Goal: Information Seeking & Learning: Find specific page/section

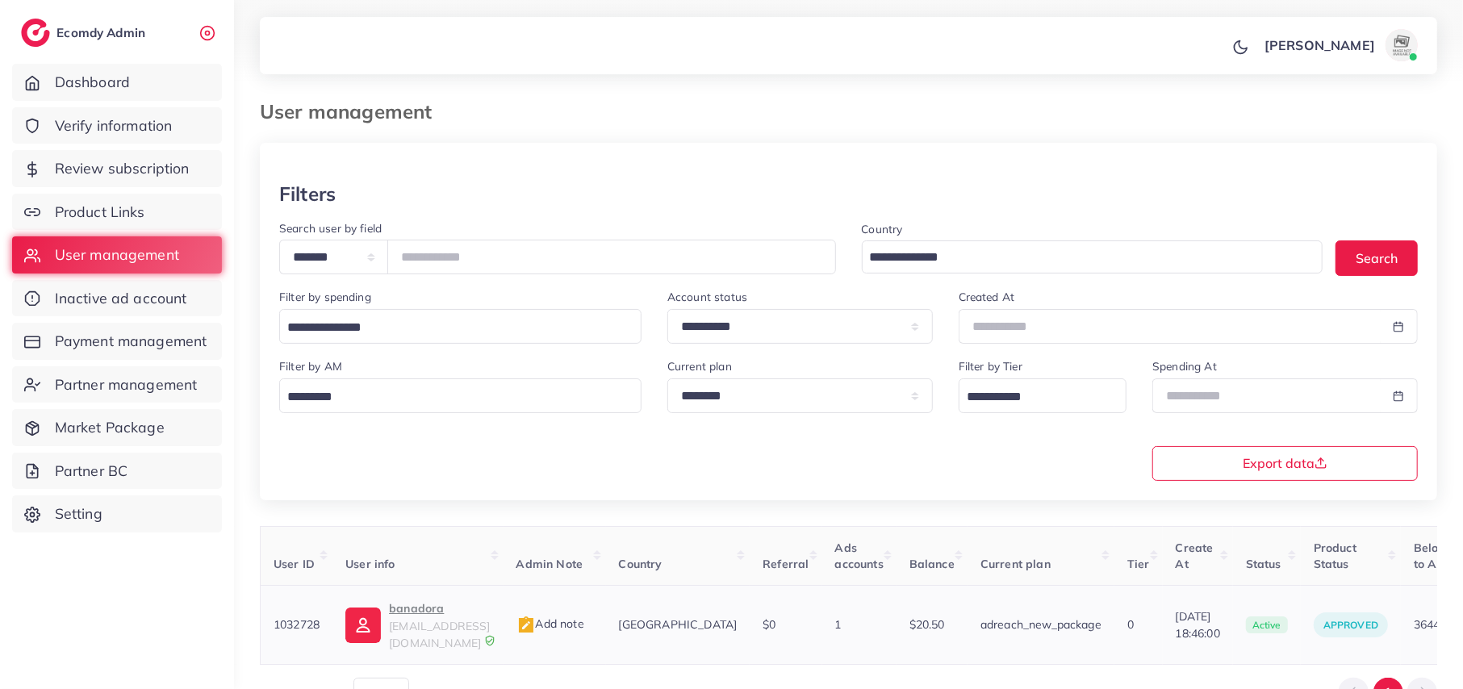
click at [420, 618] on p "banadora" at bounding box center [439, 608] width 101 height 19
click at [440, 615] on p "banadora" at bounding box center [439, 608] width 101 height 19
click at [462, 268] on input "*******" at bounding box center [611, 257] width 449 height 35
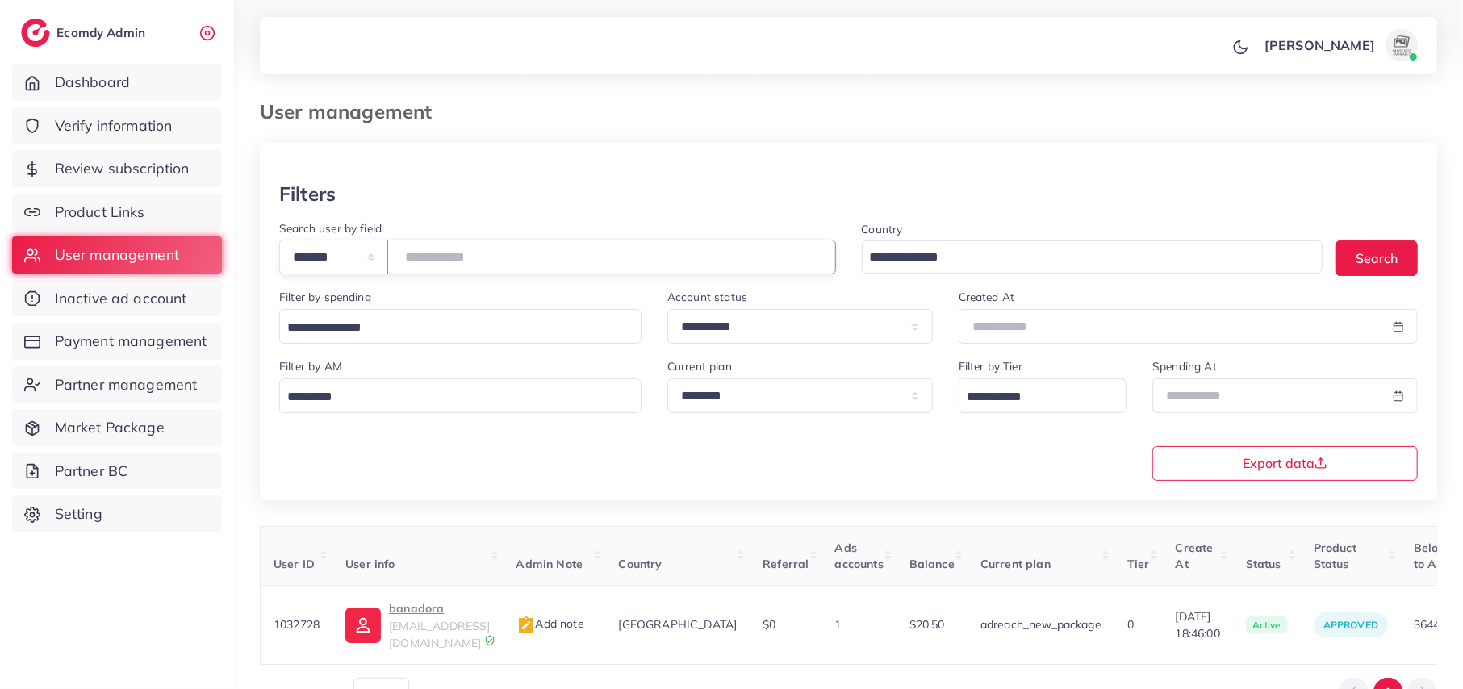
paste input "number"
click at [423, 613] on p "BaytAek" at bounding box center [439, 608] width 101 height 19
click at [473, 252] on input "*******" at bounding box center [611, 257] width 449 height 35
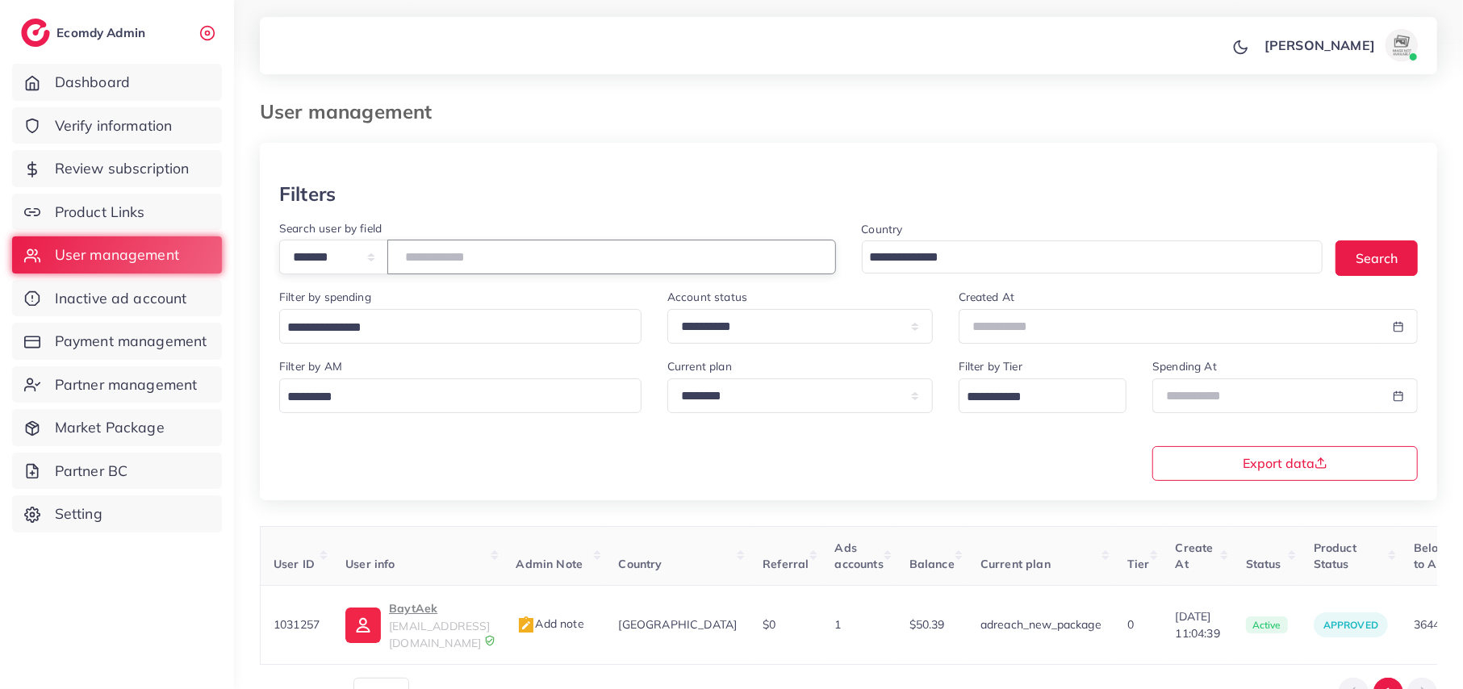
paste input "number"
click at [449, 614] on p "MUHAMMAD ABDULLAH" at bounding box center [439, 608] width 101 height 19
click at [455, 255] on input "*******" at bounding box center [611, 257] width 449 height 35
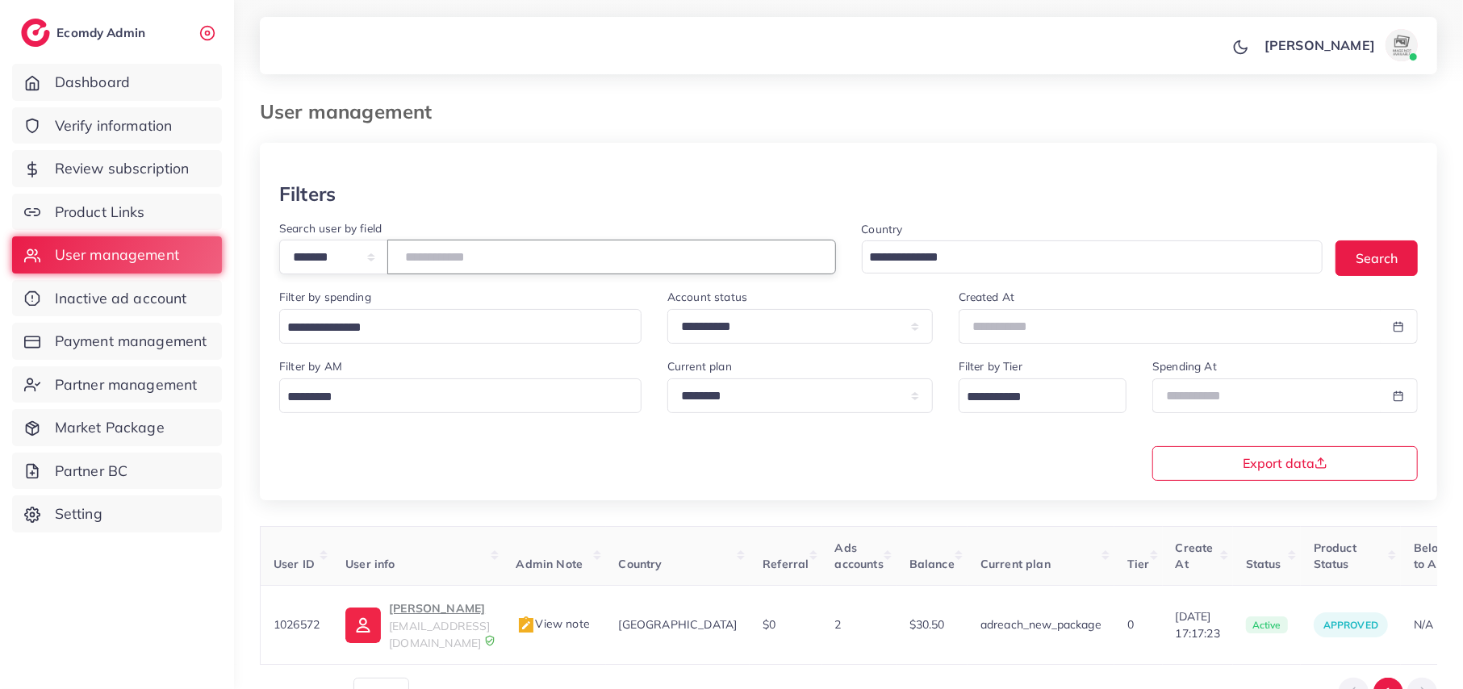
paste input "number"
click at [420, 615] on p "Azman" at bounding box center [439, 608] width 101 height 19
click at [449, 265] on input "*******" at bounding box center [611, 257] width 449 height 35
paste input "number"
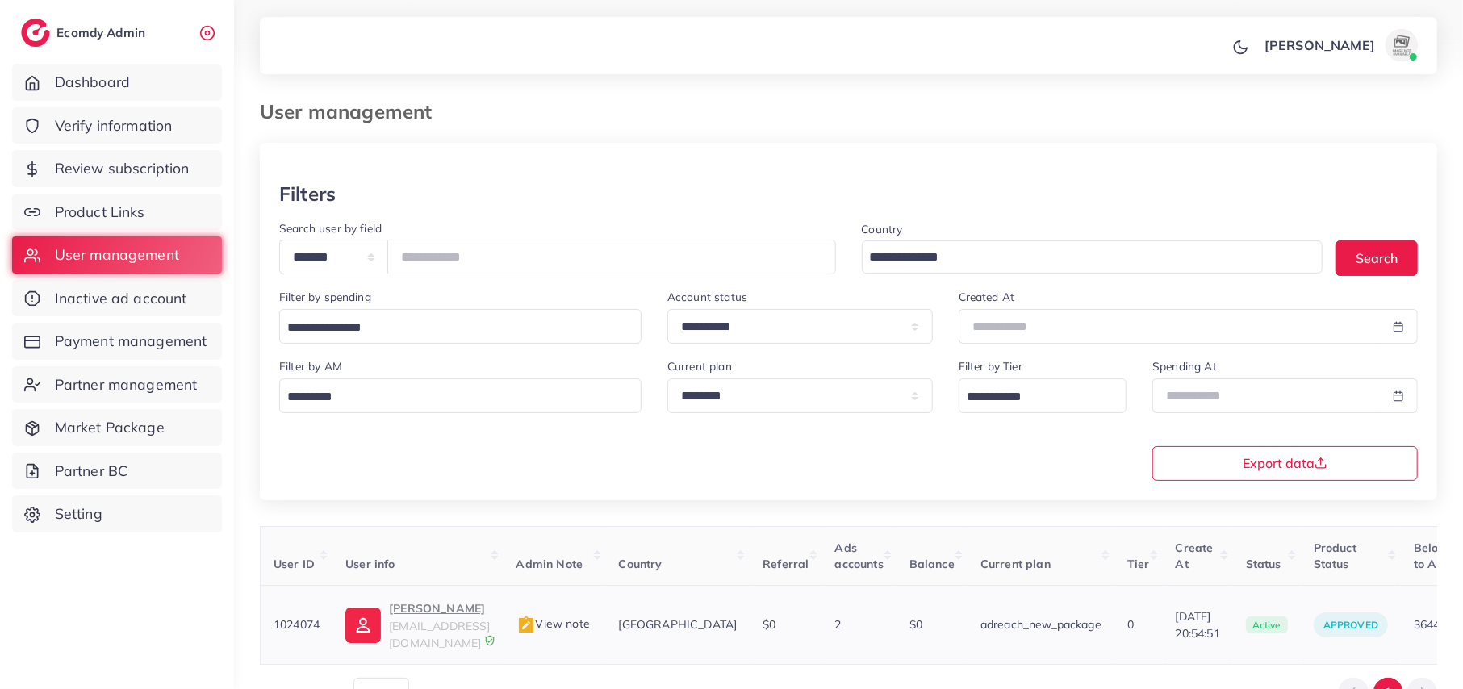
click at [417, 616] on p "Farman Ali" at bounding box center [439, 608] width 101 height 19
click at [434, 608] on p "Farman Ali" at bounding box center [439, 608] width 101 height 19
click at [463, 266] on input "*******" at bounding box center [611, 257] width 449 height 35
paste input "number"
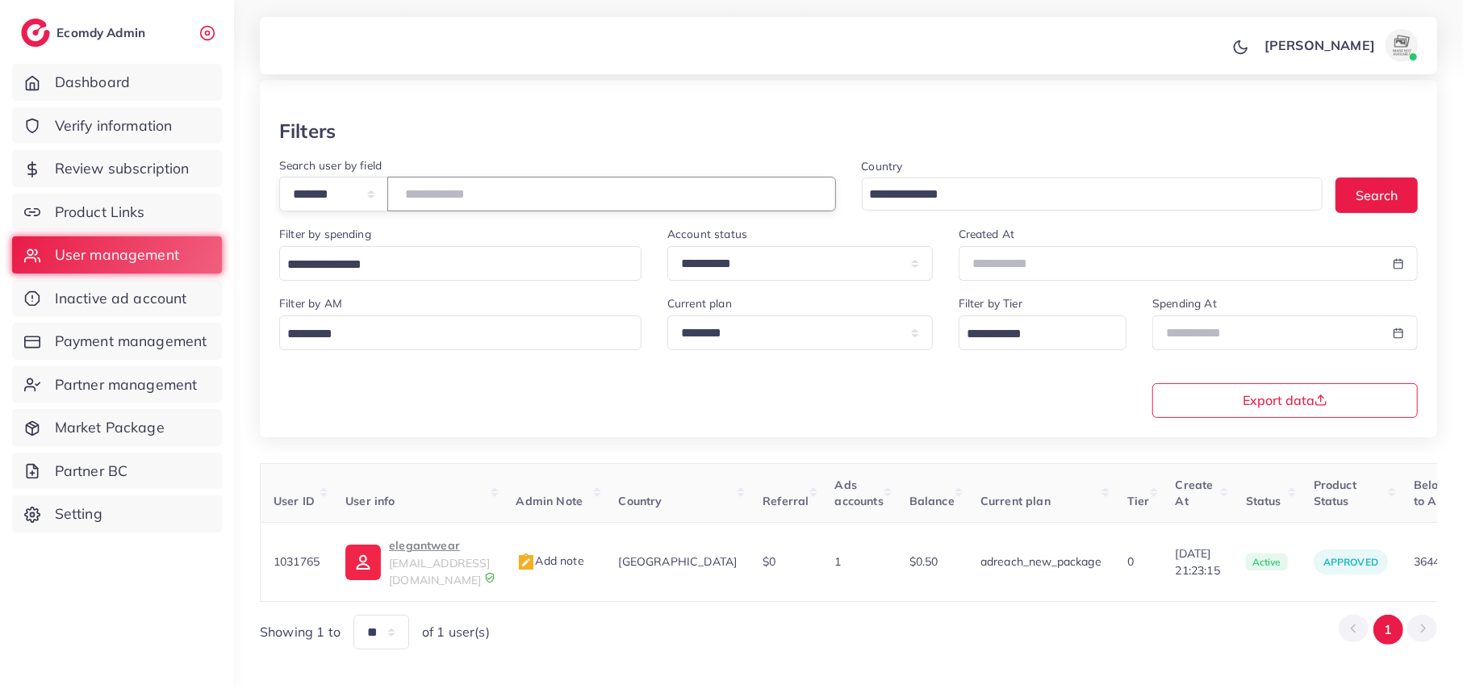
scroll to position [90, 0]
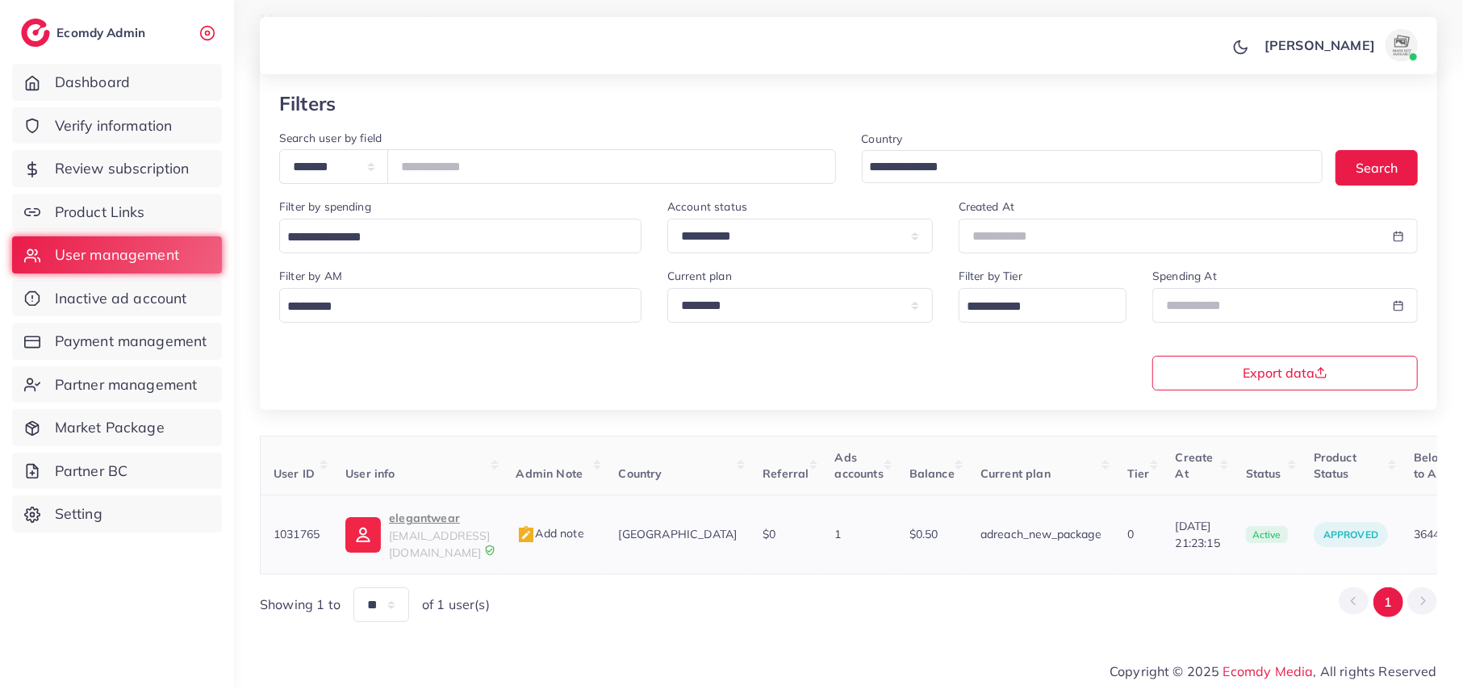
click at [450, 520] on p "elegantwear" at bounding box center [439, 517] width 101 height 19
click at [488, 178] on input "*******" at bounding box center [611, 166] width 449 height 35
paste input "number"
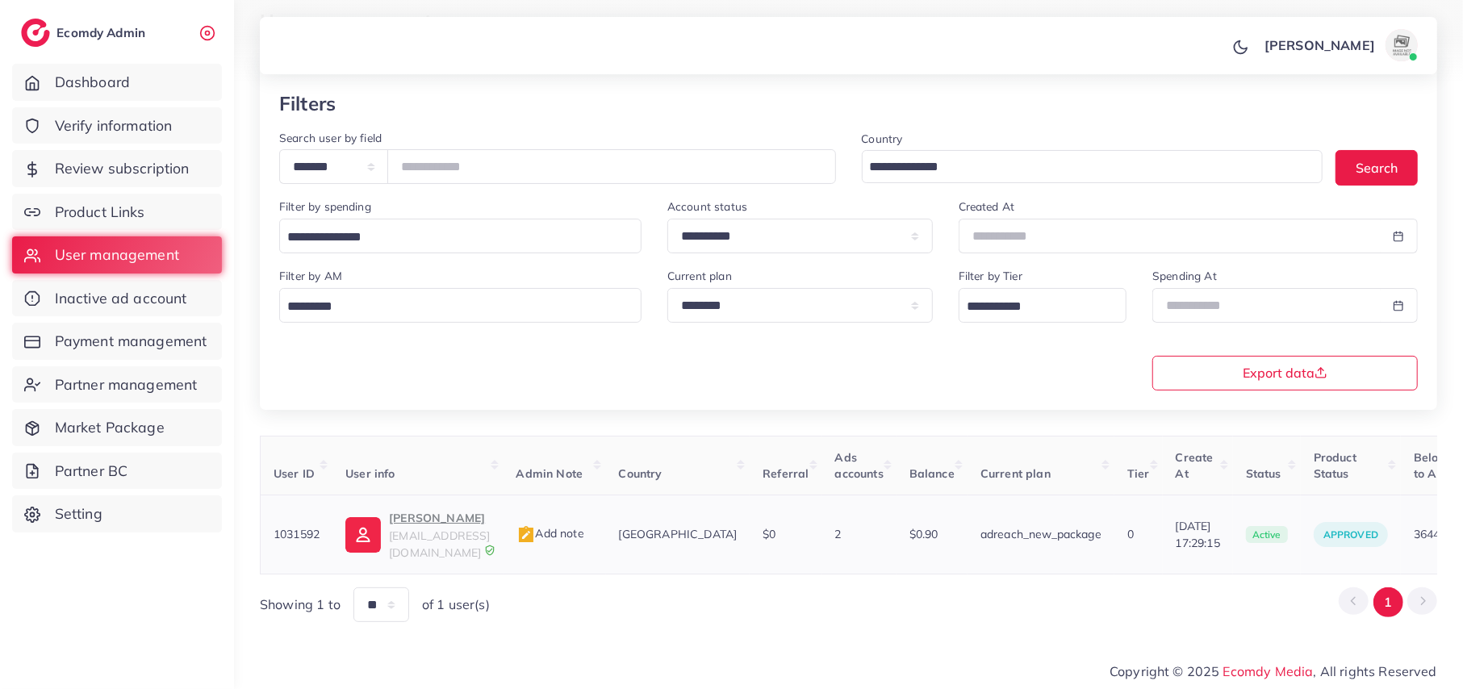
click at [490, 528] on p "Muhammad Armaghan" at bounding box center [439, 517] width 101 height 19
click at [449, 162] on input "*******" at bounding box center [611, 166] width 449 height 35
paste input "number"
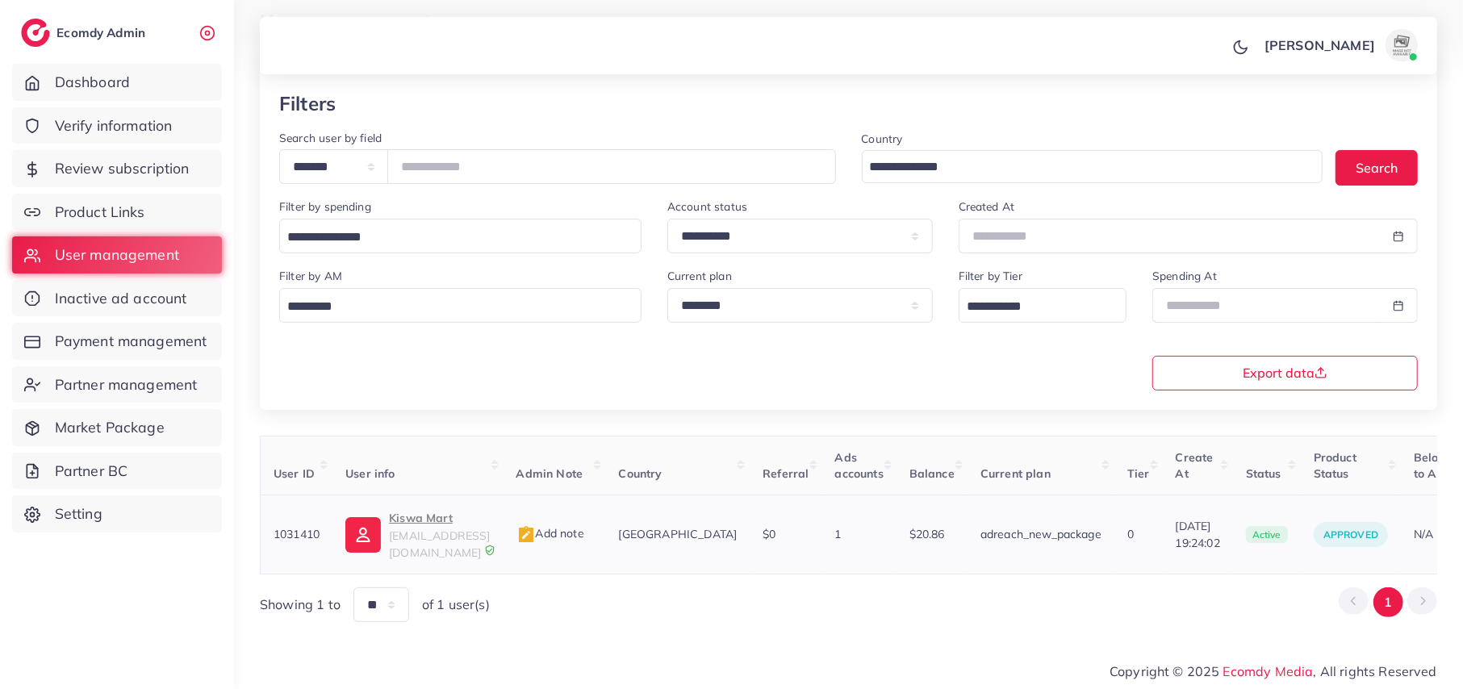
click at [446, 521] on p "Kiswa Mart" at bounding box center [439, 517] width 101 height 19
click at [436, 165] on input "*******" at bounding box center [611, 166] width 449 height 35
paste input "number"
click at [490, 528] on p "Muhammad Ahmed Raza" at bounding box center [439, 517] width 101 height 19
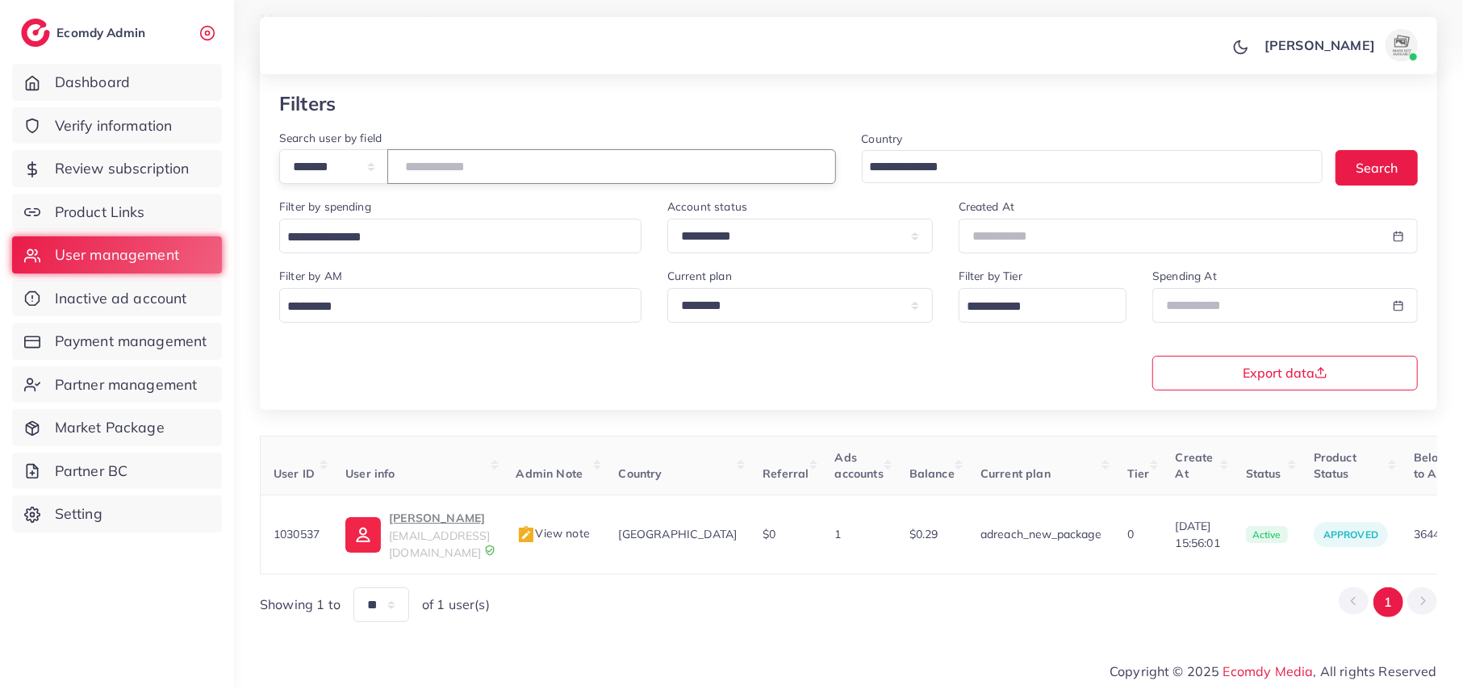
click at [494, 173] on input "*******" at bounding box center [611, 166] width 449 height 35
drag, startPoint x: 494, startPoint y: 173, endPoint x: 479, endPoint y: 173, distance: 14.5
click at [479, 173] on input "*******" at bounding box center [611, 166] width 449 height 35
paste input "number"
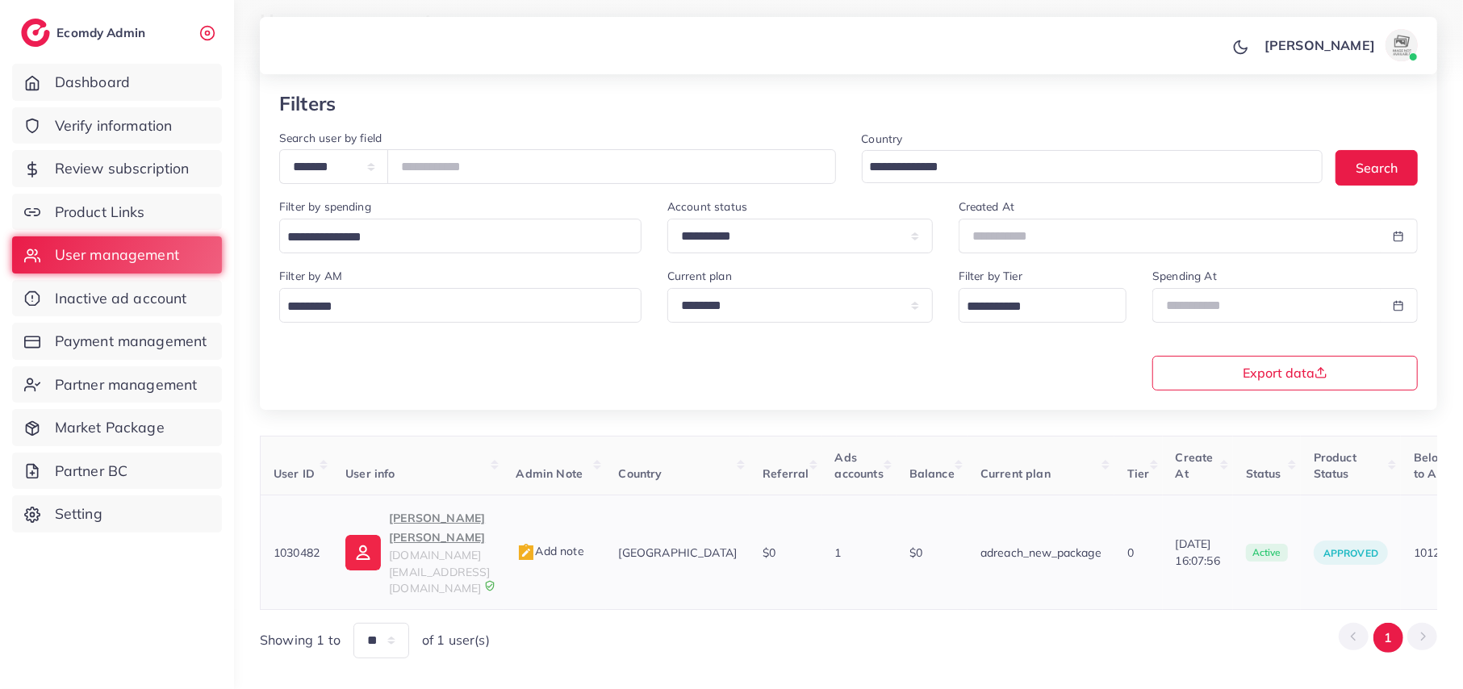
click at [456, 518] on p "Syed Areez Fuad" at bounding box center [439, 527] width 101 height 39
click at [471, 166] on input "*******" at bounding box center [611, 166] width 449 height 35
paste input "number"
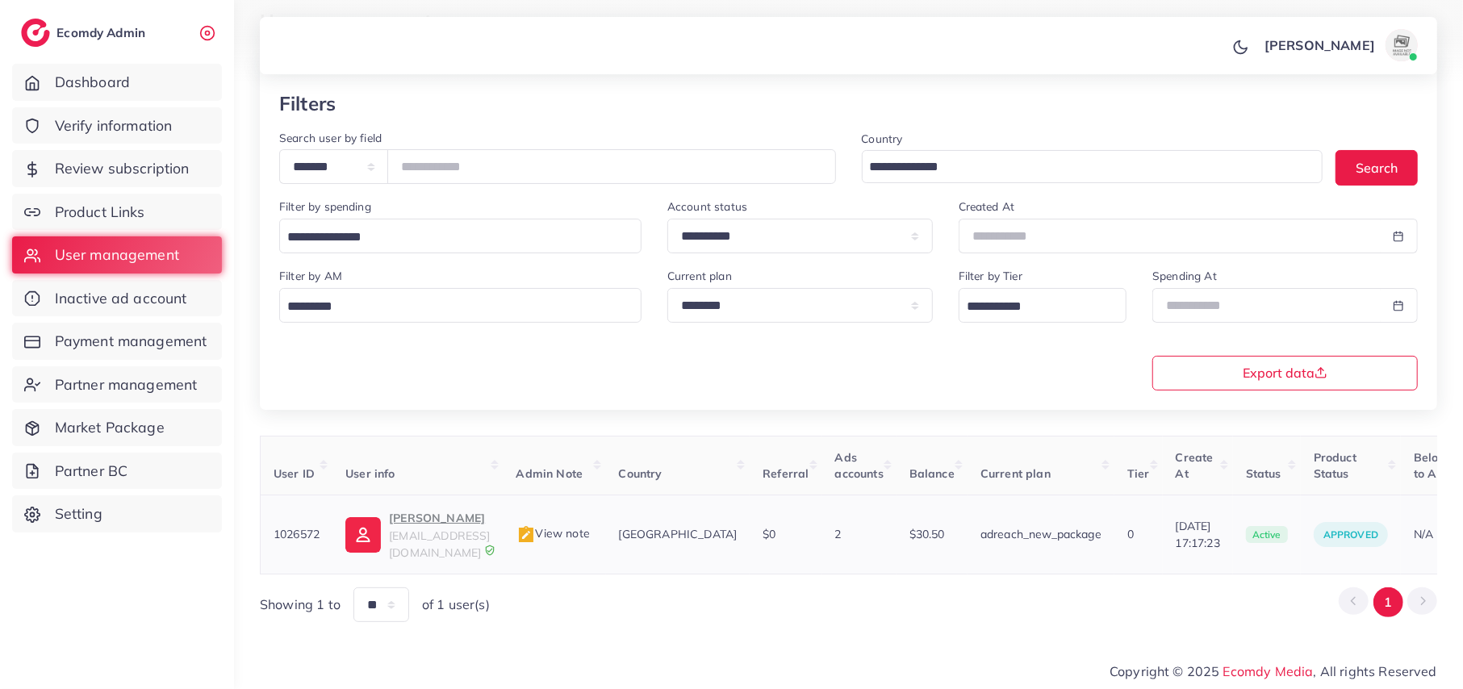
click at [426, 528] on p "MUHAMMAD ABDULLAH" at bounding box center [439, 517] width 101 height 19
drag, startPoint x: 484, startPoint y: 161, endPoint x: 376, endPoint y: 165, distance: 108.2
click at [376, 165] on div "**********" at bounding box center [557, 166] width 557 height 35
paste input "number"
type input "*******"
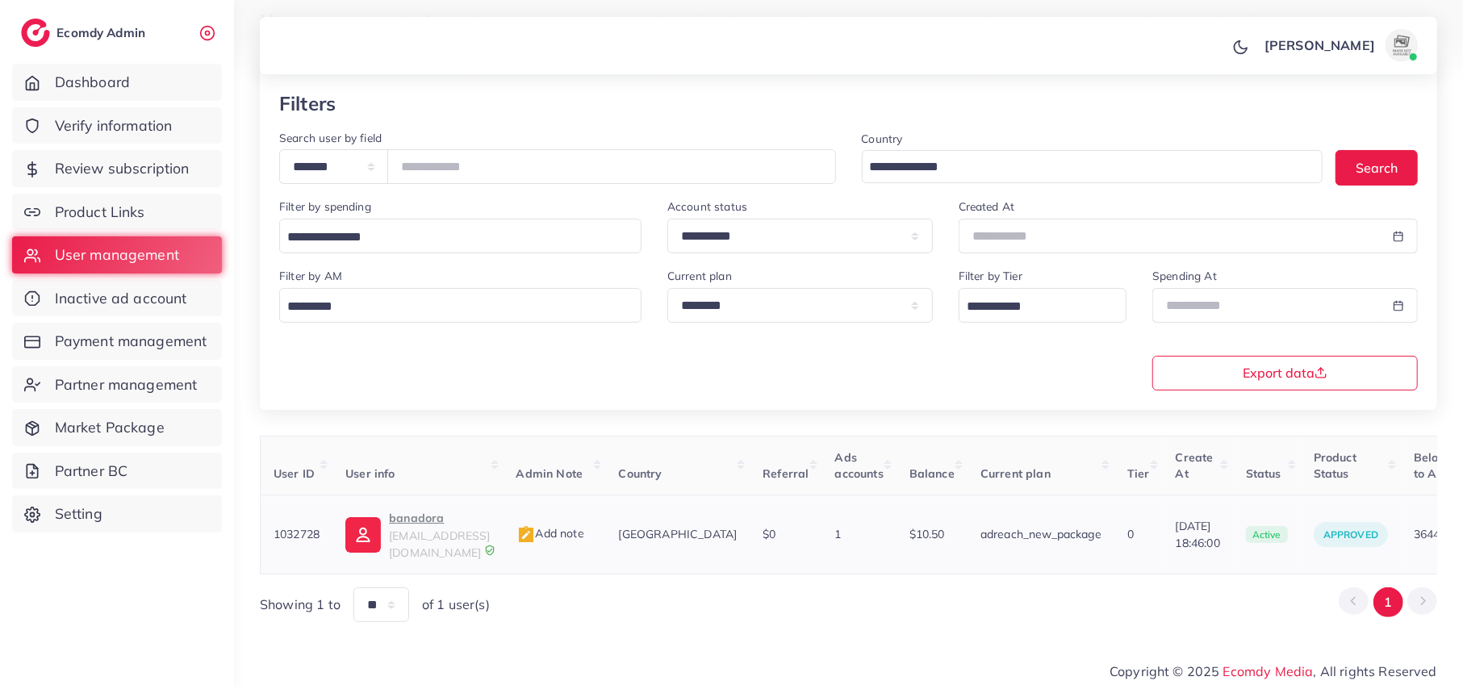
click at [420, 528] on p "banadora" at bounding box center [439, 517] width 101 height 19
click at [459, 153] on input "*******" at bounding box center [611, 166] width 449 height 35
click at [152, 126] on span "Verify information" at bounding box center [118, 125] width 118 height 21
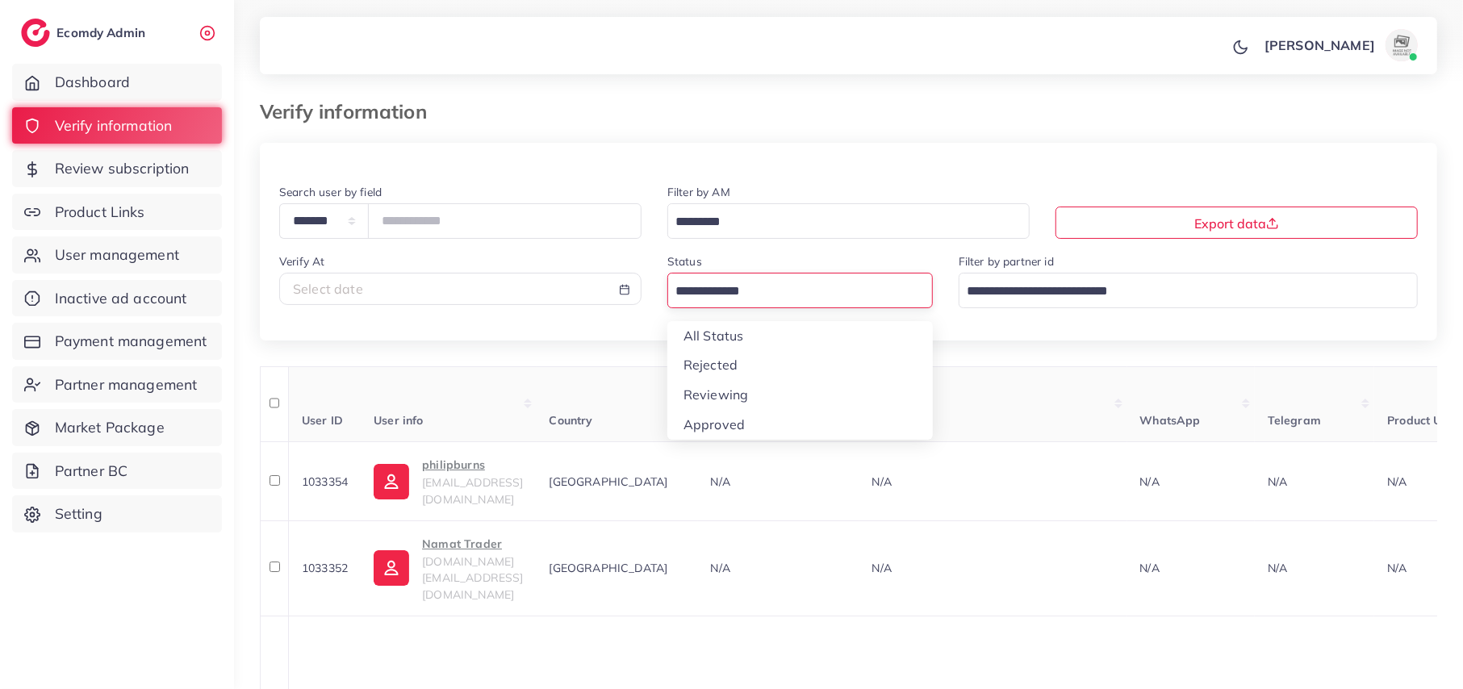
click at [817, 292] on input "Search for option" at bounding box center [791, 291] width 242 height 25
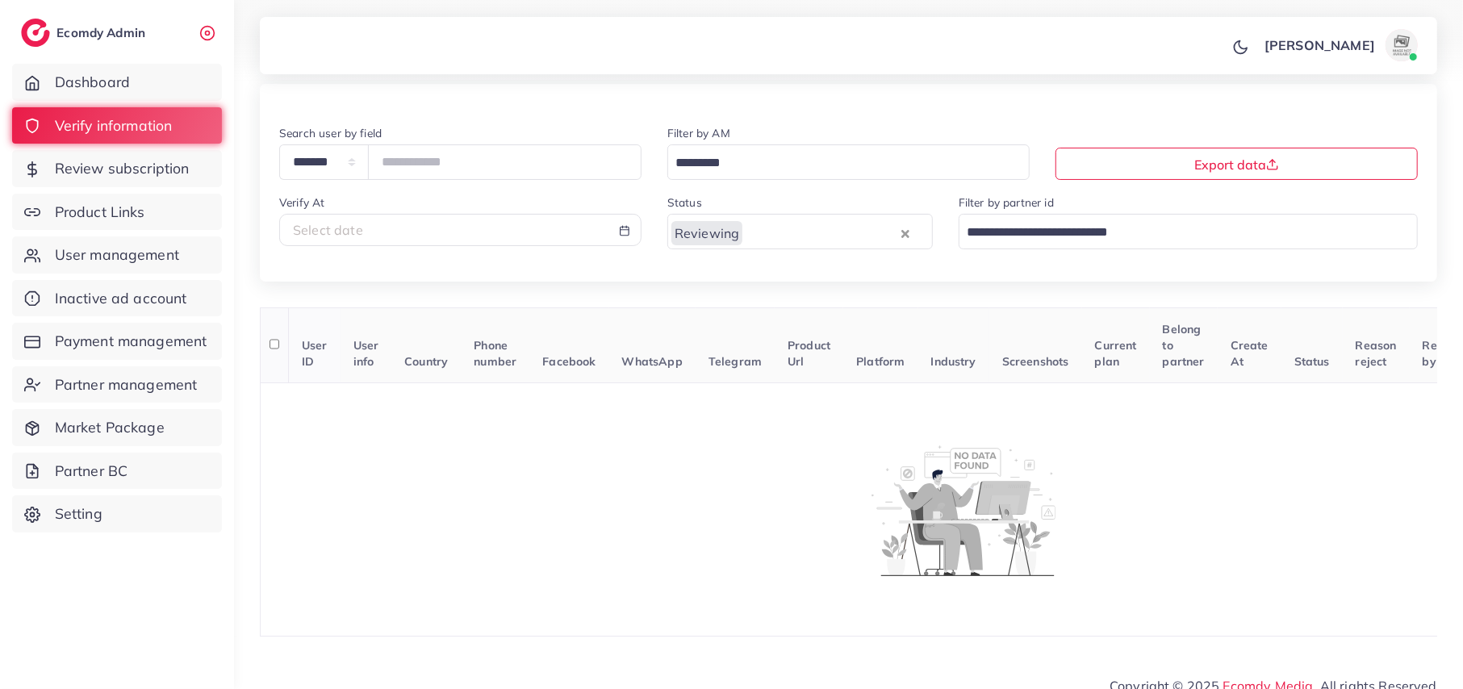
scroll to position [88, 0]
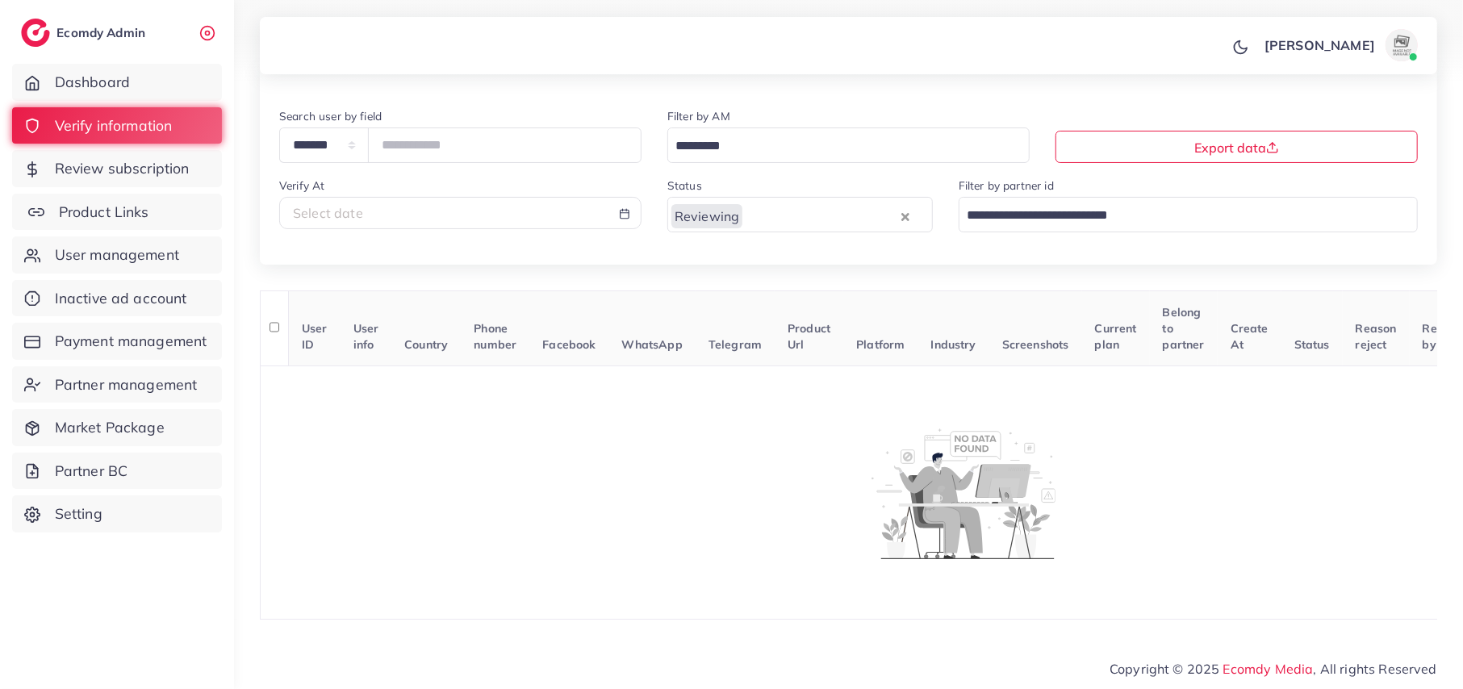
click at [178, 221] on link "Product Links" at bounding box center [117, 212] width 210 height 37
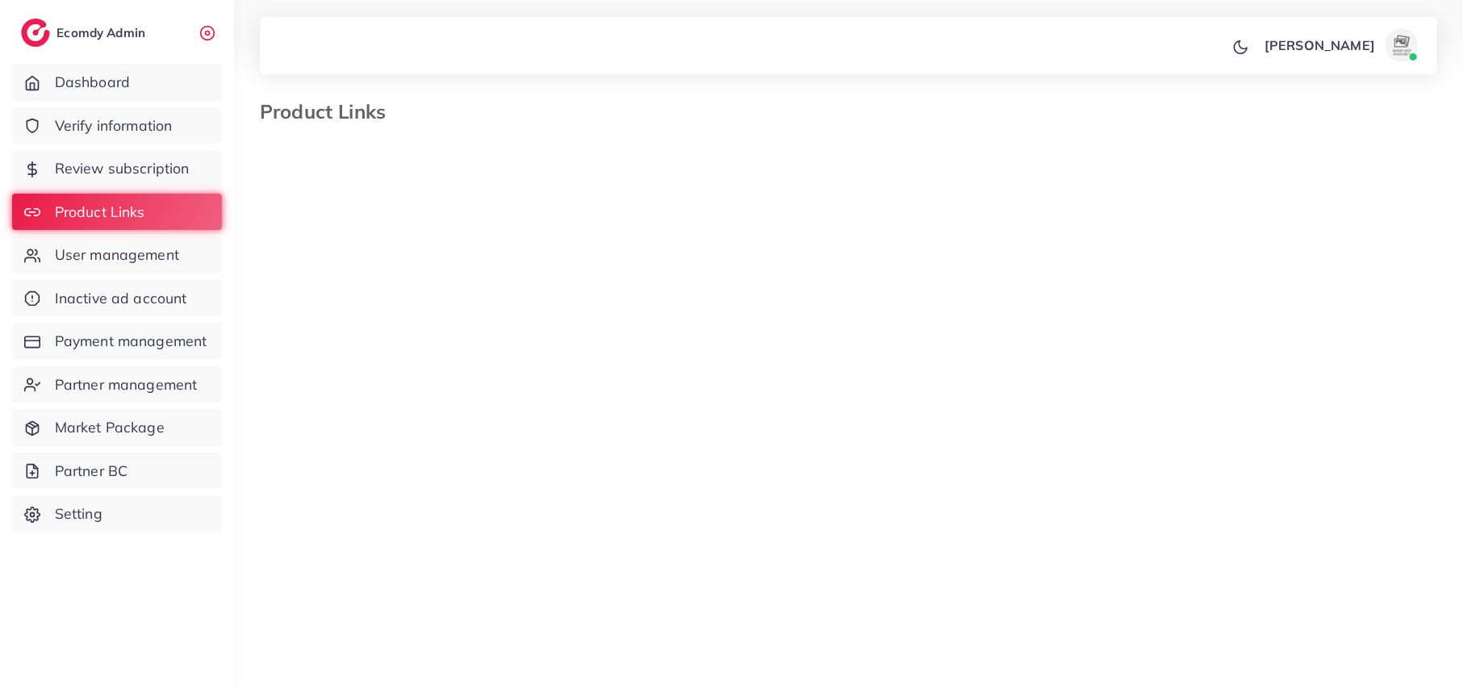
select select "*********"
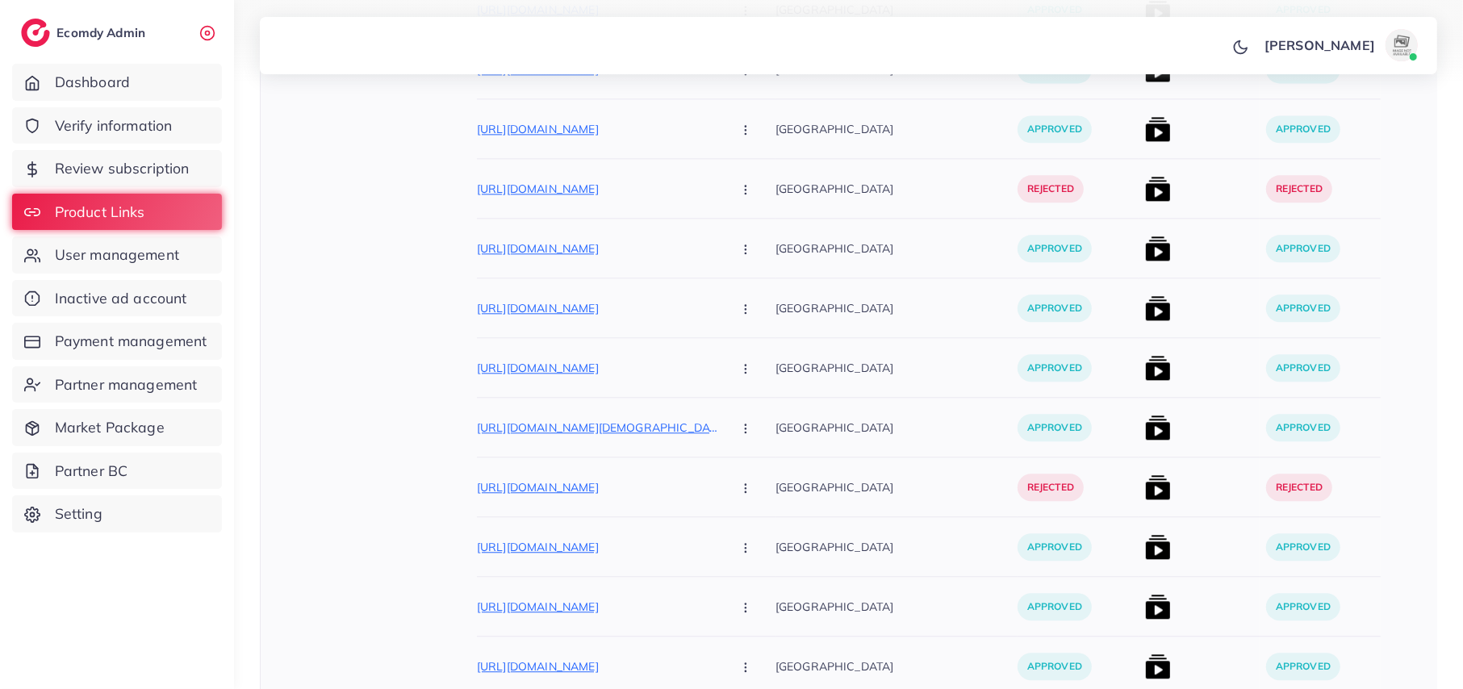
scroll to position [3228, 0]
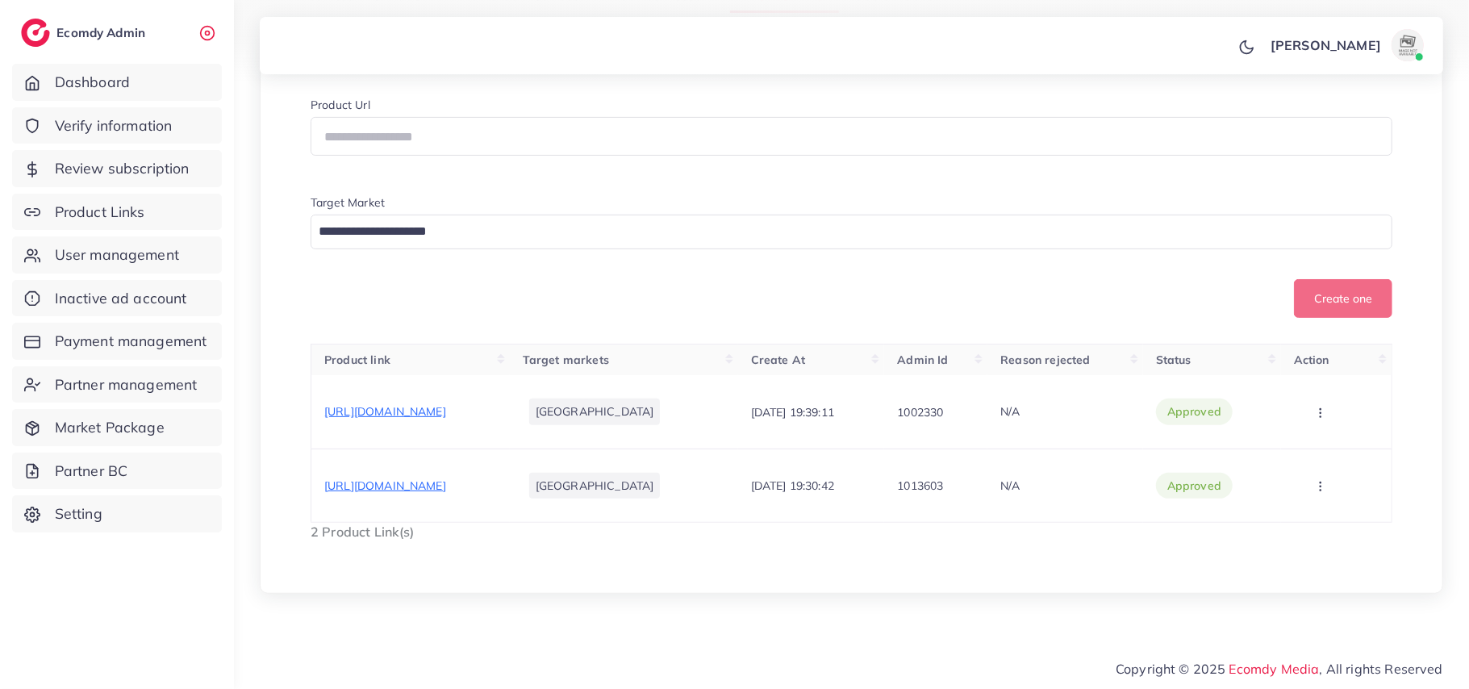
scroll to position [304, 0]
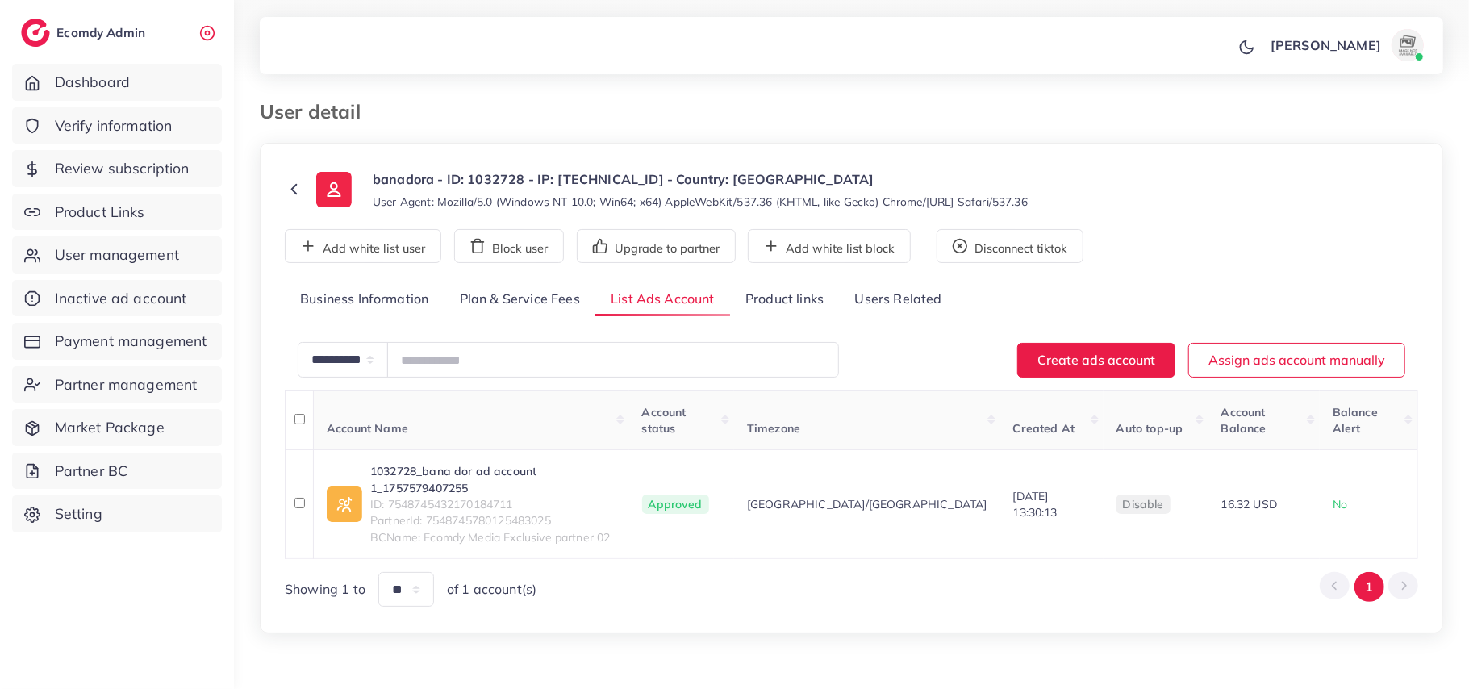
click at [782, 297] on link "Product links" at bounding box center [784, 299] width 109 height 35
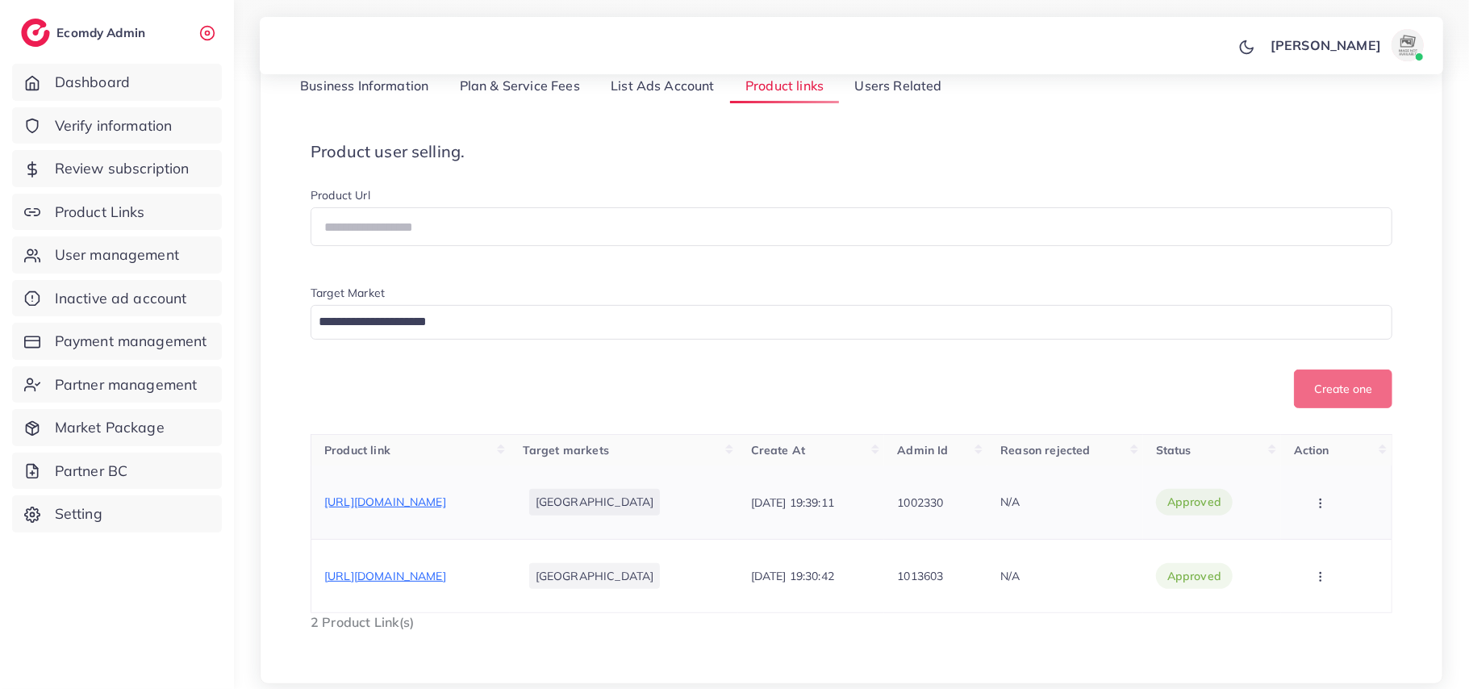
scroll to position [215, 0]
click at [440, 501] on span "https://banadora.store/collections/bin-saeed" at bounding box center [385, 500] width 122 height 15
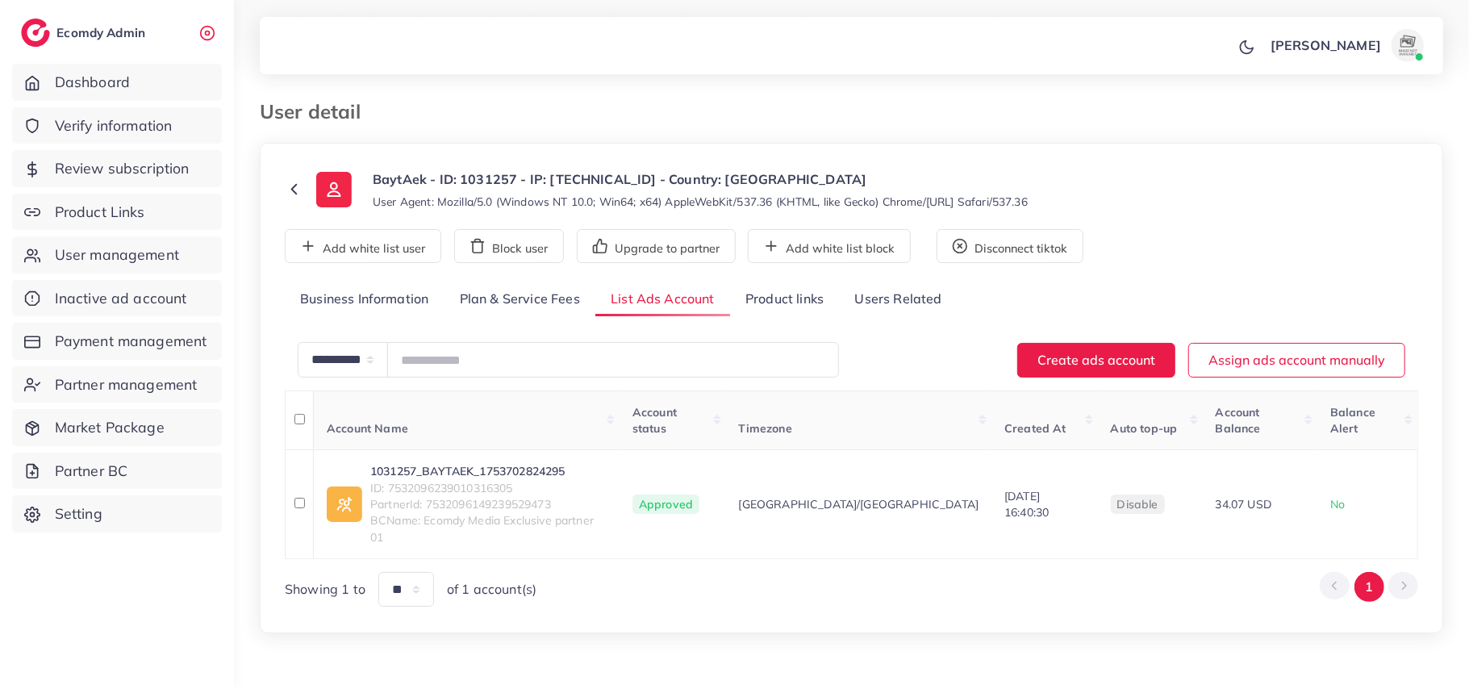
click at [781, 317] on link "Product links" at bounding box center [784, 299] width 109 height 35
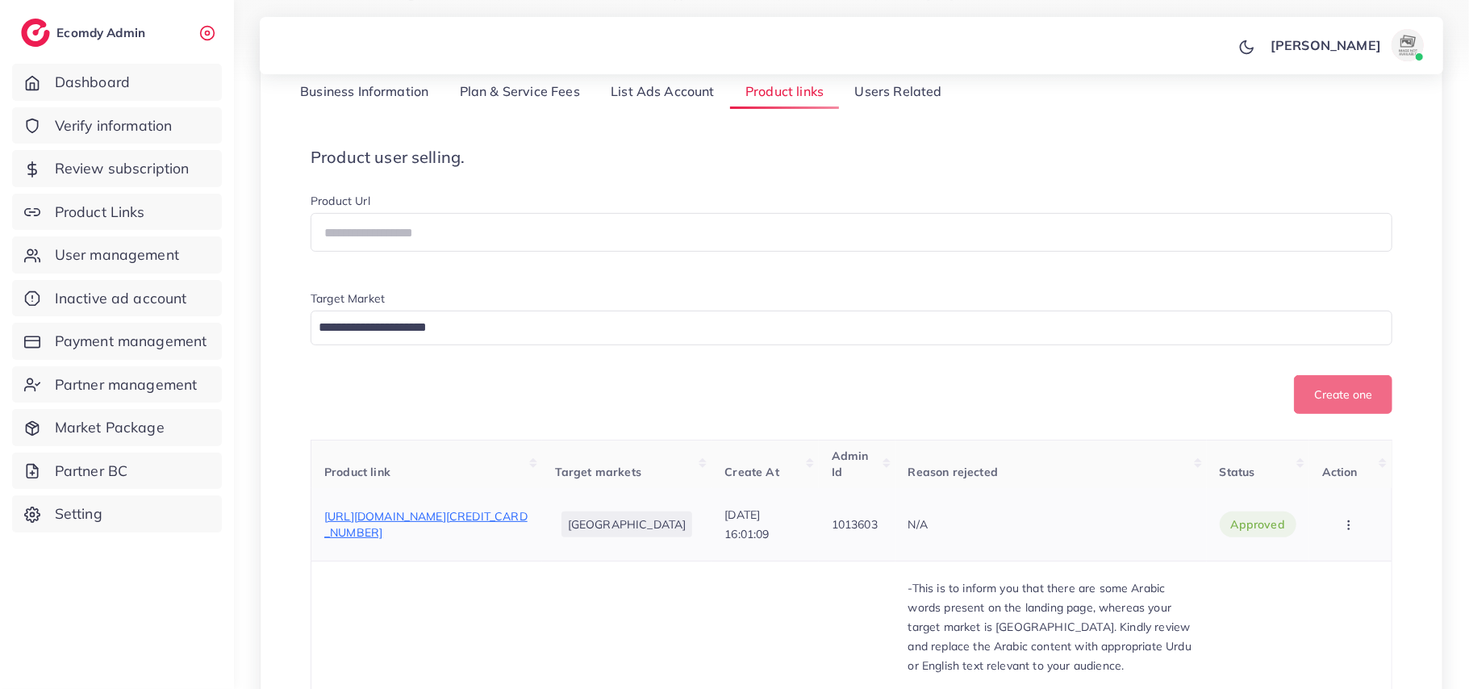
scroll to position [215, 0]
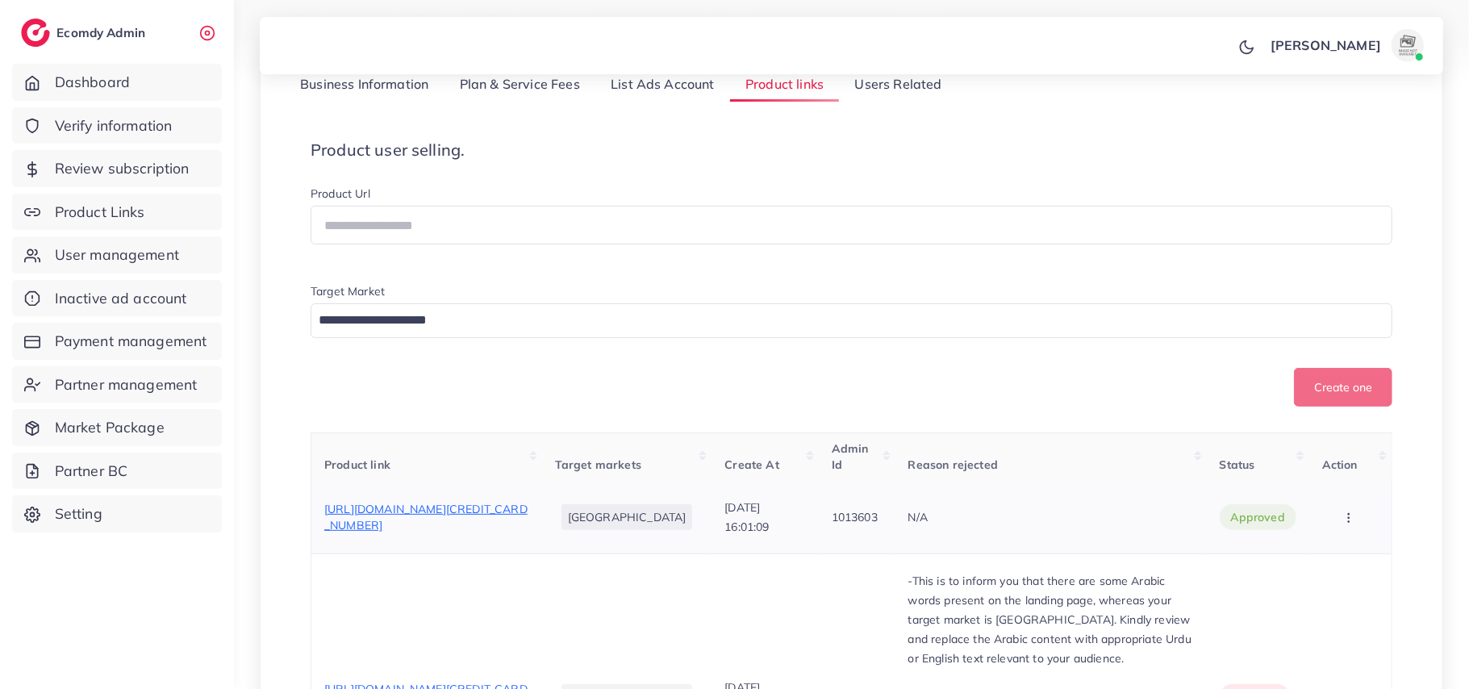
click at [487, 502] on span "https://baytaek.com/products/portable-foldable-picnic-mat-perfect-for-outdoor-a…" at bounding box center [425, 517] width 203 height 31
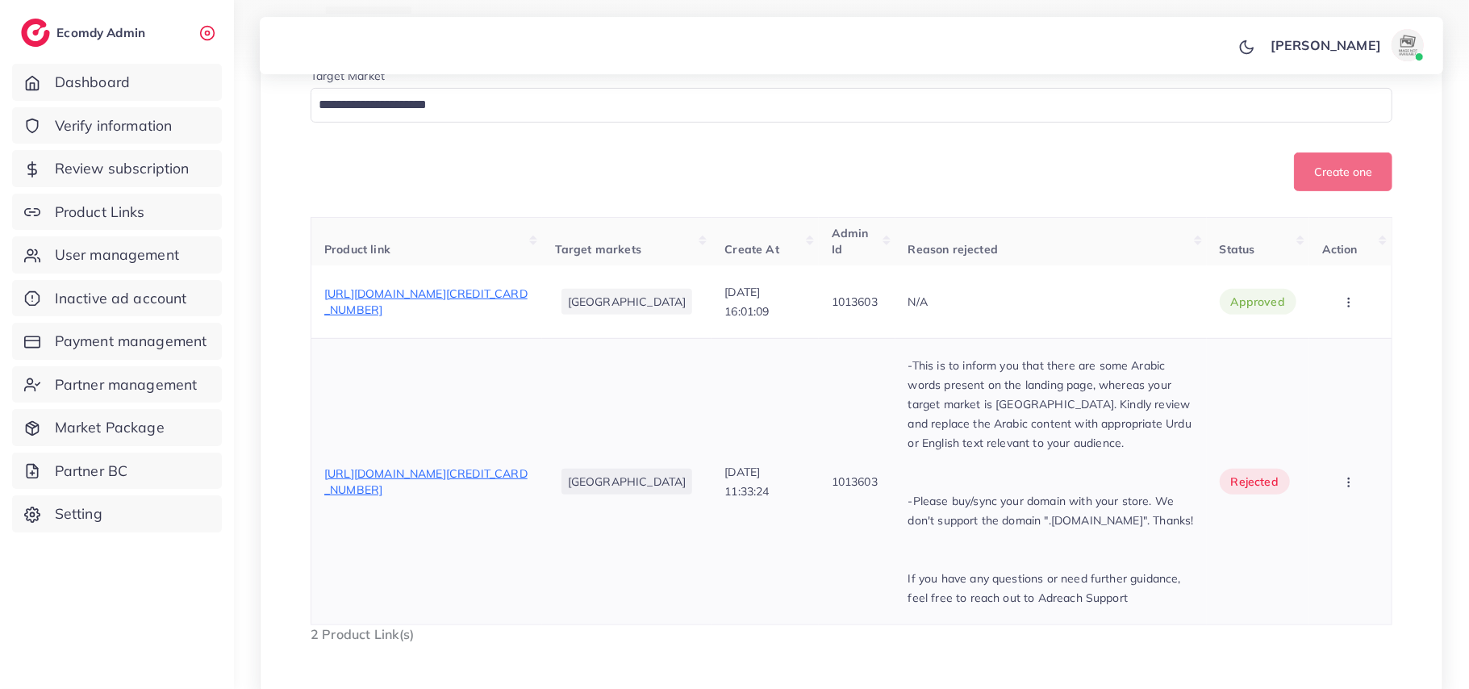
scroll to position [527, 0]
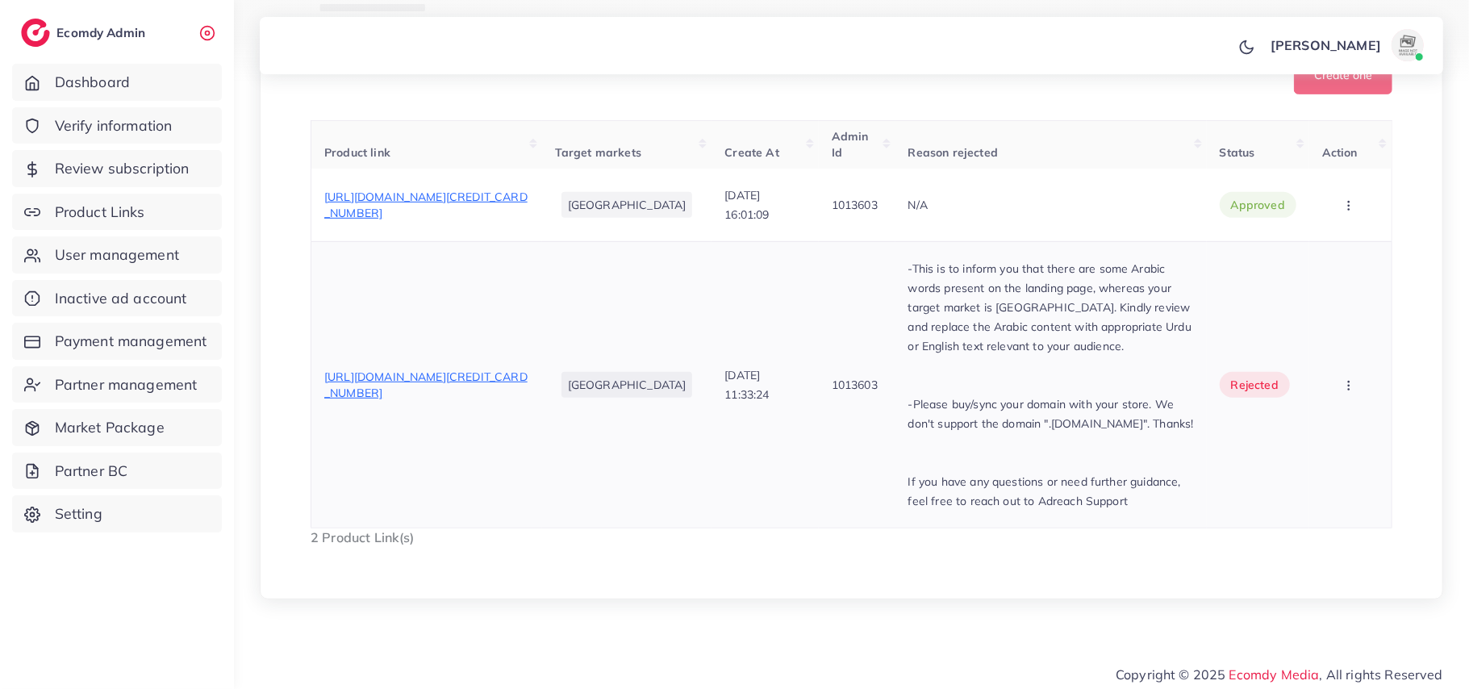
click at [431, 381] on span "https://0t5vaj-pf.myshopify.com/products/portable-foldable-picnic-mat-perfect-f…" at bounding box center [425, 385] width 203 height 31
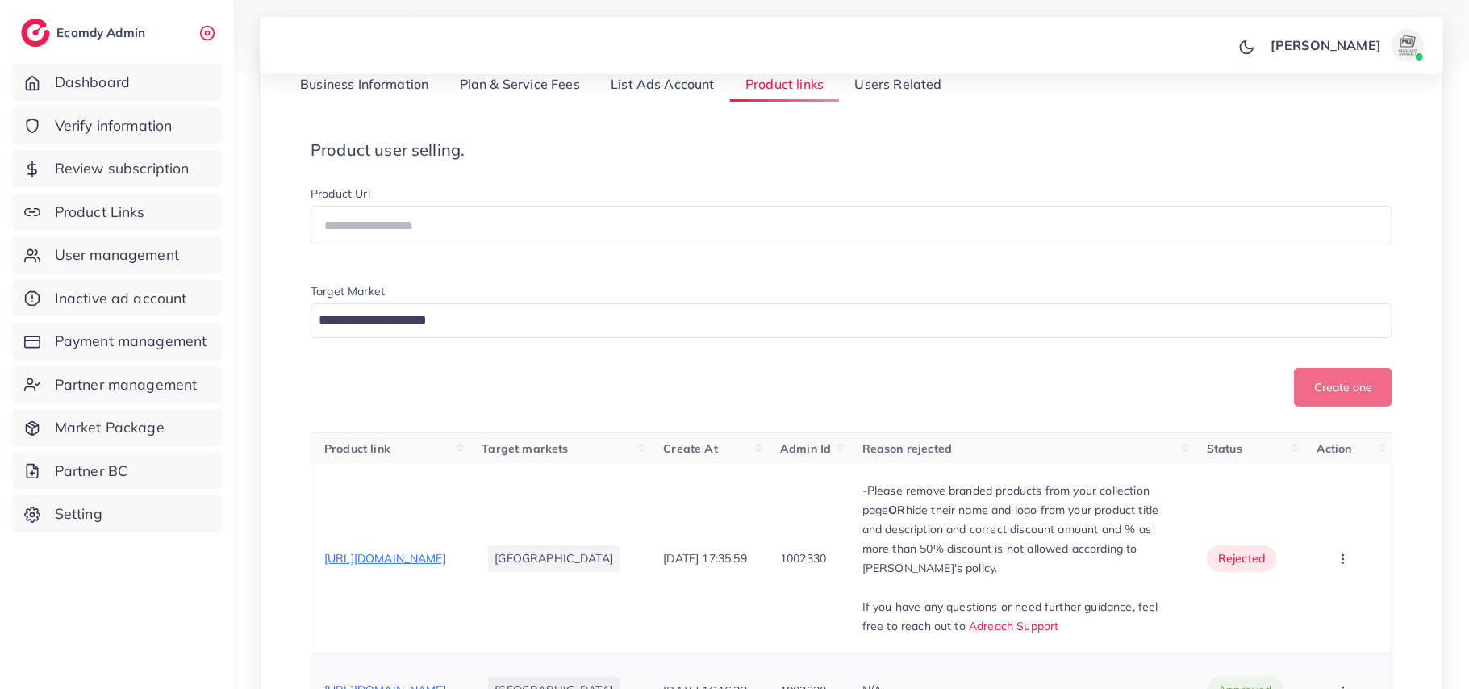
scroll to position [430, 0]
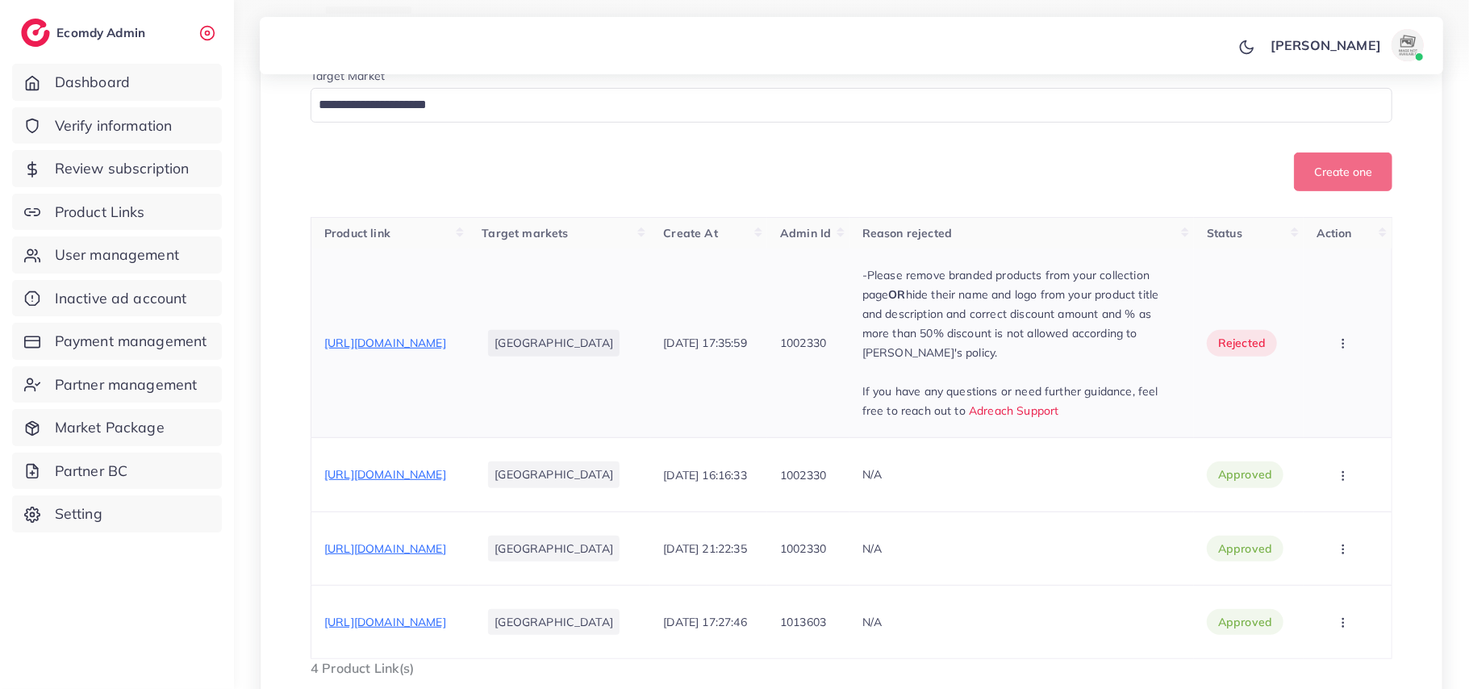
click at [446, 336] on span "https://www.horizen.pk/collections/new-arrivals" at bounding box center [385, 343] width 122 height 15
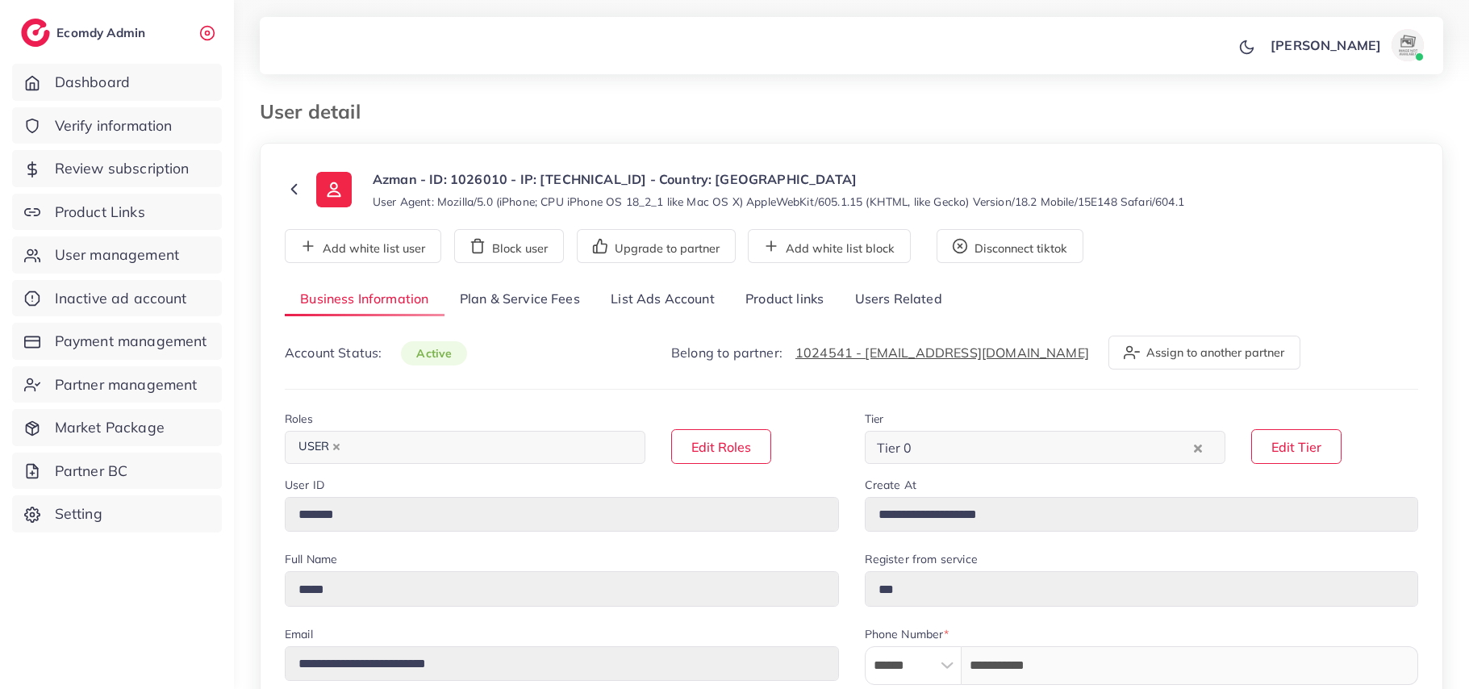
select select "********"
click at [763, 310] on link "Product links" at bounding box center [784, 299] width 109 height 35
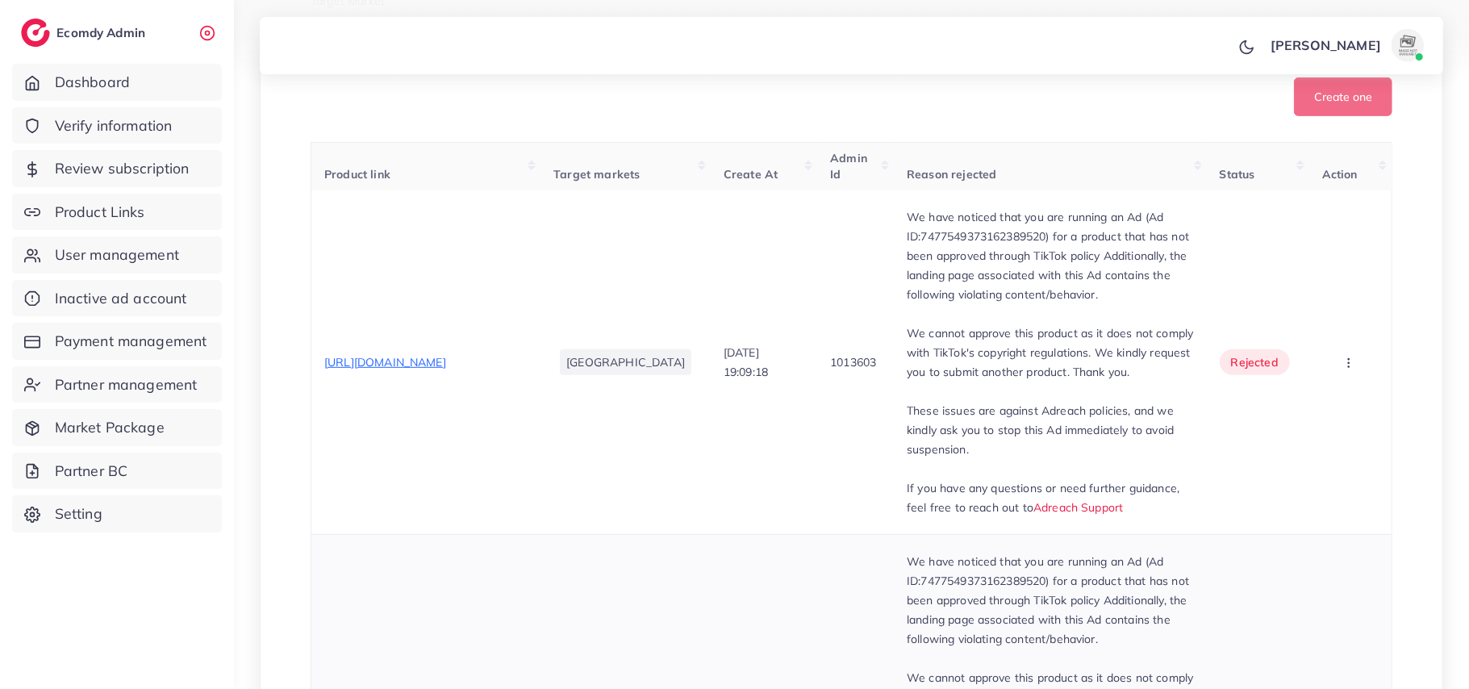
scroll to position [537, 0]
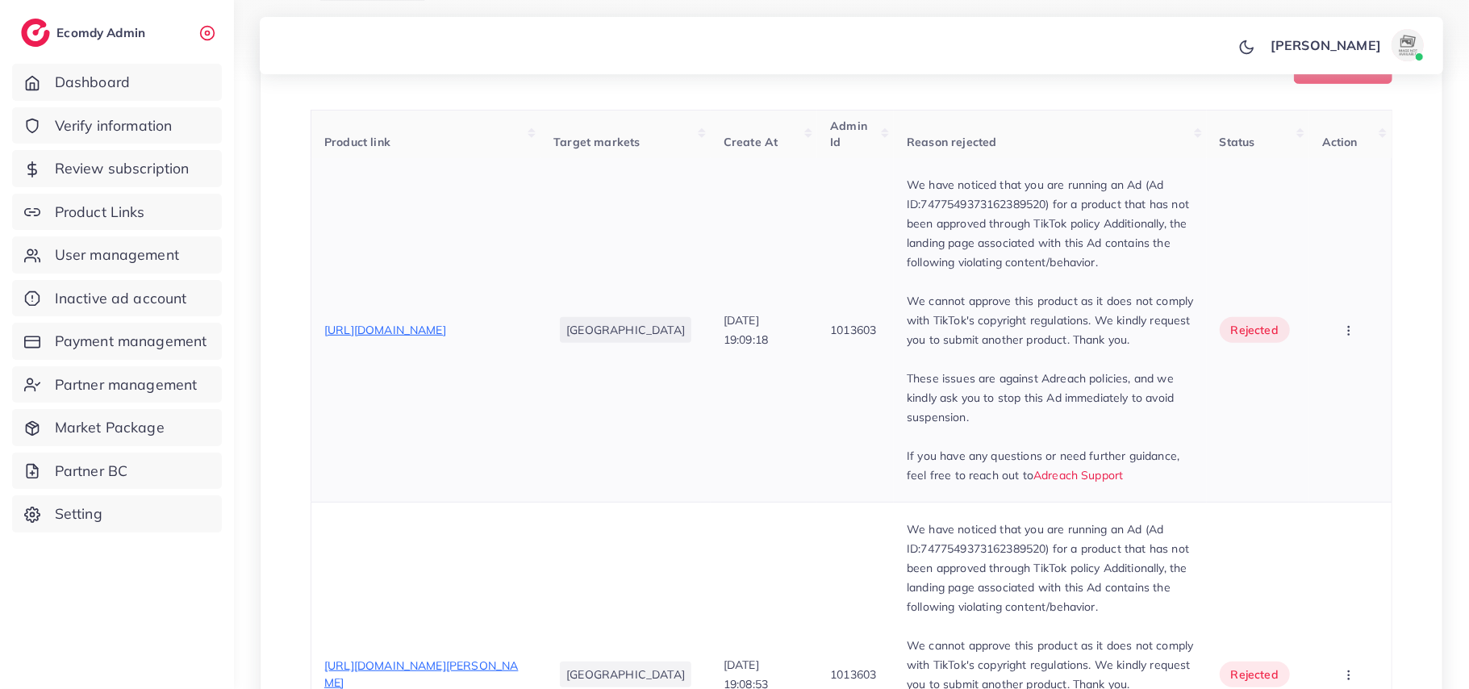
click at [446, 336] on span "https://bangashcollection.store/products/pack-of-5-j-dot-perfume-tester-35-ml?_…" at bounding box center [385, 330] width 122 height 15
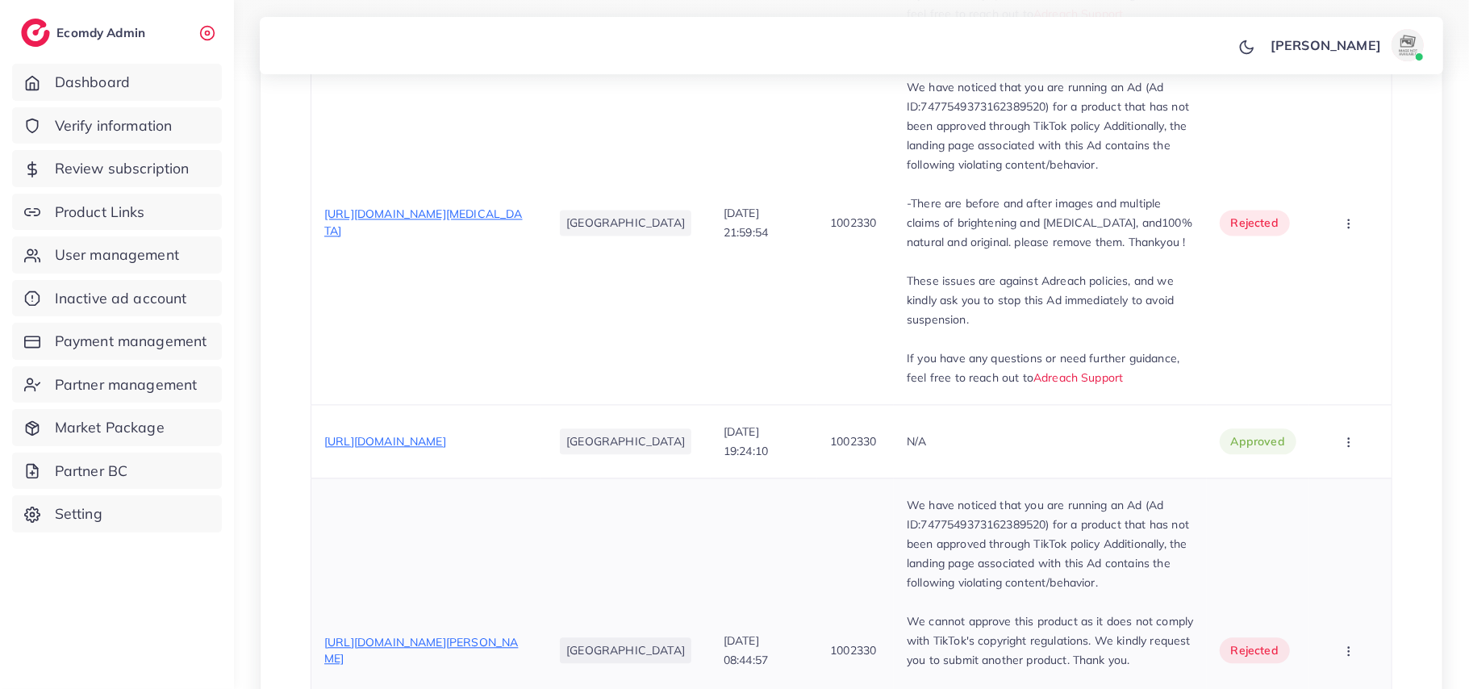
scroll to position [2367, 0]
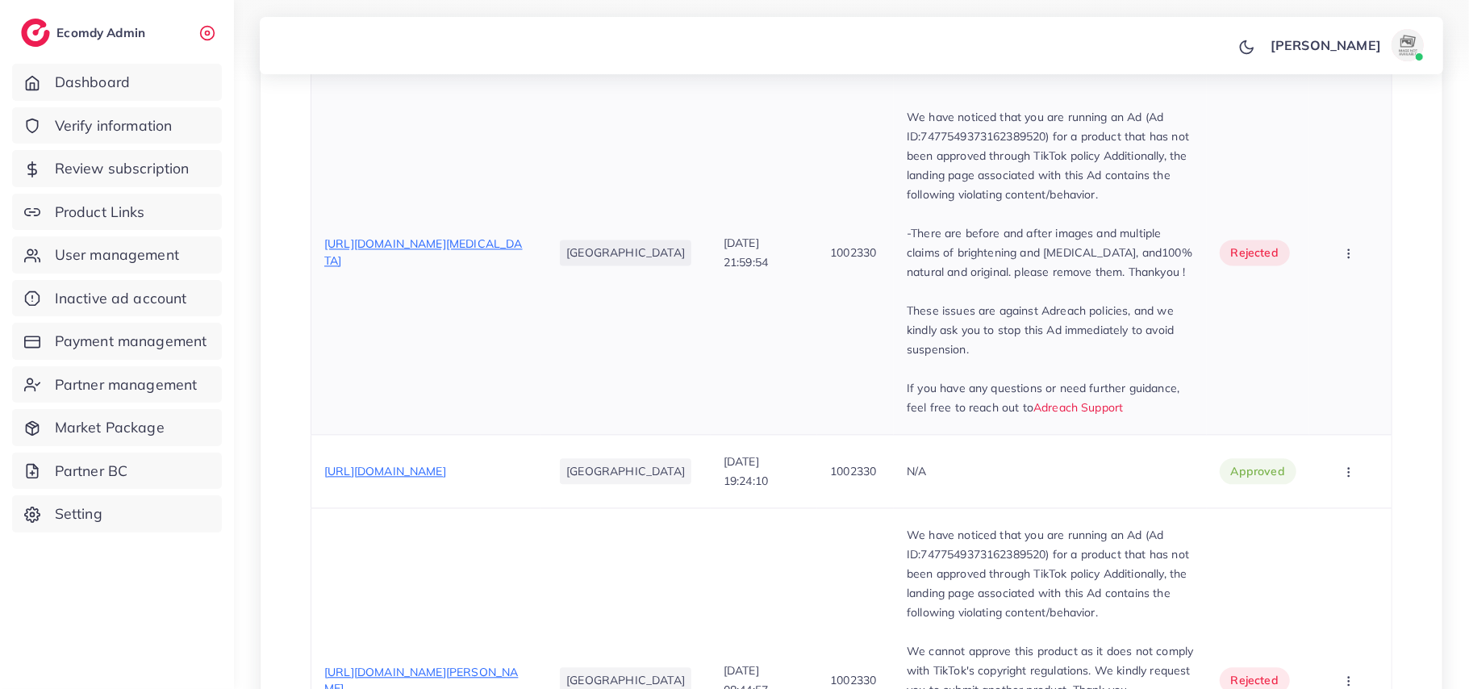
click at [520, 239] on span "https://zarcollection.shop/products/moroccan-blue-skin-whitening-powder-original" at bounding box center [423, 251] width 198 height 31
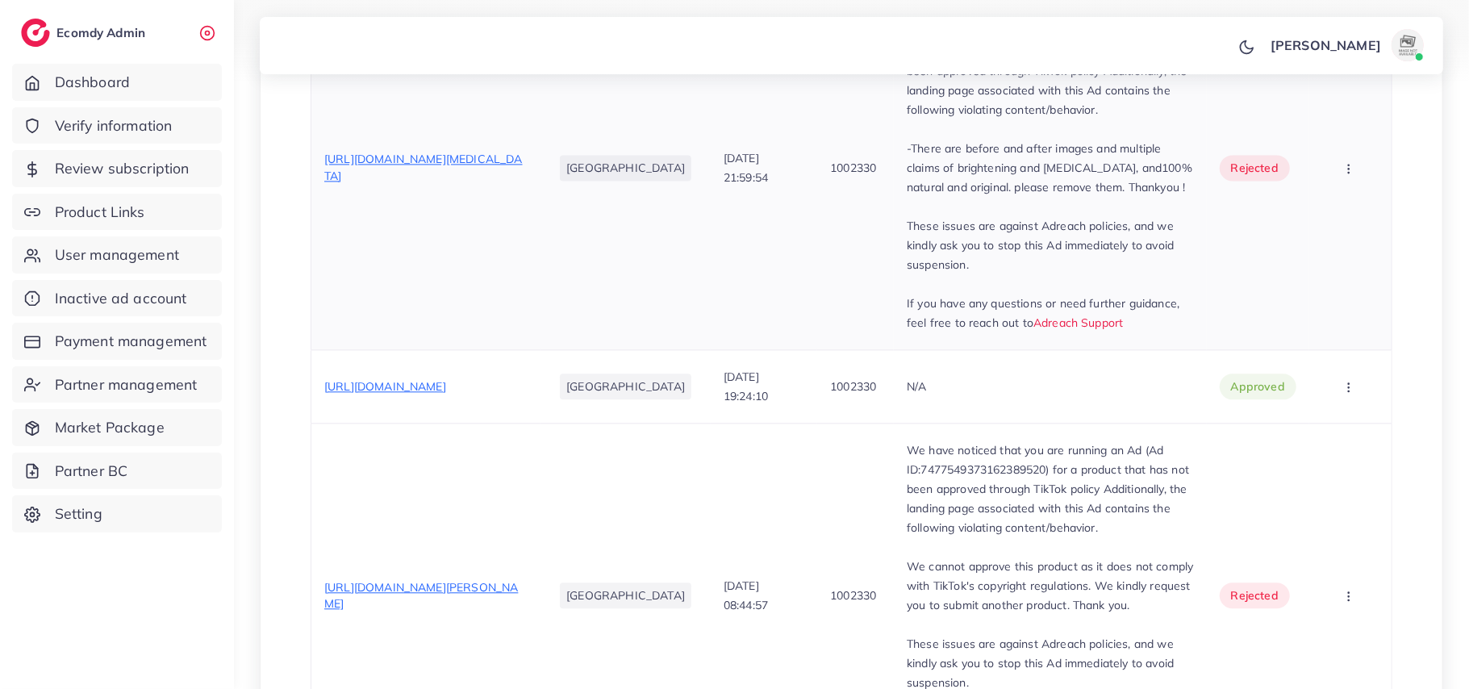
scroll to position [2582, 0]
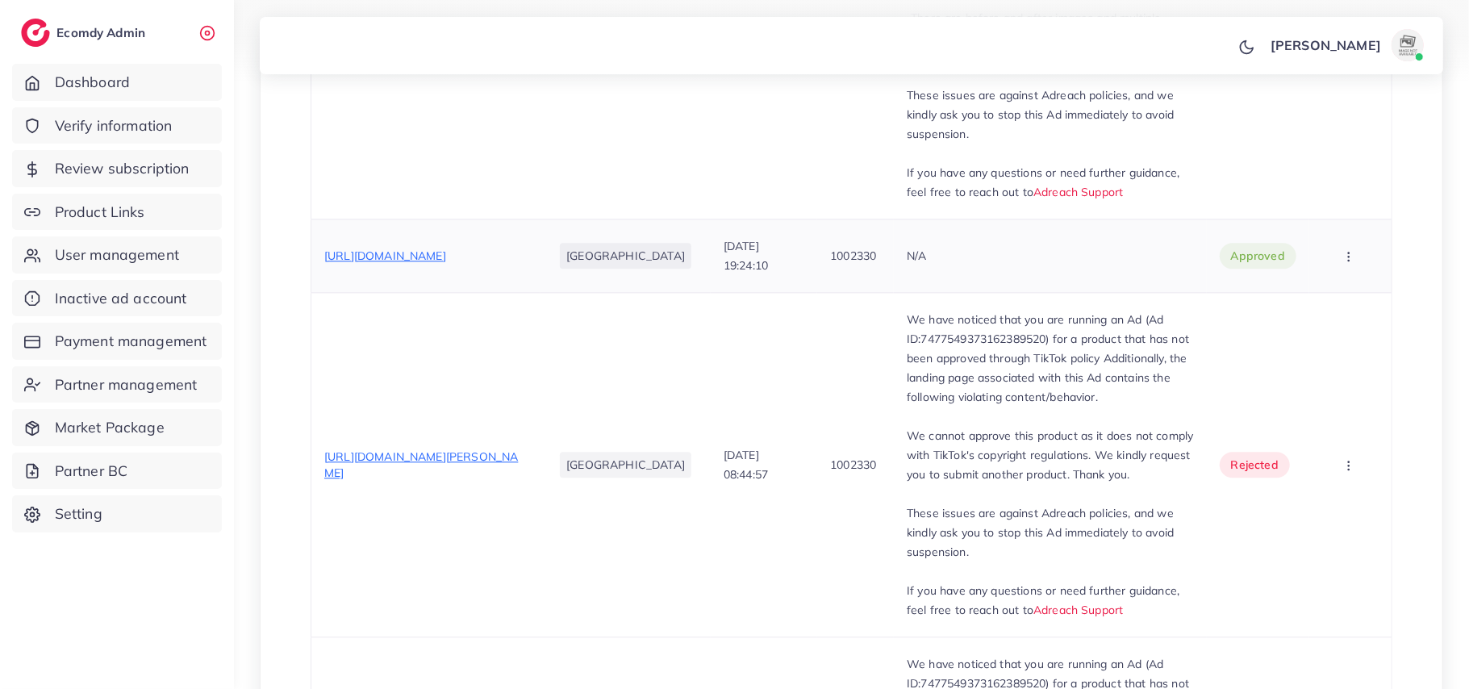
click at [432, 249] on span "https://bangashcollection.store/products/elegant-uv-protection-glasses?_pos=1&_…" at bounding box center [385, 256] width 122 height 15
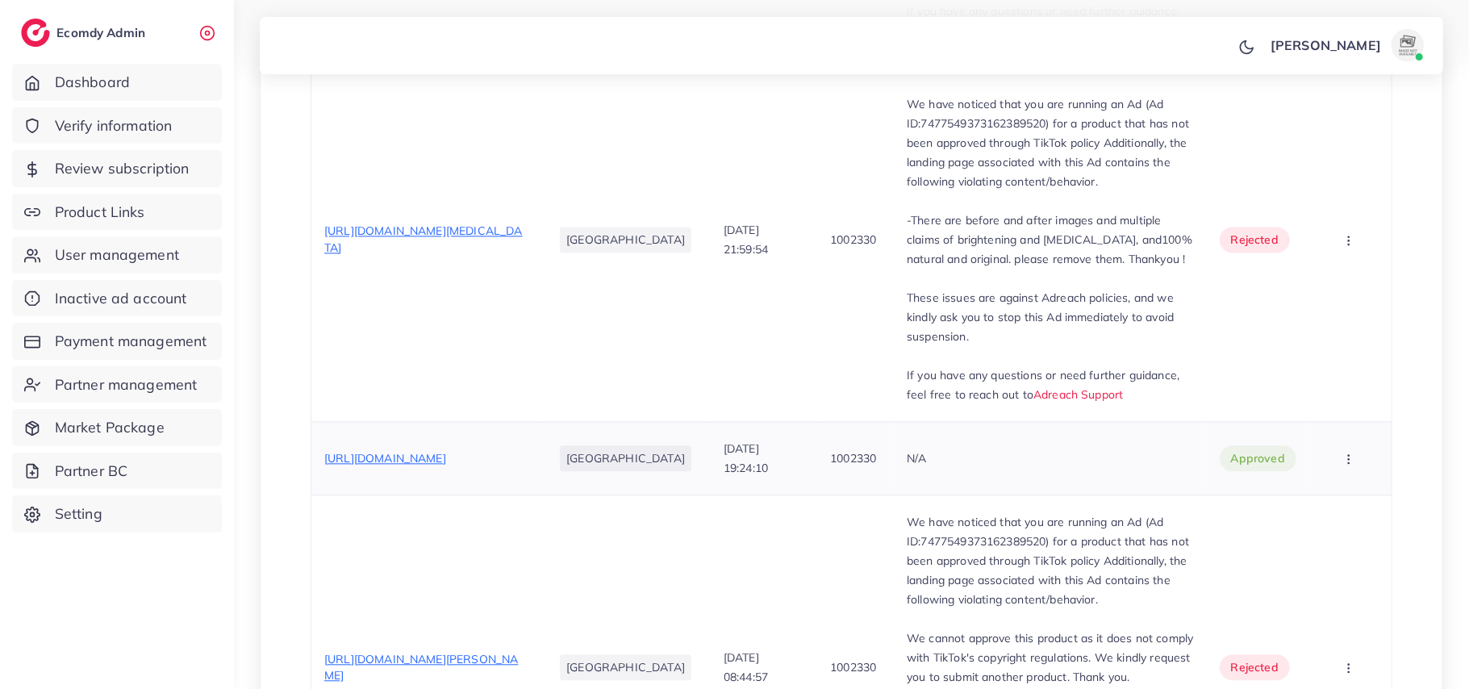
scroll to position [2367, 0]
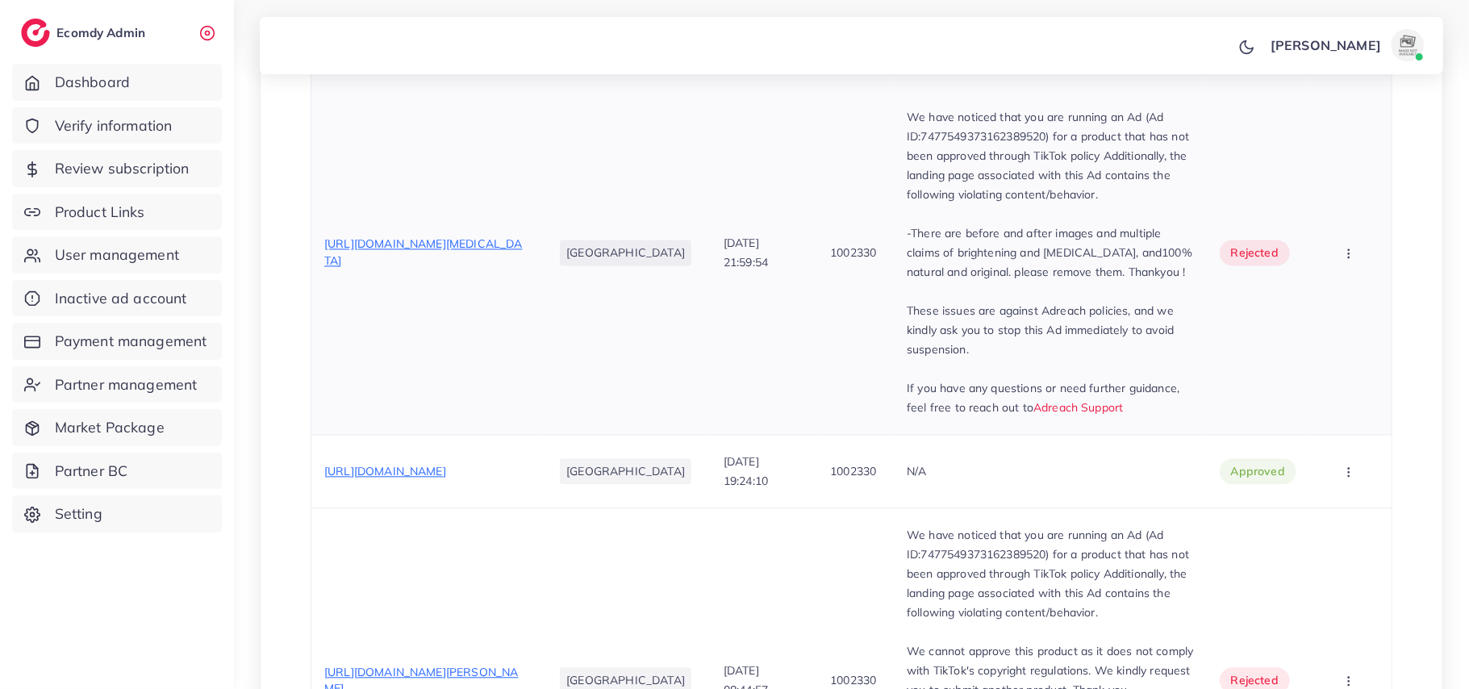
click at [465, 236] on span "https://zarcollection.shop/products/moroccan-blue-skin-whitening-powder-original" at bounding box center [423, 251] width 198 height 31
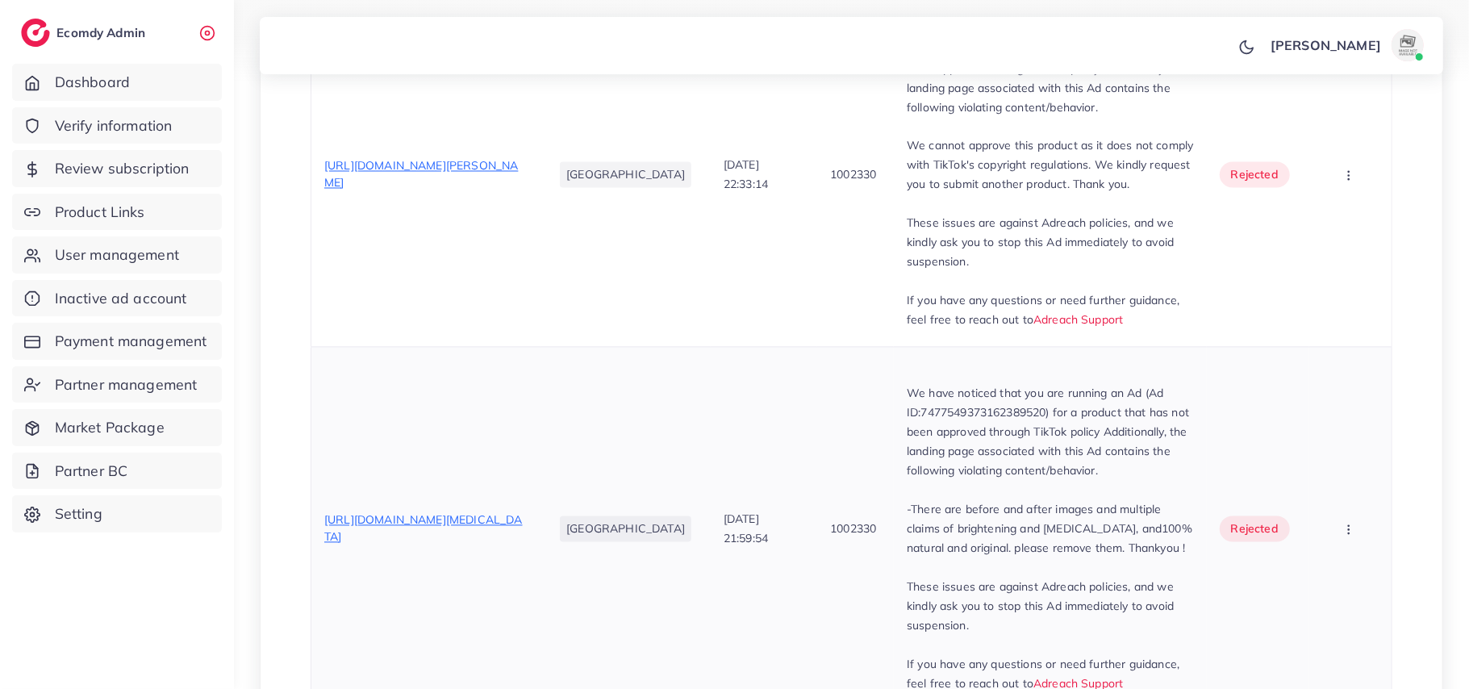
scroll to position [2044, 0]
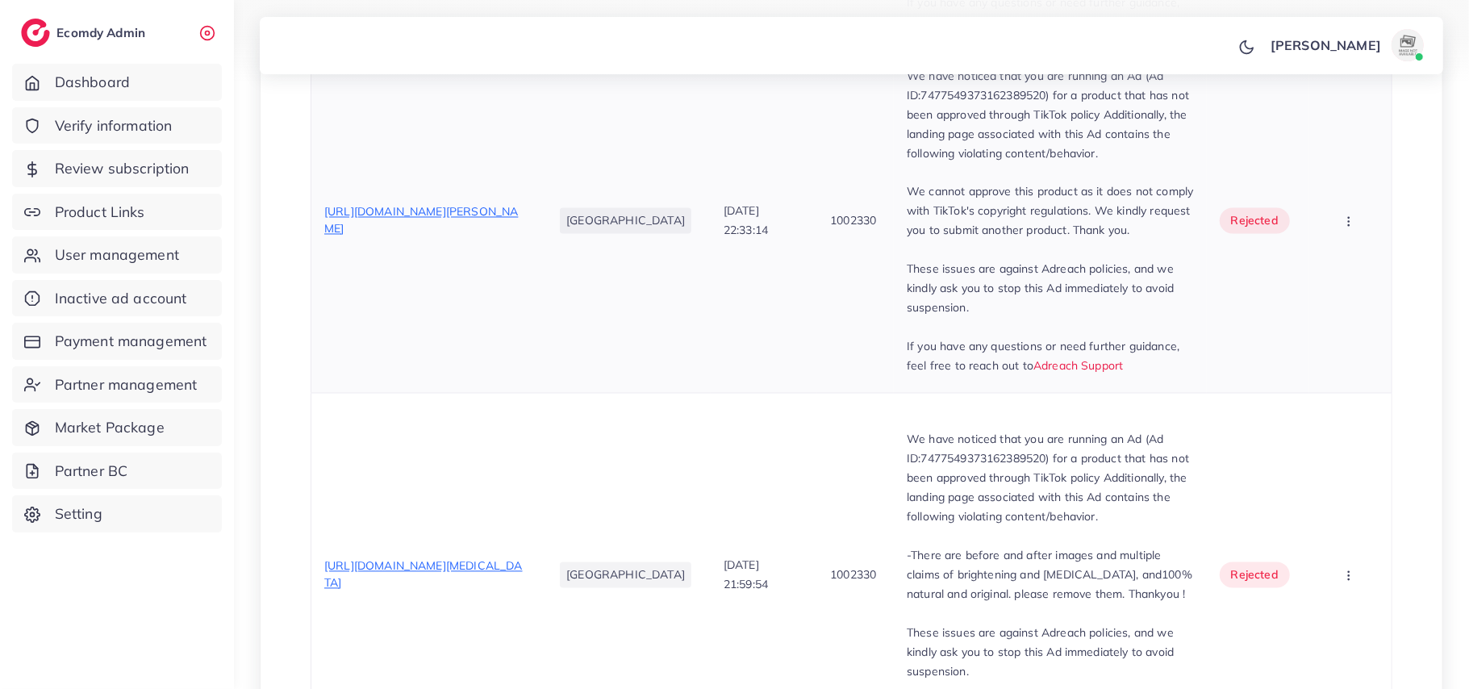
click at [457, 205] on span "https://azmancollection.shop/products/j-janan-gold-j-zarar-gold-buy-1-get-1-fre…" at bounding box center [421, 220] width 194 height 31
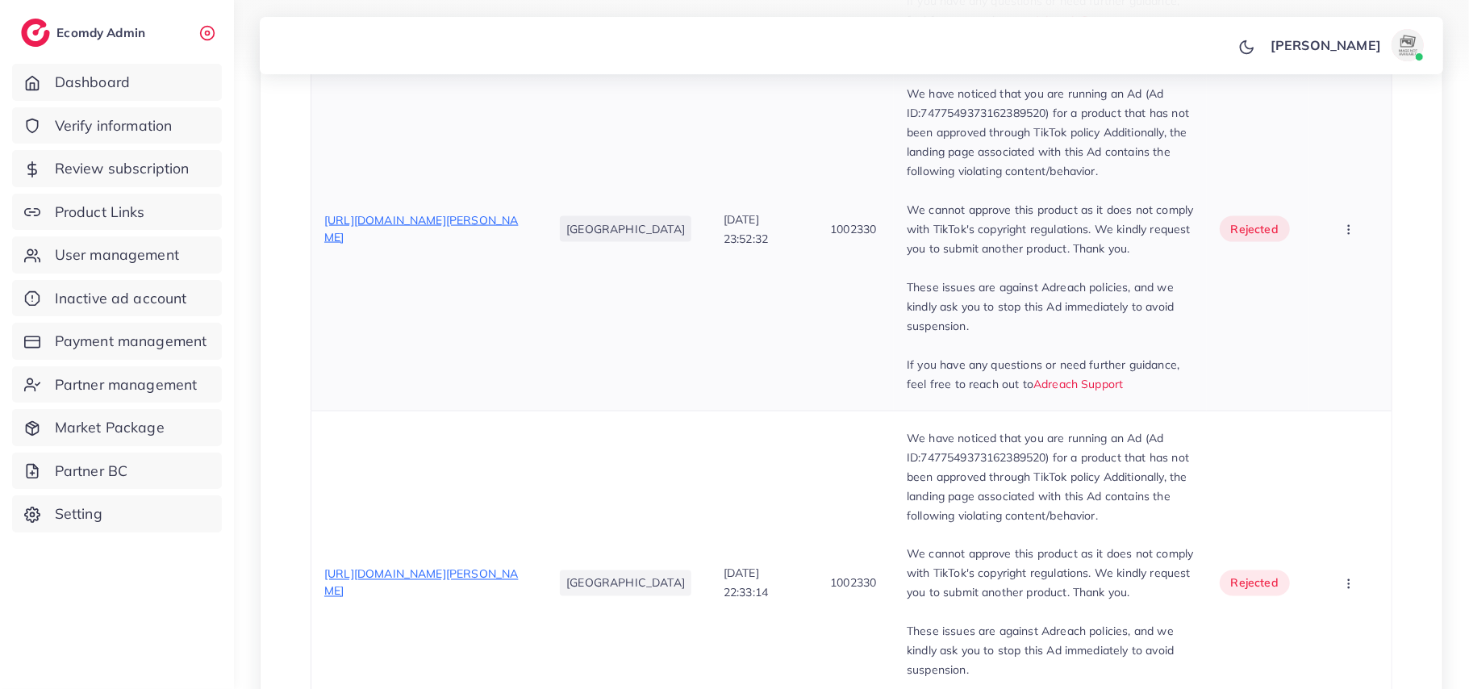
scroll to position [1614, 0]
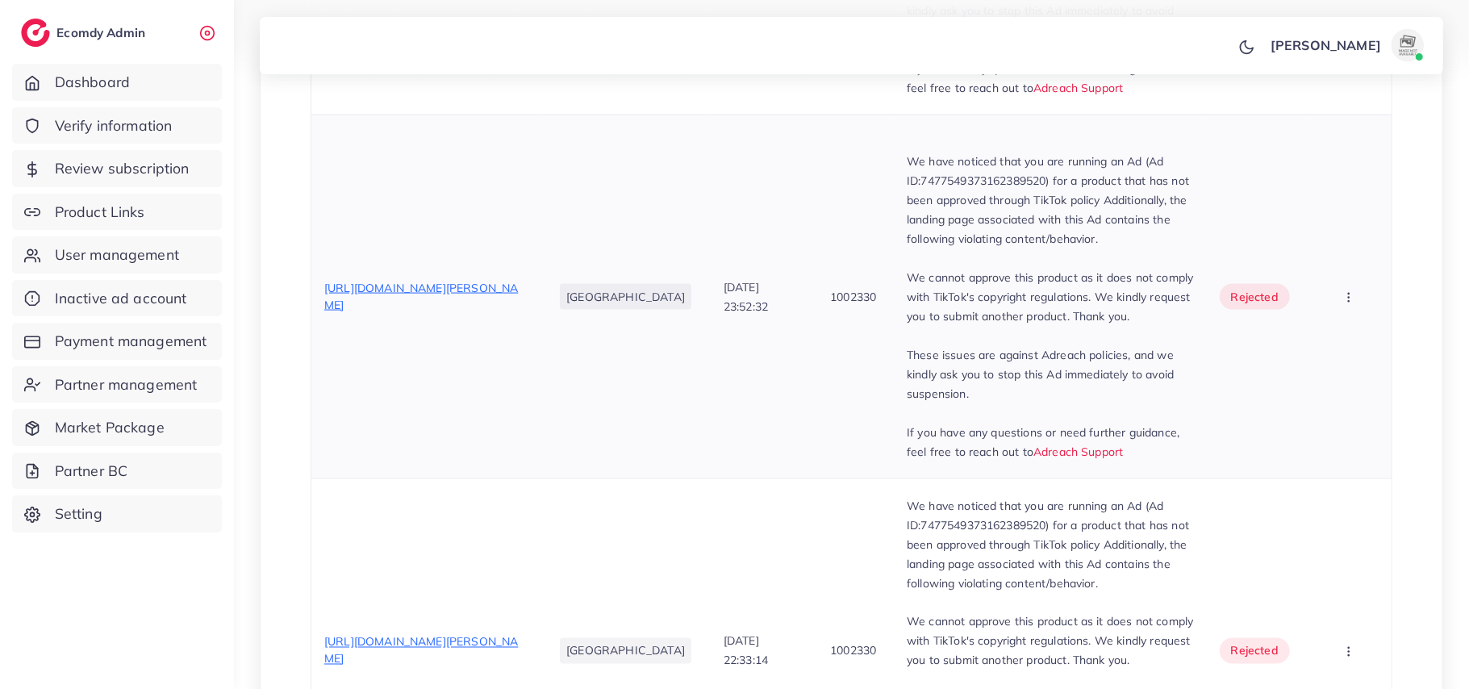
click at [469, 281] on span "https://bangashcollection.store/products/j-janan-gold-j-zarar-gold-buy-1-get-1-…" at bounding box center [421, 296] width 194 height 31
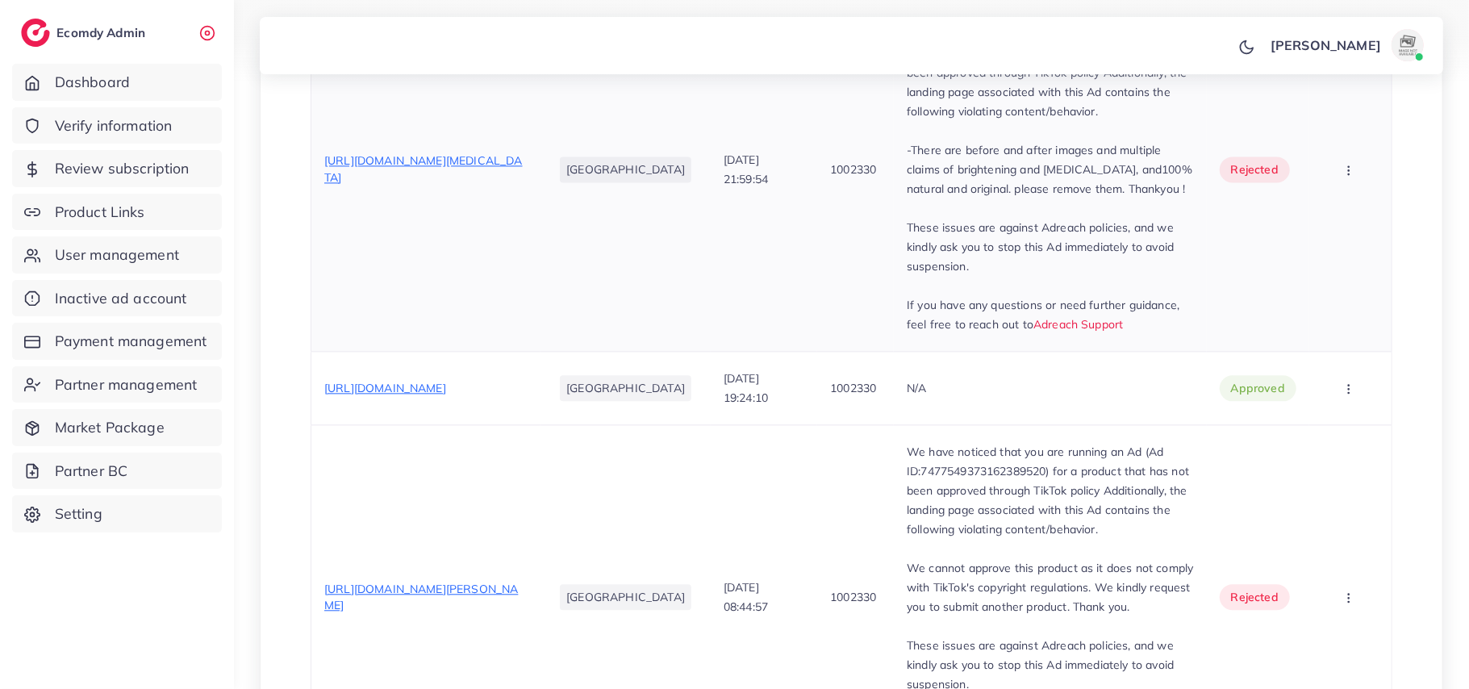
scroll to position [2474, 0]
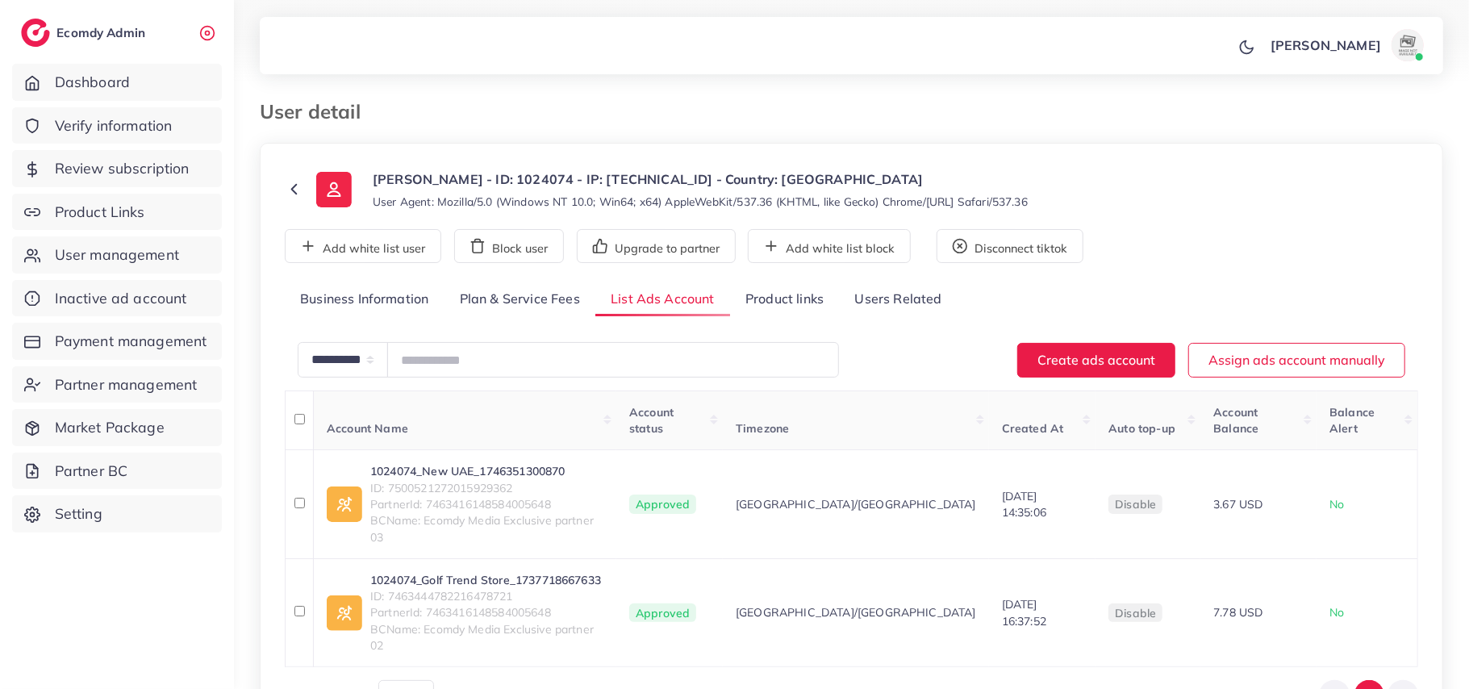
click at [760, 295] on link "Product links" at bounding box center [784, 299] width 109 height 35
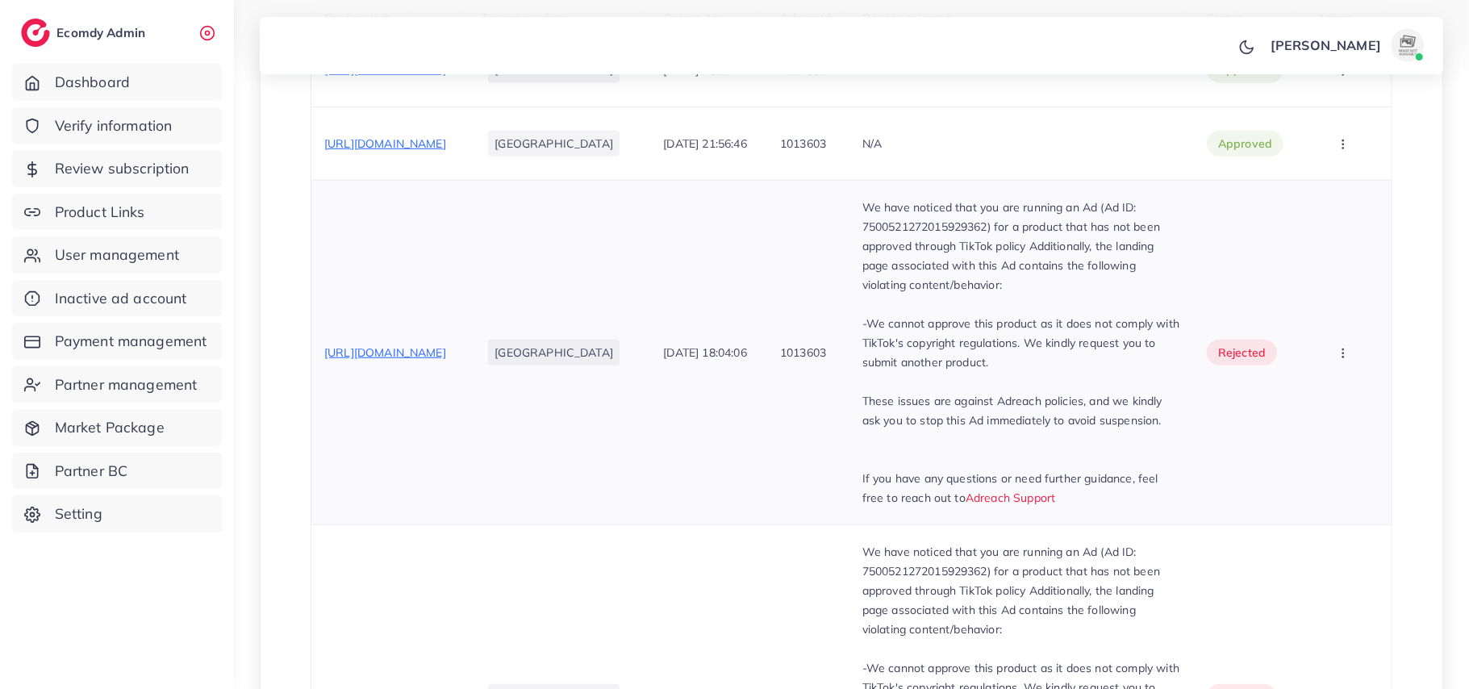
scroll to position [537, 0]
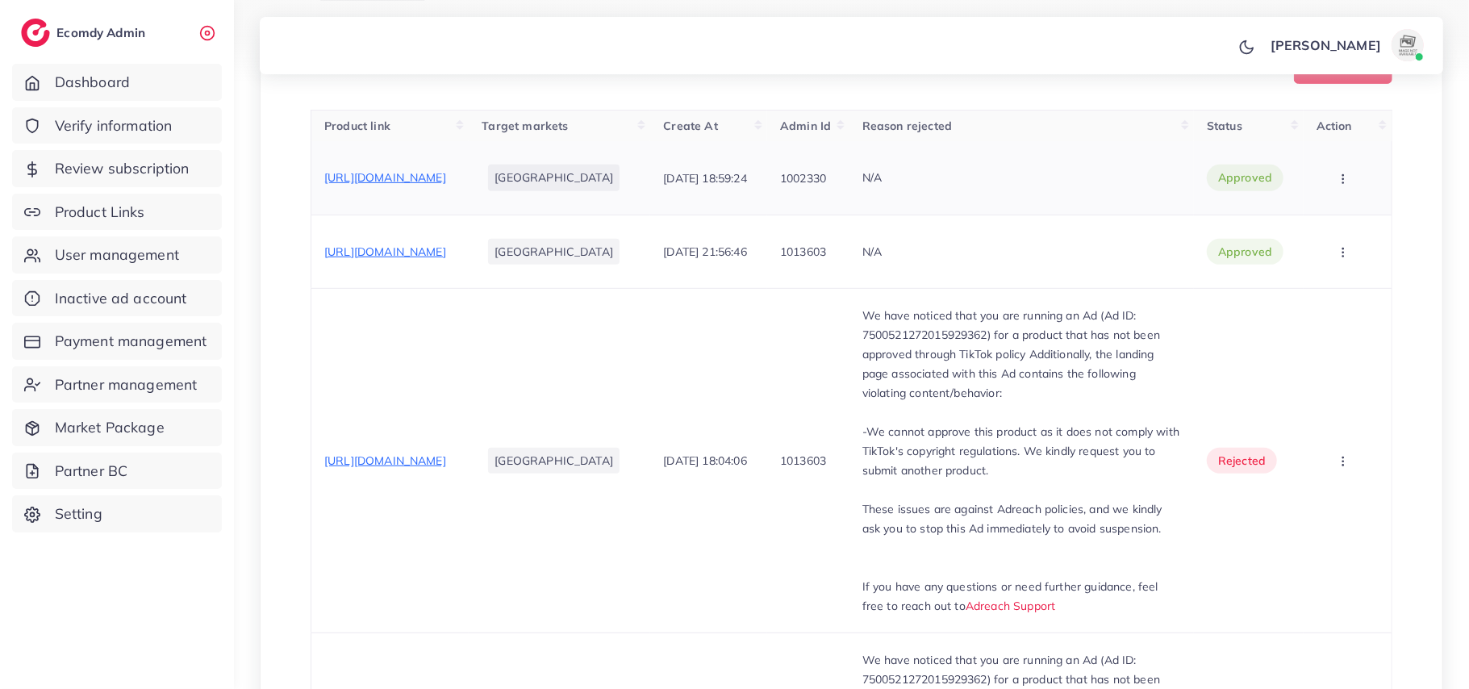
click at [414, 176] on span "[URL][DOMAIN_NAME]" at bounding box center [385, 177] width 122 height 15
click at [446, 259] on span "https://islamicgift.shop/products/rimless-glassess-with-leopard?_pos=1&_sid=091…" at bounding box center [385, 251] width 122 height 15
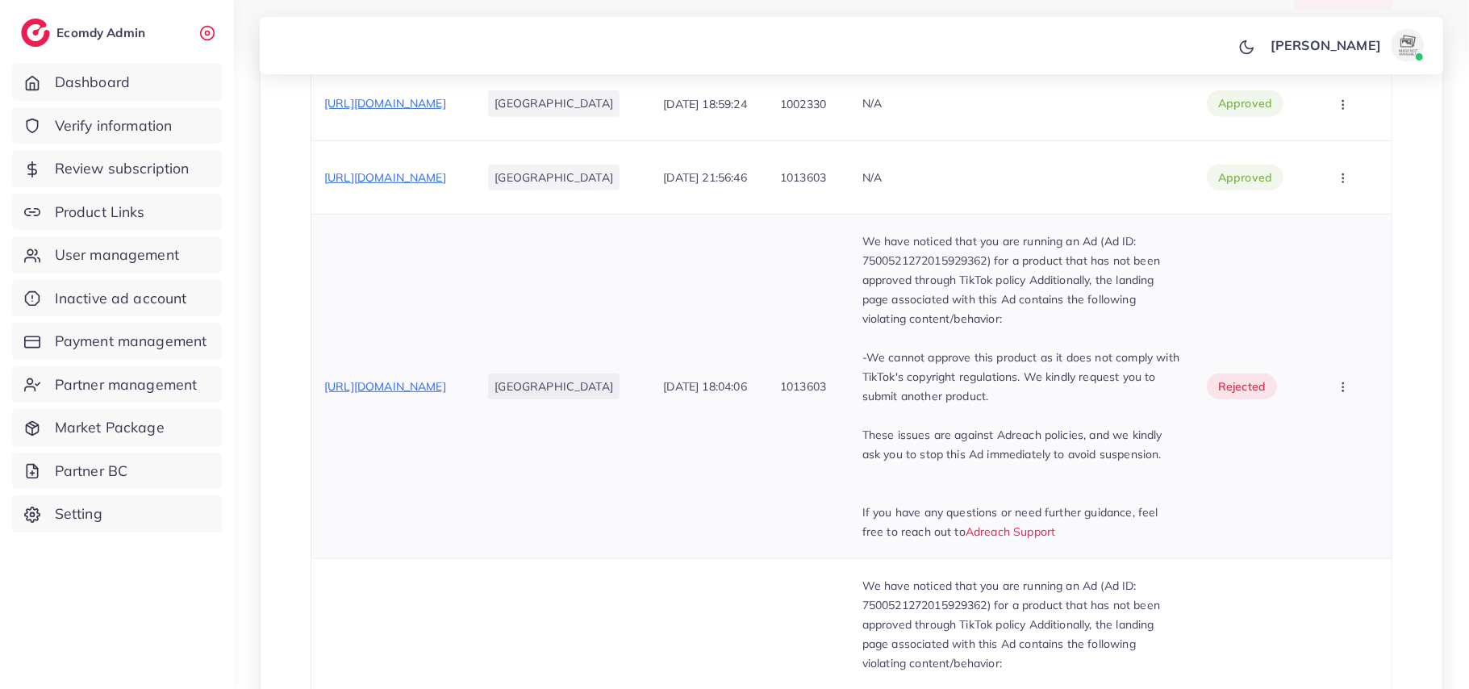
scroll to position [646, 0]
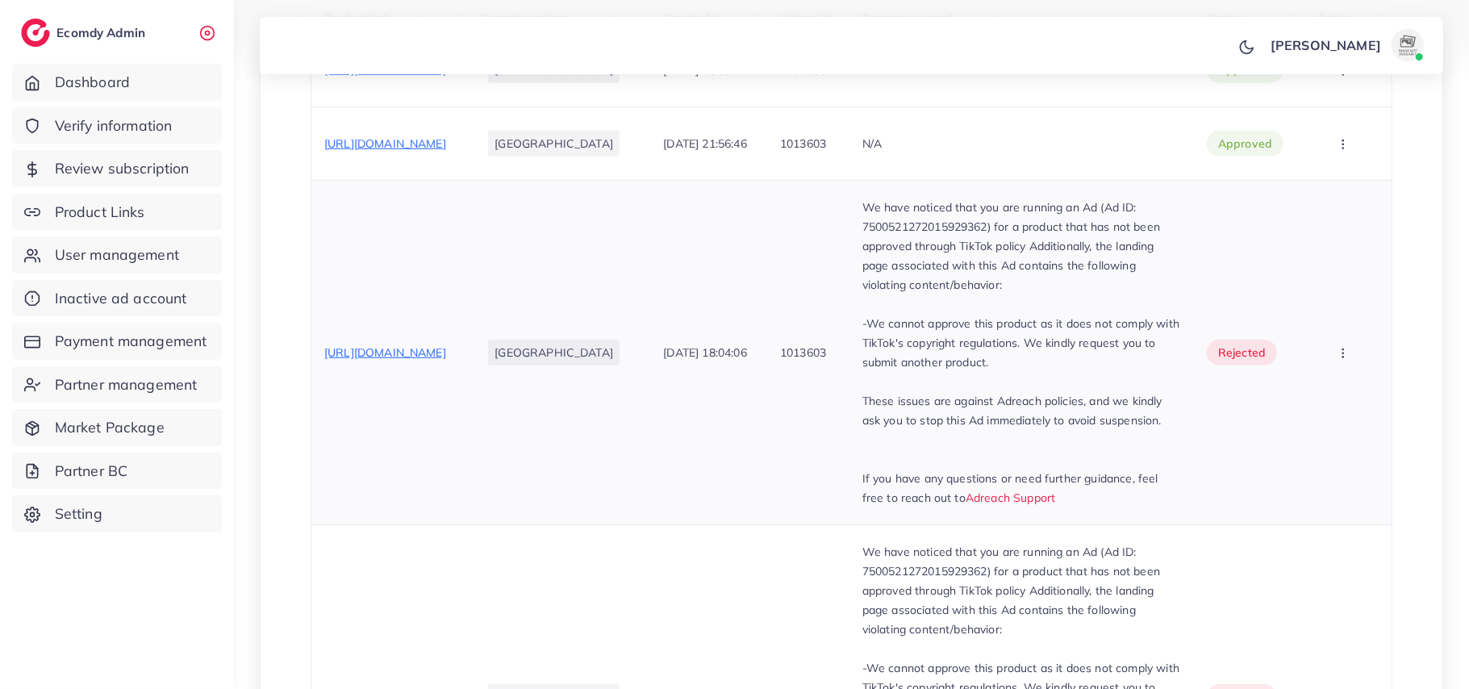
click at [446, 360] on span "https://islamicgift.shop/collections/men-suit?ttclid=E.C.P.Preview_3ia3kFlnd948…" at bounding box center [385, 352] width 122 height 15
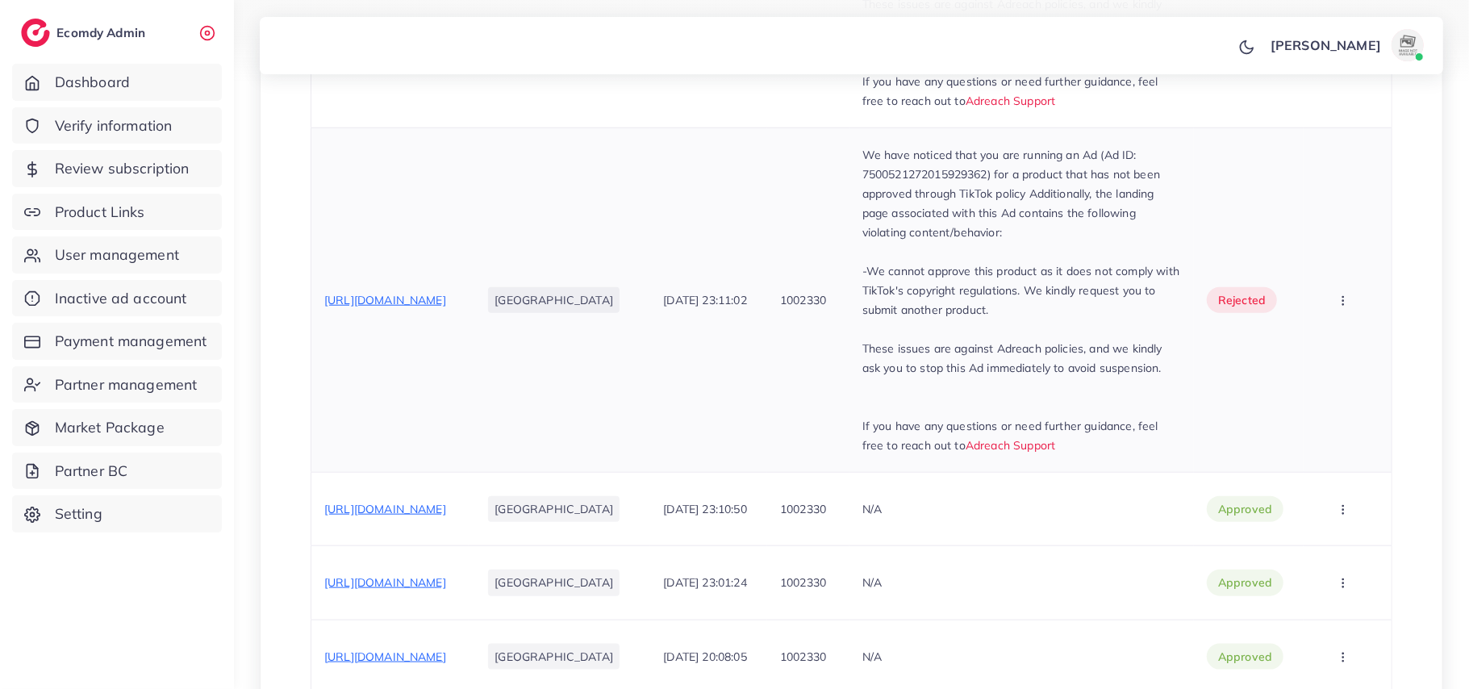
scroll to position [1076, 0]
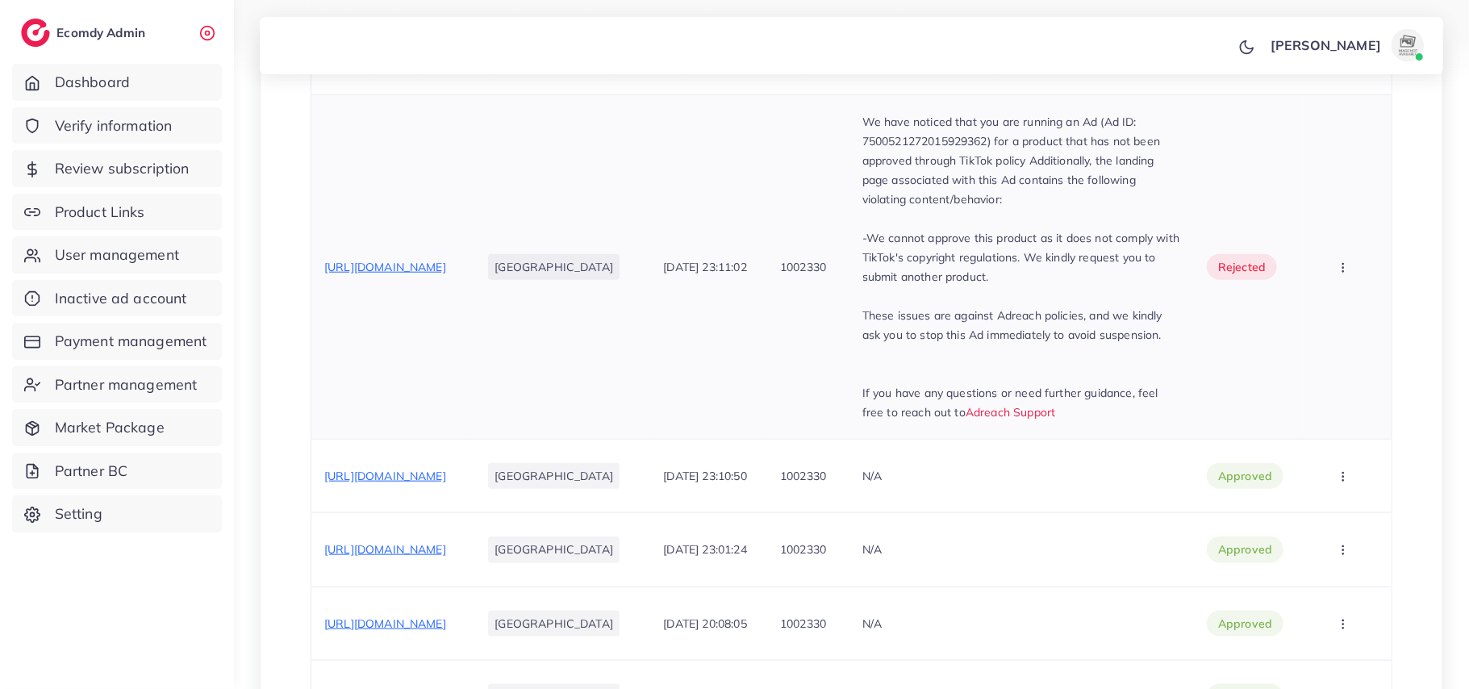
click at [446, 274] on span "https://islamicgift.shop/collections/men-suit?ttclid=E.C.P.Preview_bBU28nsnJ9F6…" at bounding box center [385, 267] width 122 height 15
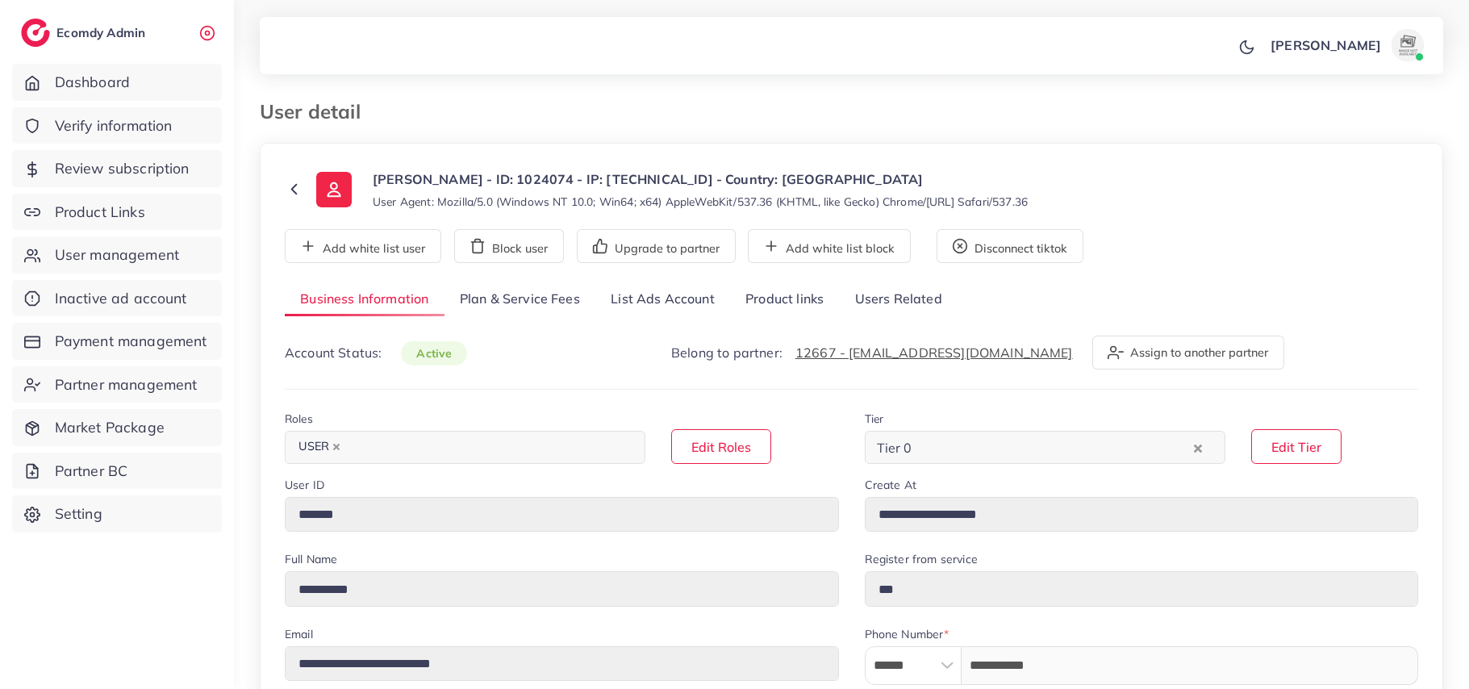
select select "********"
click at [697, 307] on link "List Ads Account" at bounding box center [662, 299] width 135 height 35
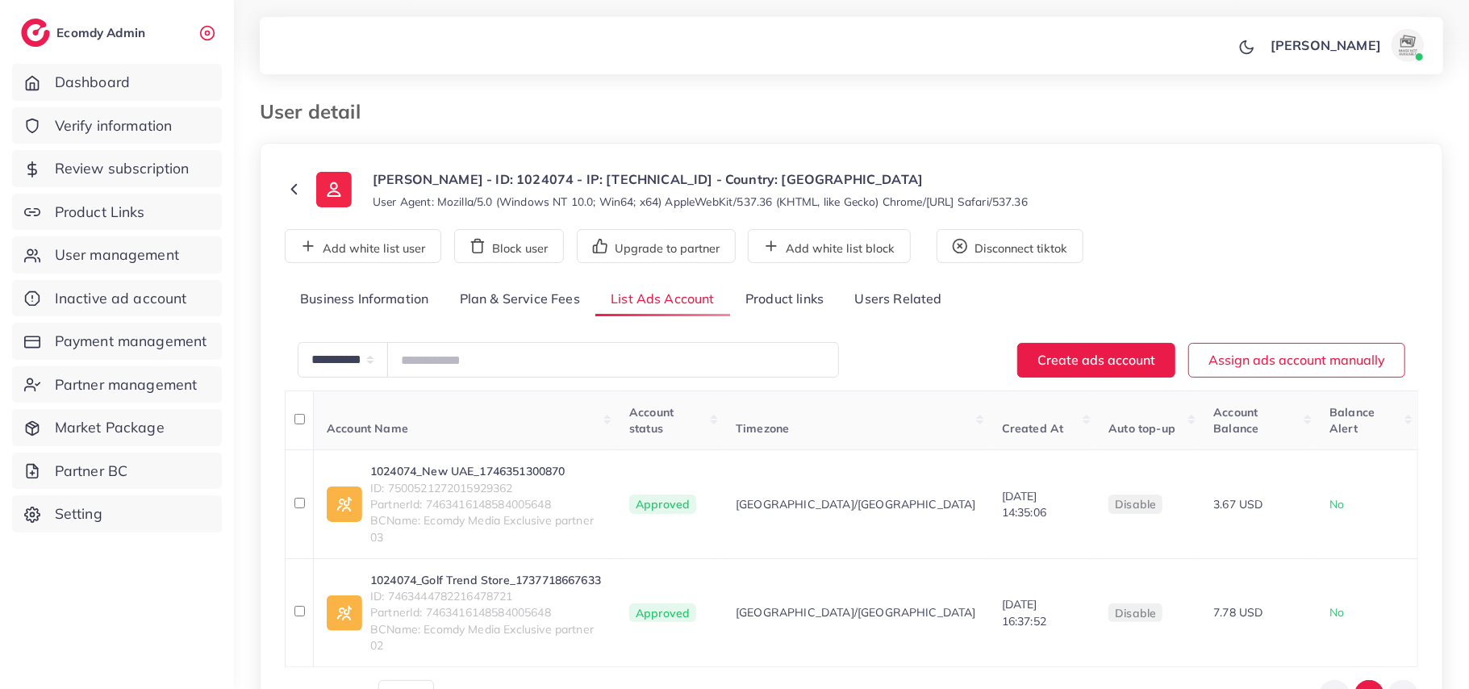
click at [760, 298] on link "Product links" at bounding box center [784, 299] width 109 height 35
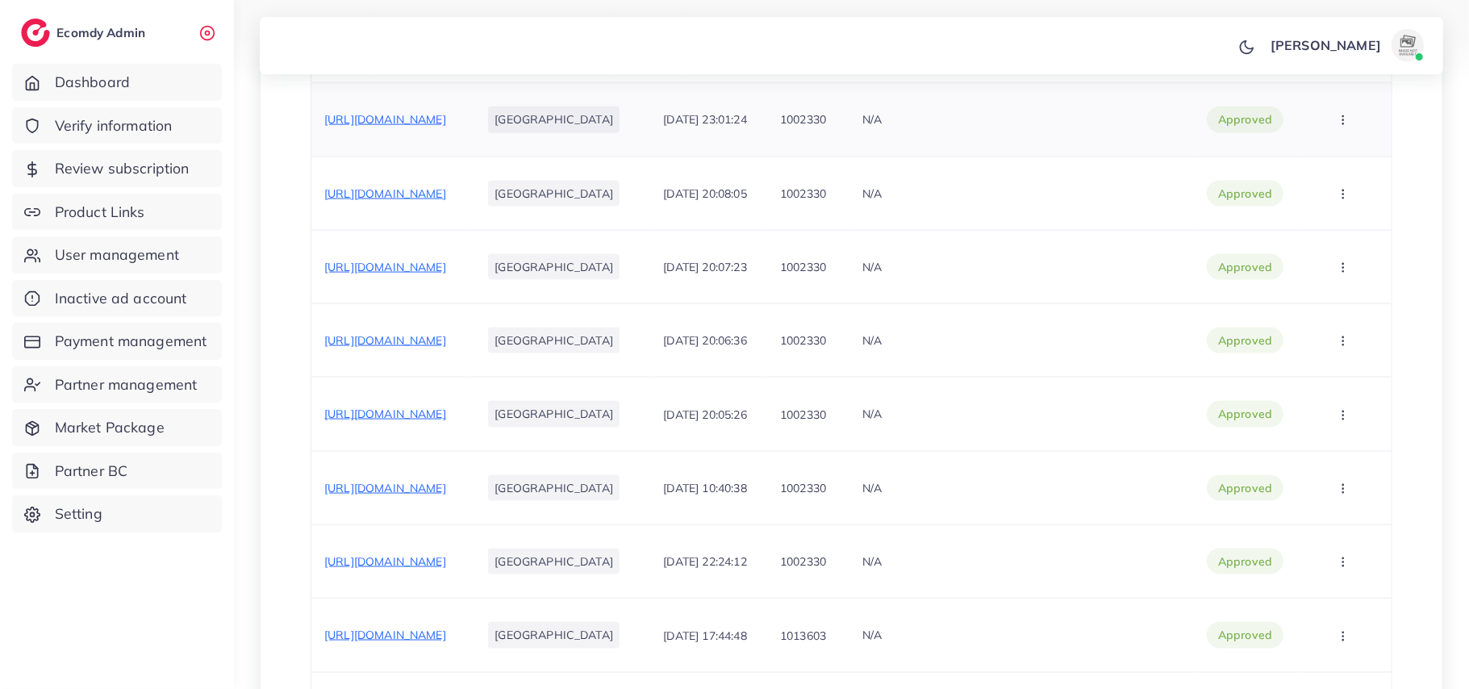
scroll to position [1291, 0]
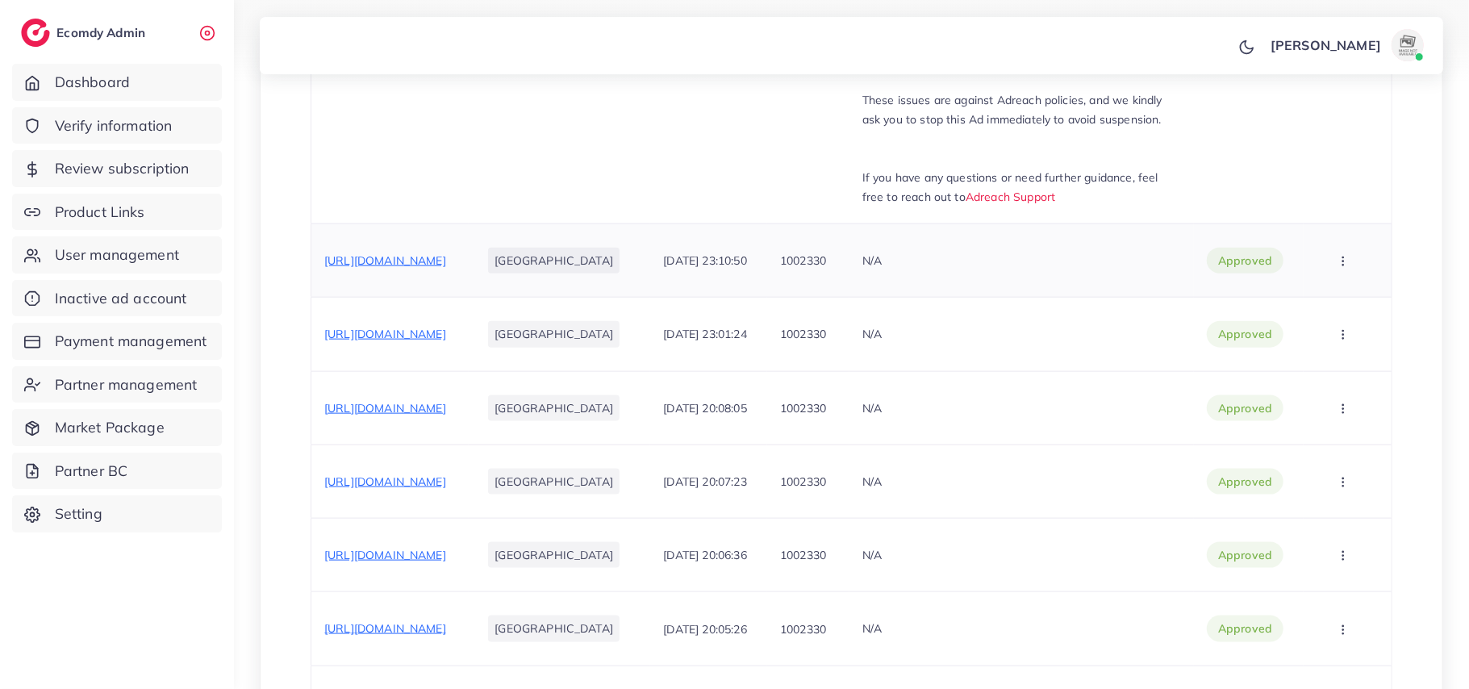
click at [446, 268] on span "https://islamicgift.shop/products/fur-quran-pak-with-tasbih?ttclid=E.C.P.Previe…" at bounding box center [385, 260] width 122 height 15
click at [446, 341] on span "https://elegancys.store/products/pack-of-5-attar?_pos=1&_sid=d147e896c&_ss=r" at bounding box center [385, 334] width 122 height 15
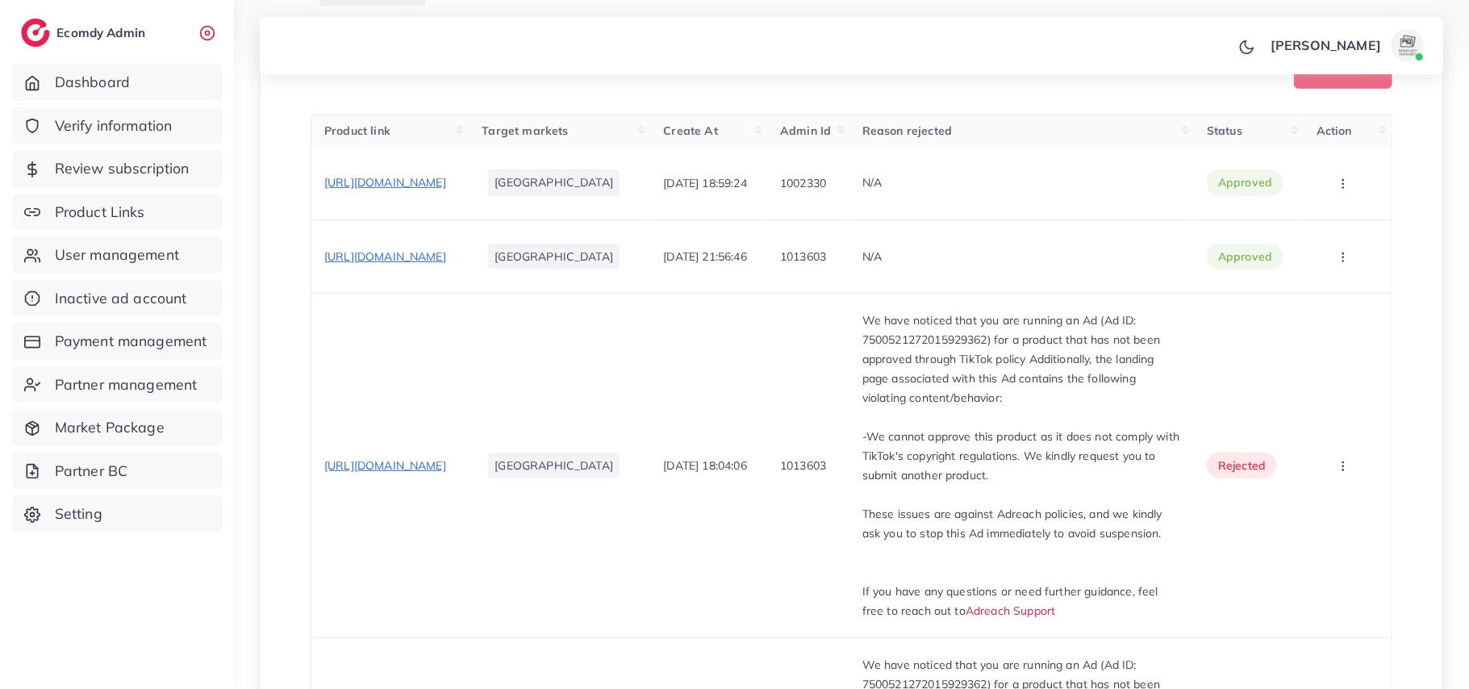
scroll to position [530, 0]
click at [430, 192] on span "https://islamicgift.shop/products/rimless-glassess-with-leopard?_pos=1&_sid=5dc…" at bounding box center [385, 185] width 122 height 15
click at [446, 266] on span "https://islamicgift.shop/products/rimless-glassess-with-leopard?_pos=1&_sid=091…" at bounding box center [385, 259] width 122 height 15
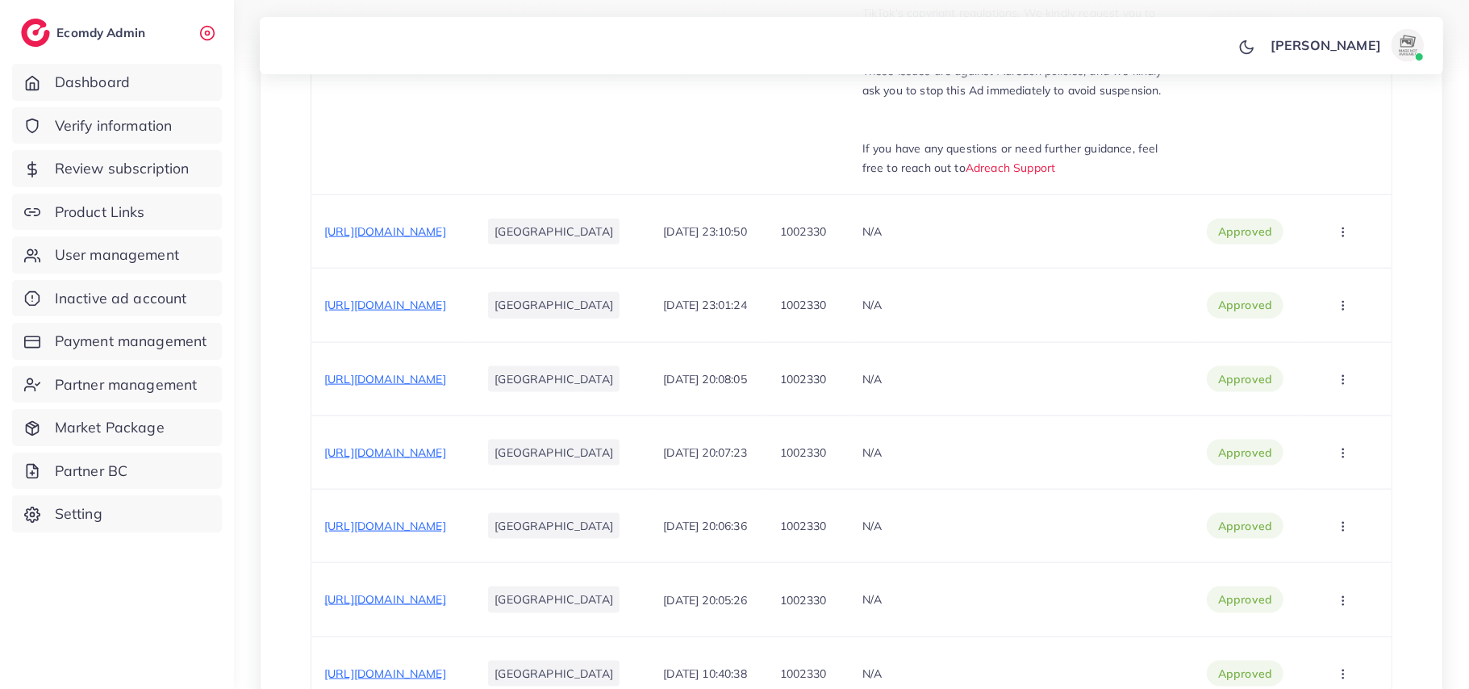
scroll to position [1327, 0]
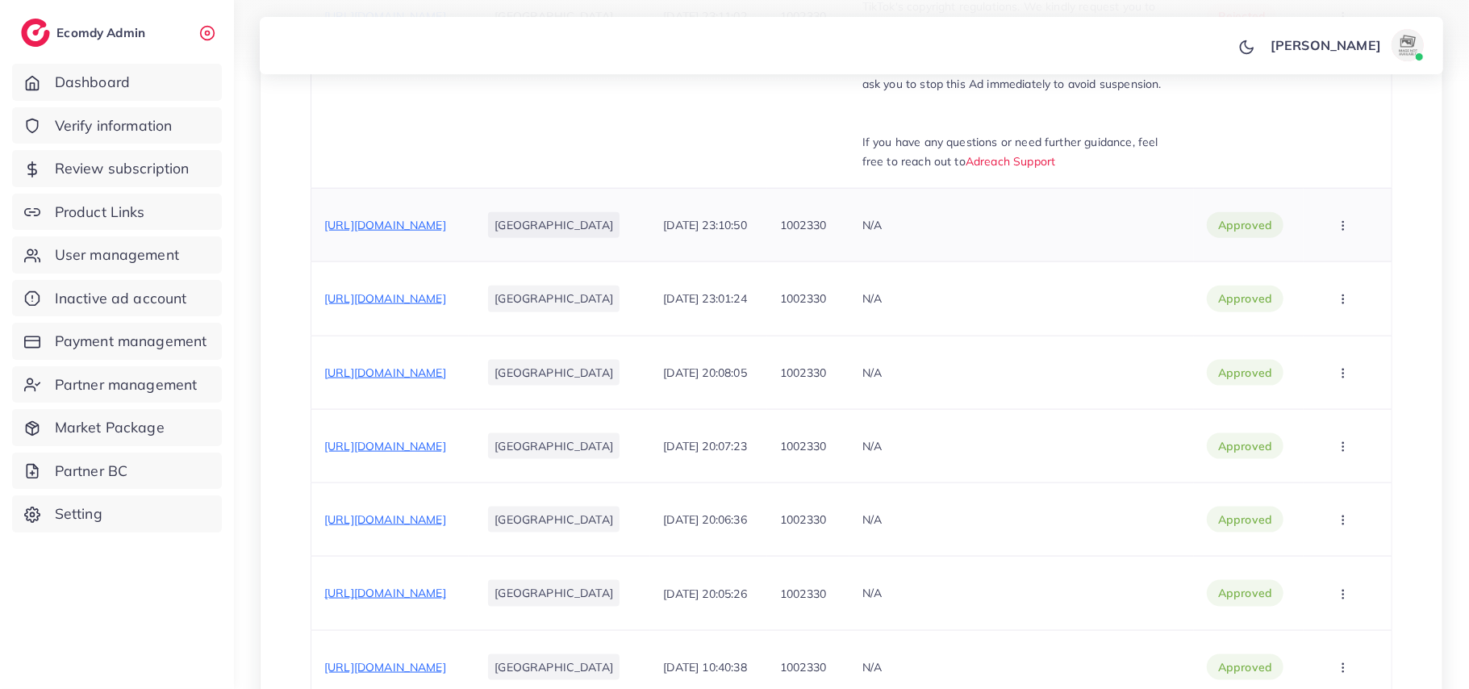
click at [382, 232] on span "https://islamicgift.shop/products/fur-quran-pak-with-tasbih?ttclid=E.C.P.Previe…" at bounding box center [385, 225] width 122 height 15
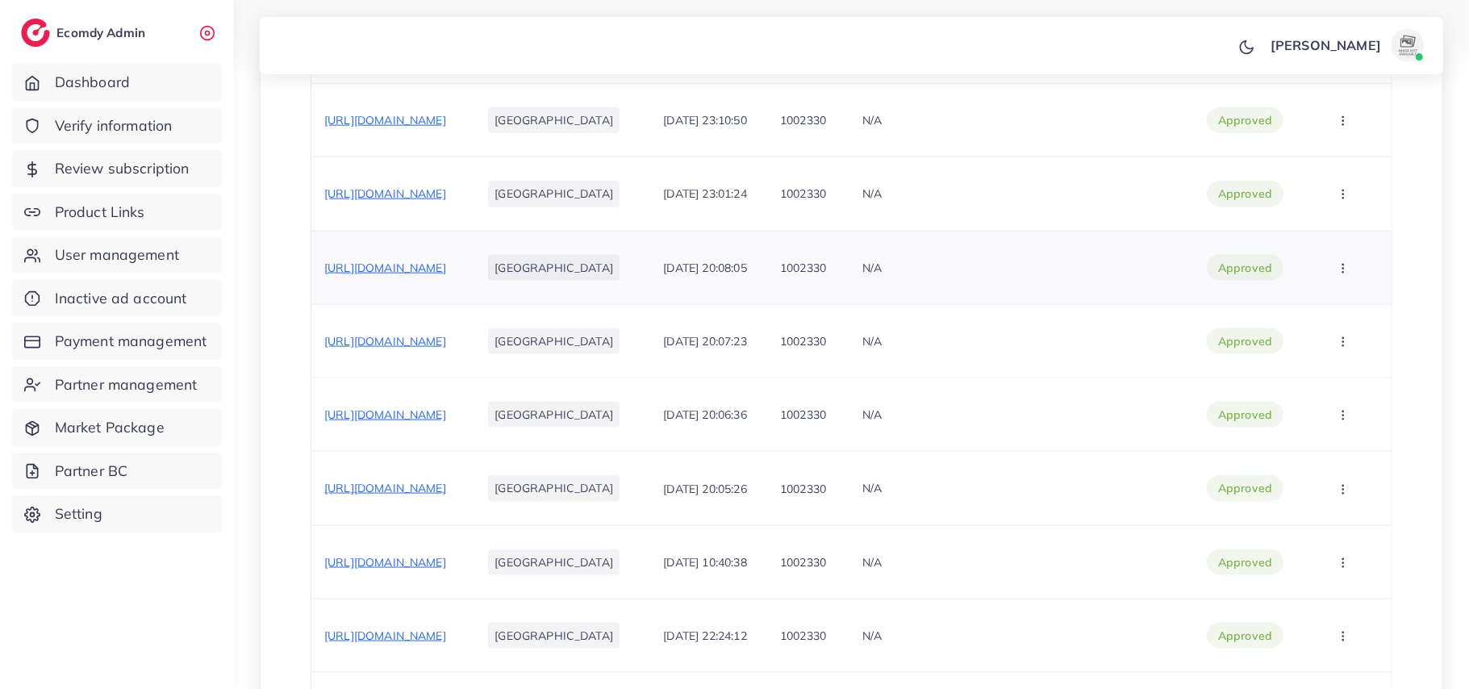
scroll to position [1434, 0]
click at [428, 198] on span "https://elegancys.store/products/pack-of-5-attar?_pos=1&_sid=d147e896c&_ss=r" at bounding box center [385, 191] width 122 height 15
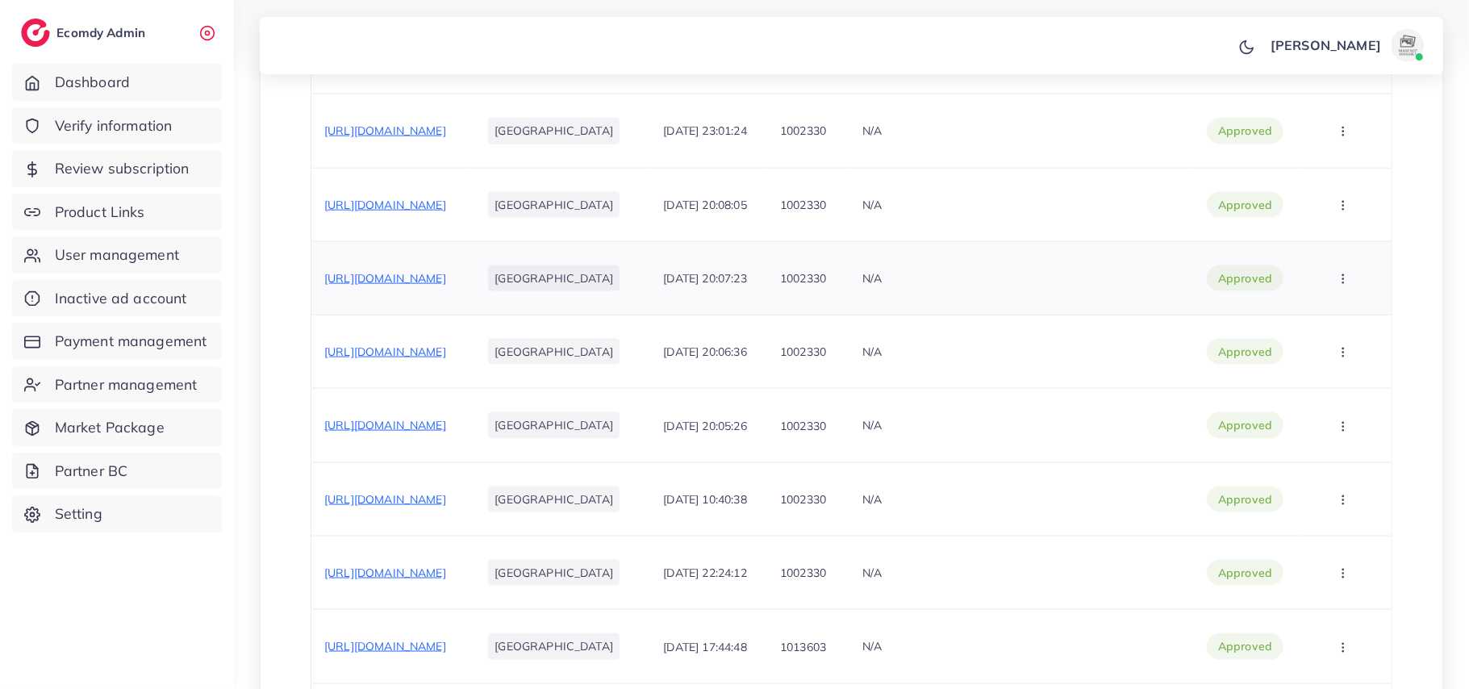
scroll to position [1514, 0]
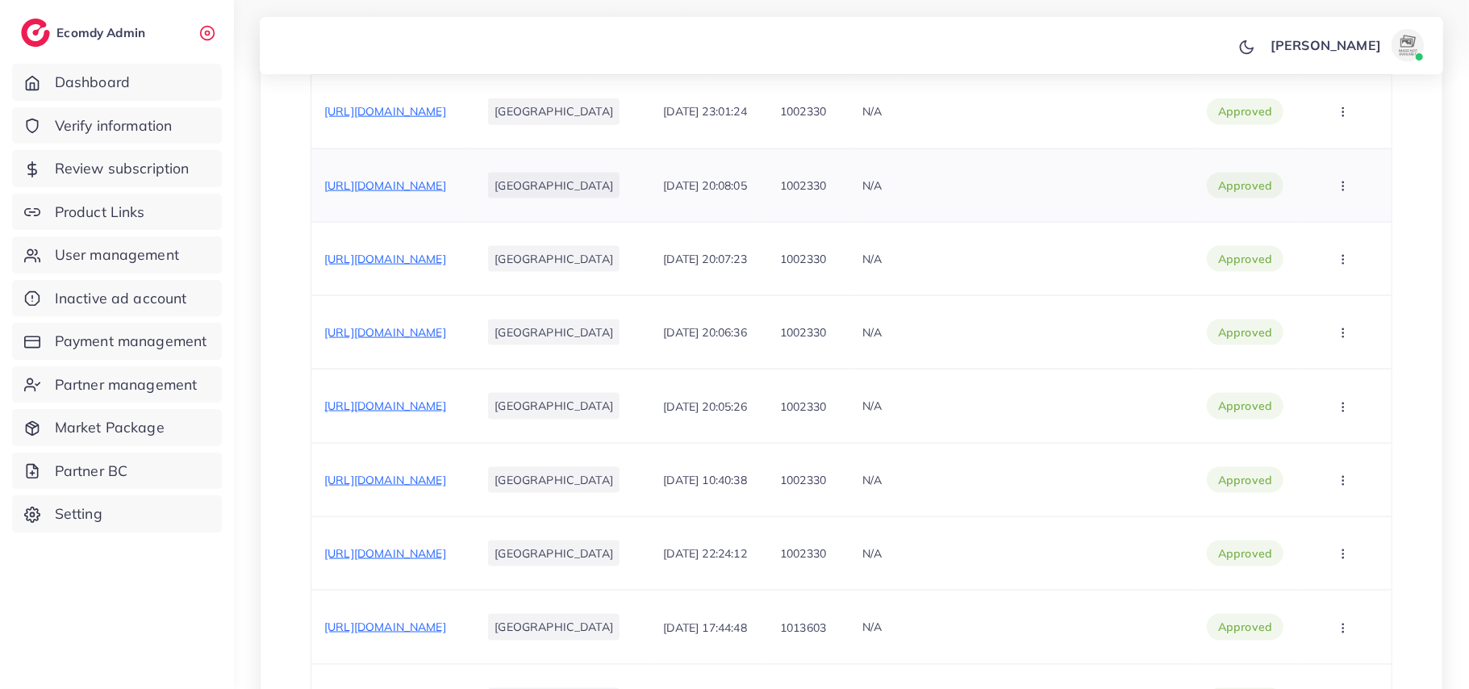
click at [439, 193] on span "https://islamicgift.shop/products/fur-quran-pak-with-tasbih" at bounding box center [385, 185] width 122 height 15
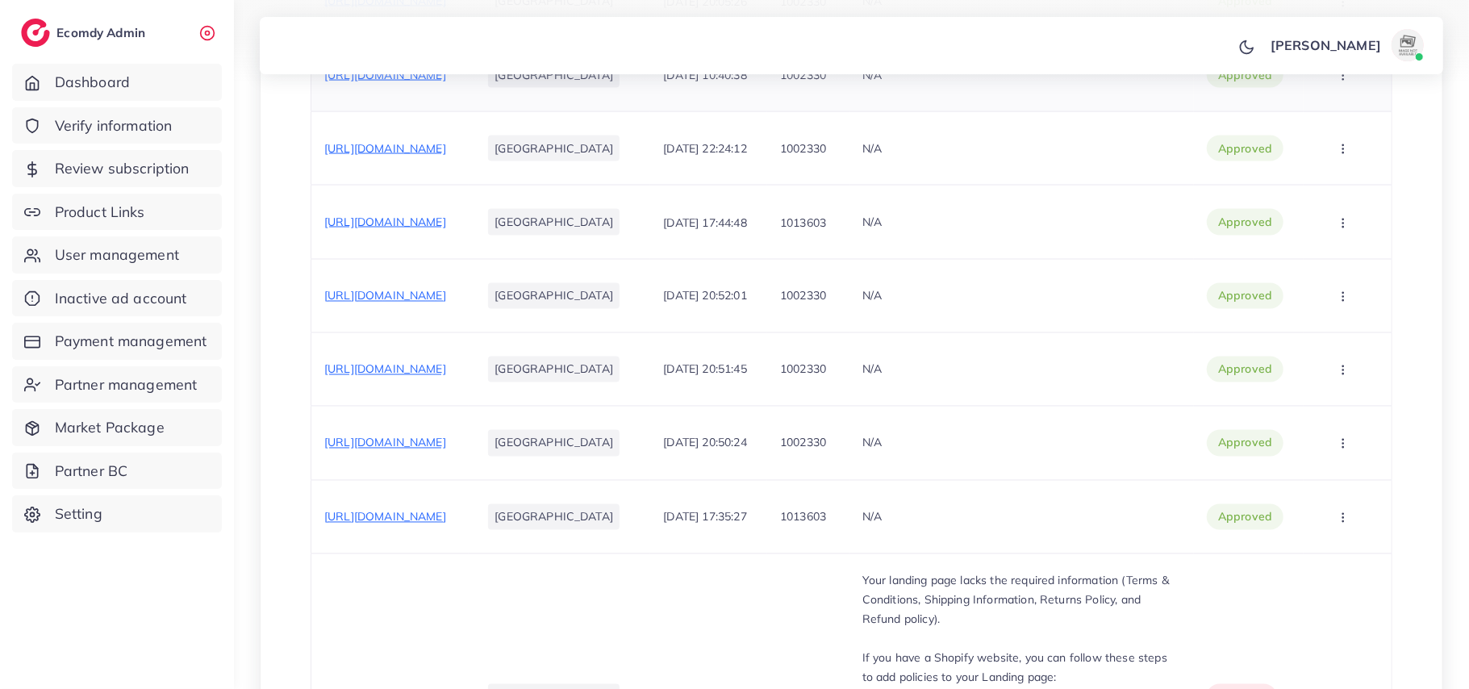
scroll to position [1922, 0]
click at [407, 226] on span "https://islamicgift.shop/products/rimless-glassess-with-leopard?_pos=1&_sid=50e…" at bounding box center [385, 218] width 122 height 15
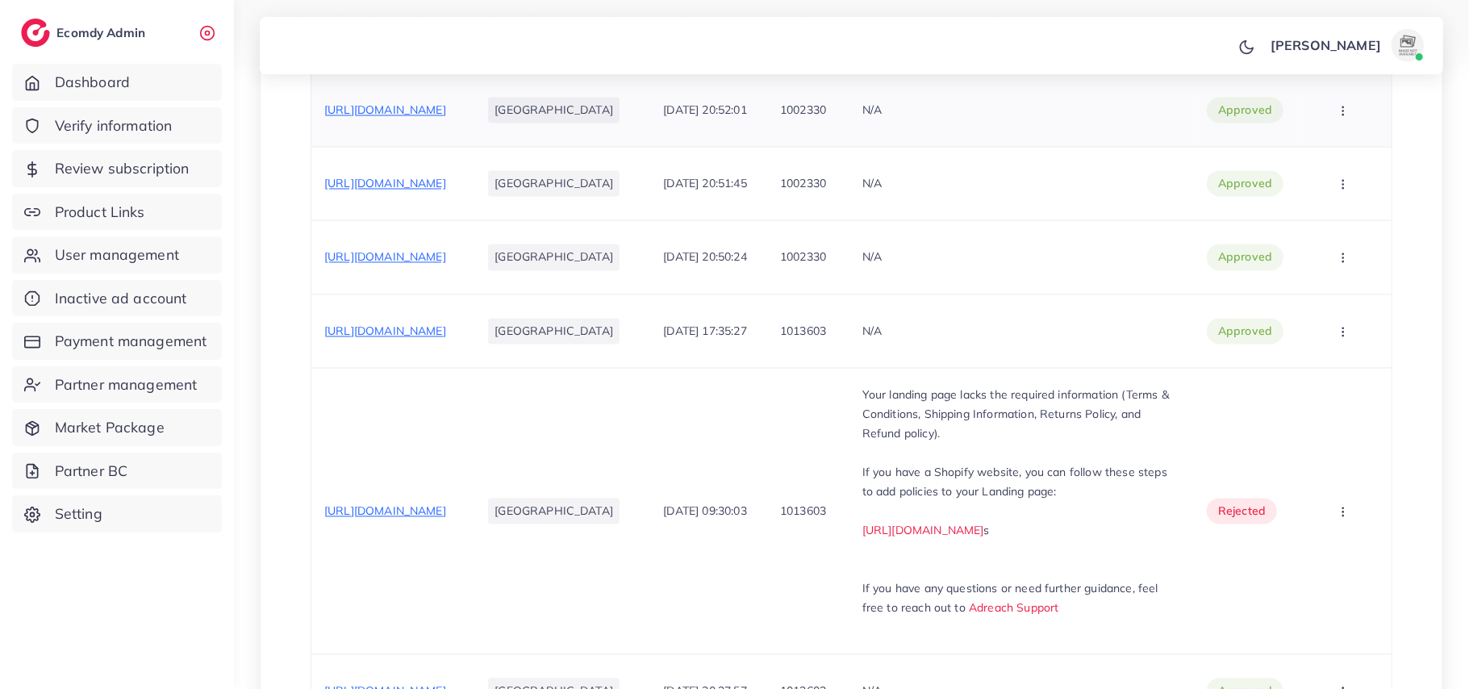
scroll to position [2108, 0]
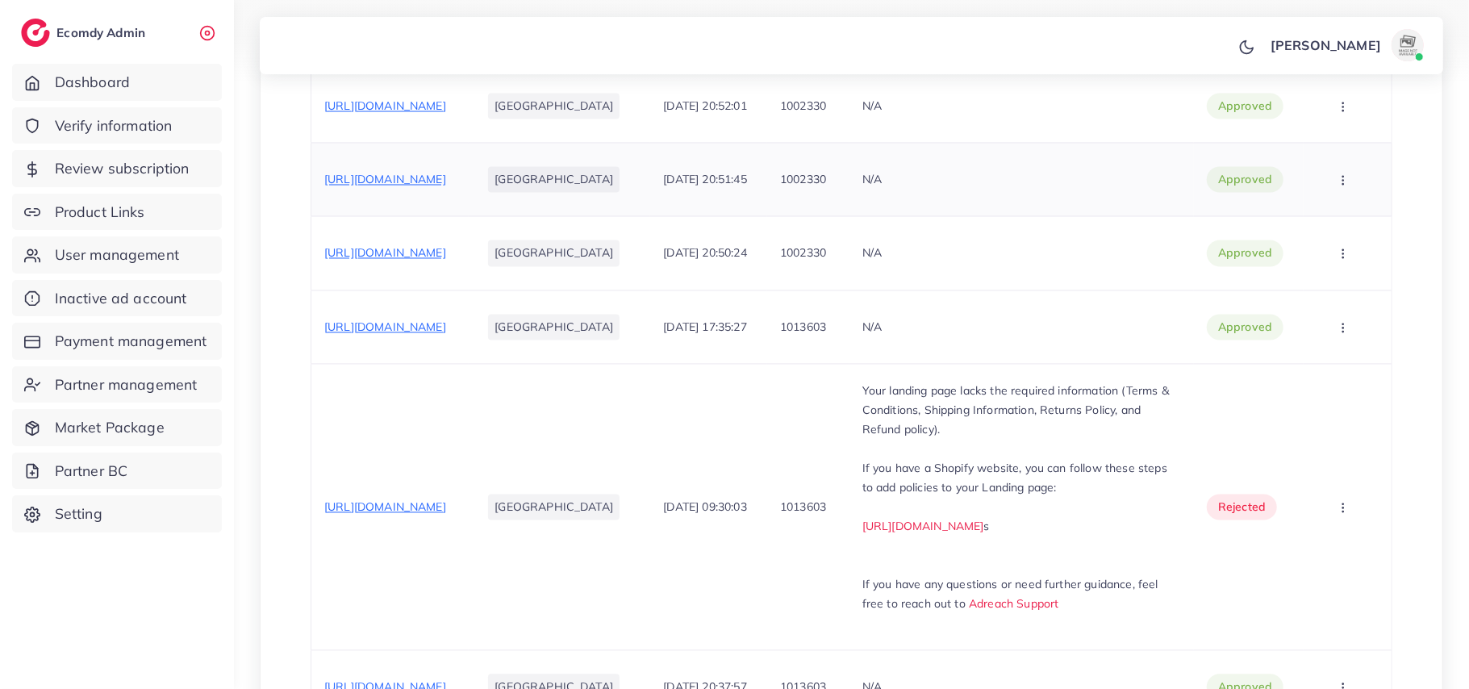
click at [443, 187] on span "https://islamicgift.shop/collections/men-suit" at bounding box center [385, 180] width 122 height 15
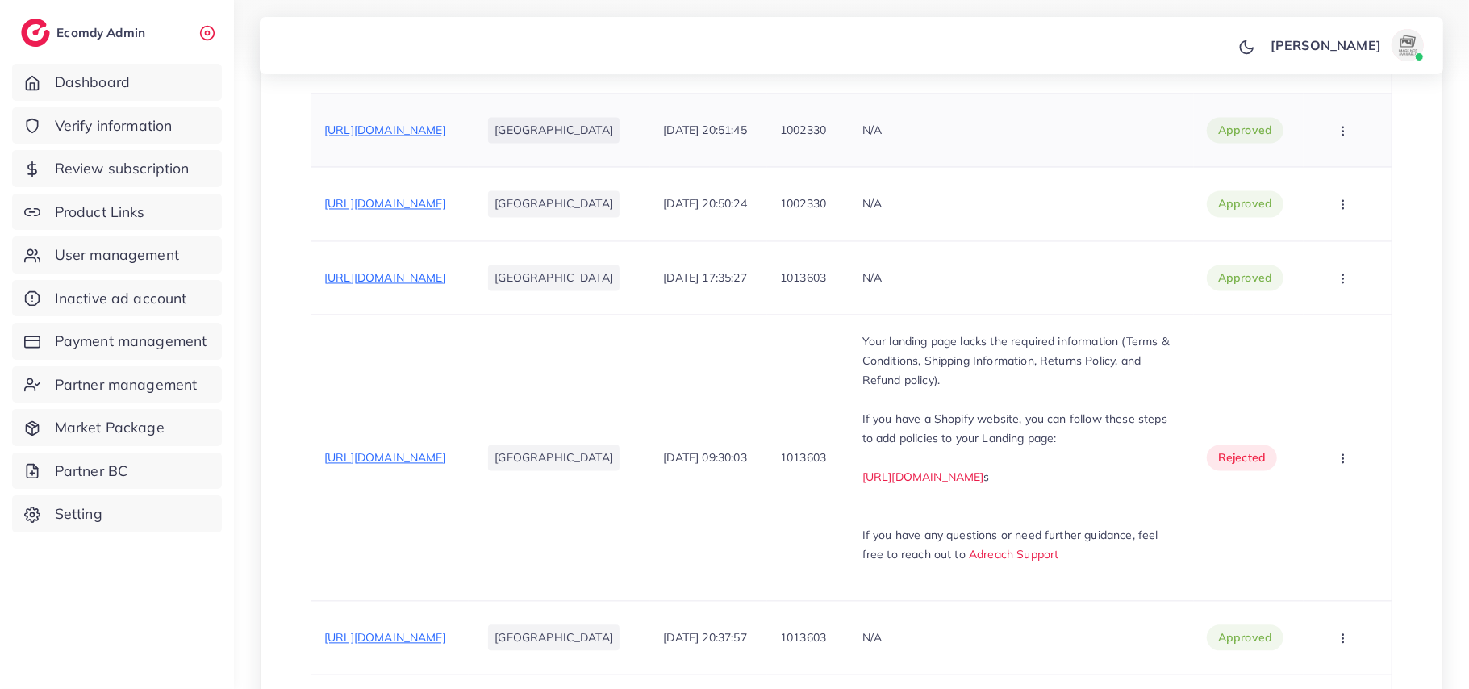
scroll to position [2159, 0]
click at [426, 136] on span "https://islamicgift.shop/collections/men-suit" at bounding box center [385, 129] width 122 height 15
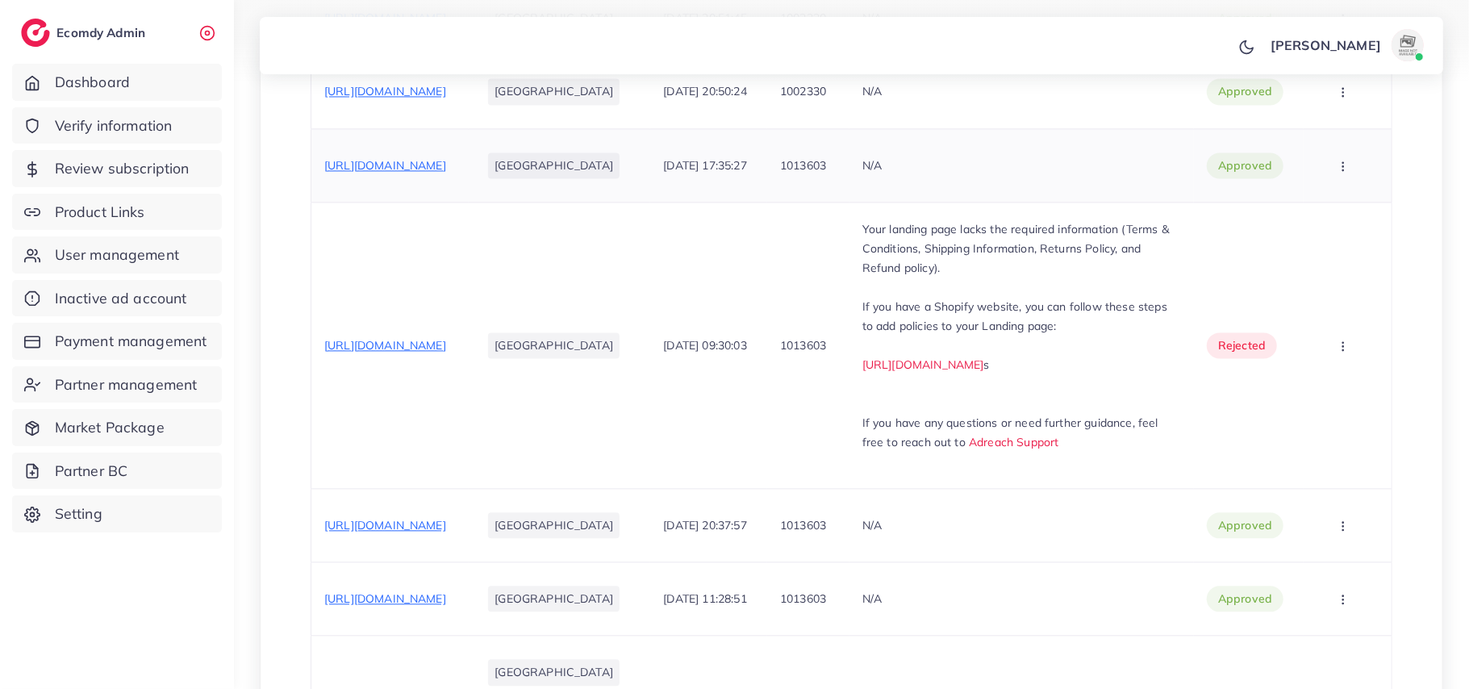
scroll to position [2273, 0]
click at [429, 170] on span "https://islamicgift.shop/products/rimless-glassess-with-leopard?_pos=1&_sid=382…" at bounding box center [385, 163] width 122 height 15
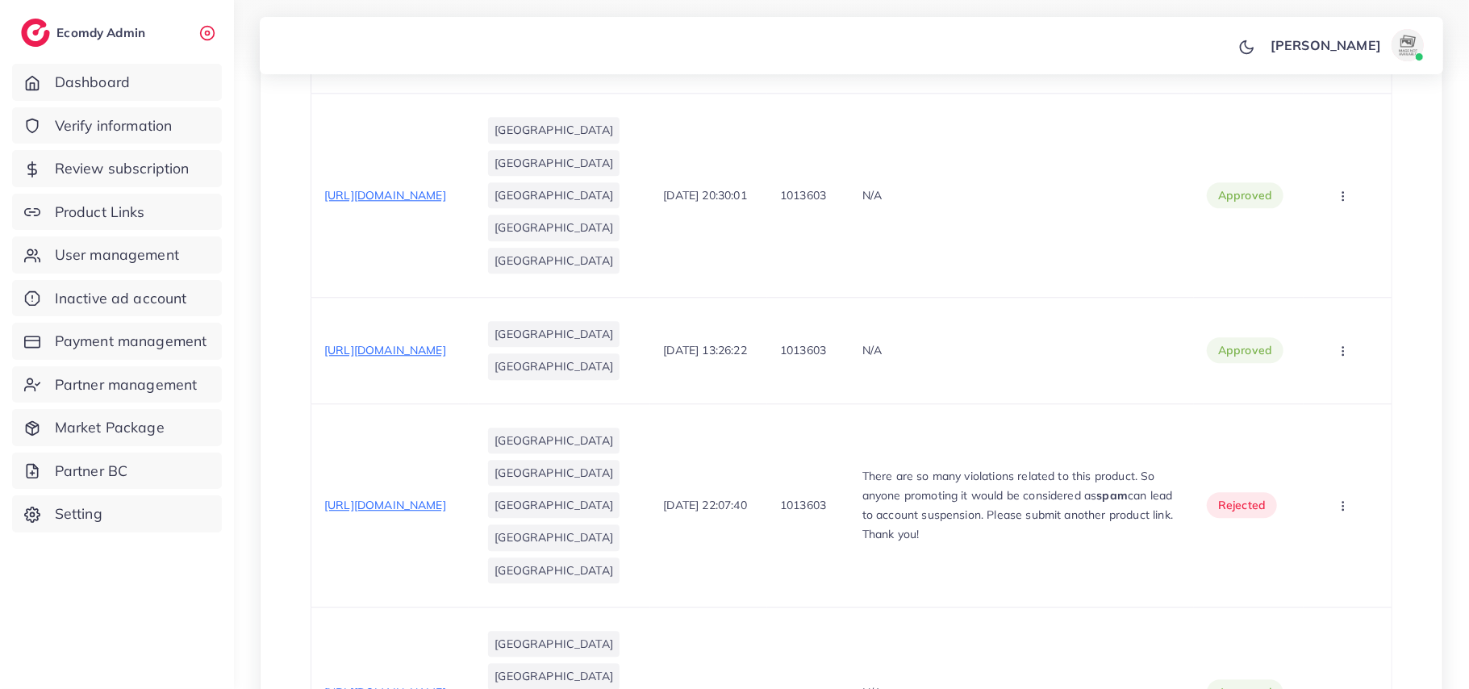
scroll to position [2840, 0]
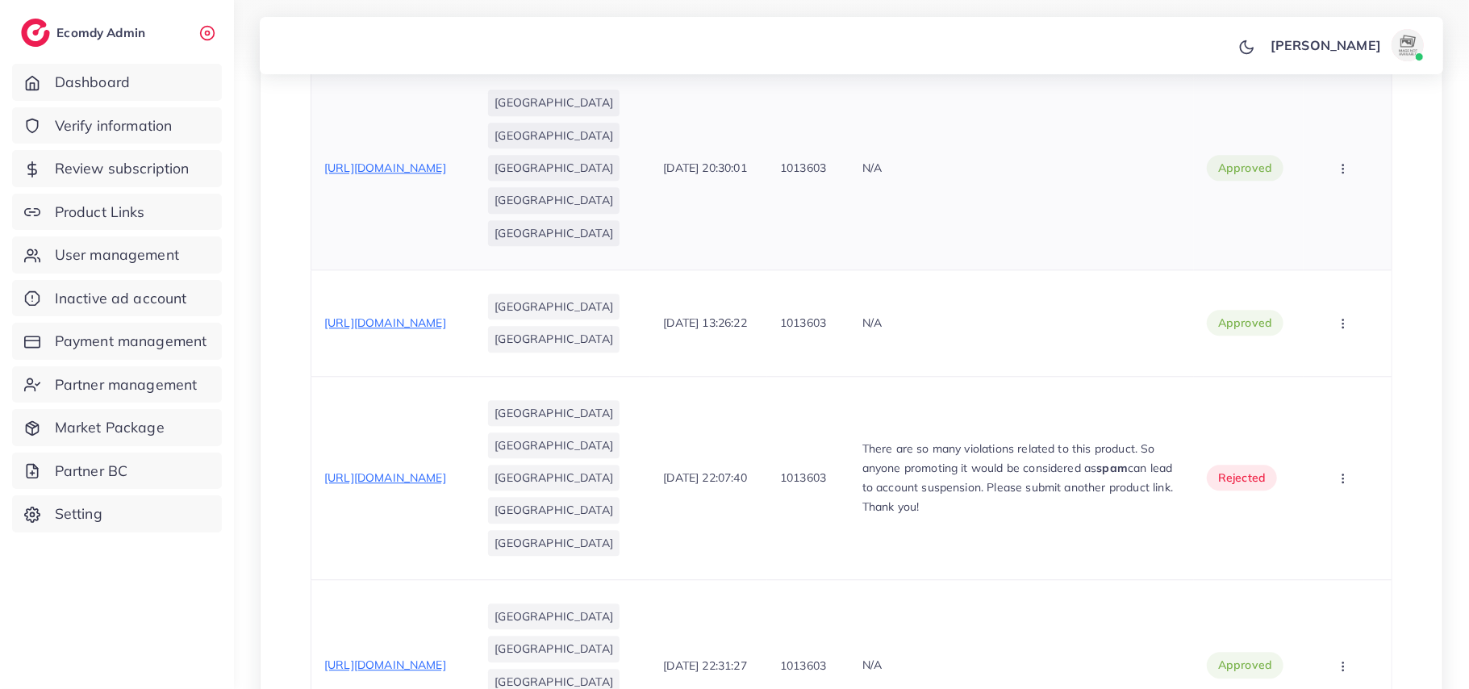
click at [446, 175] on span "https://evora.style/products/evora-seamless-pants" at bounding box center [385, 168] width 122 height 15
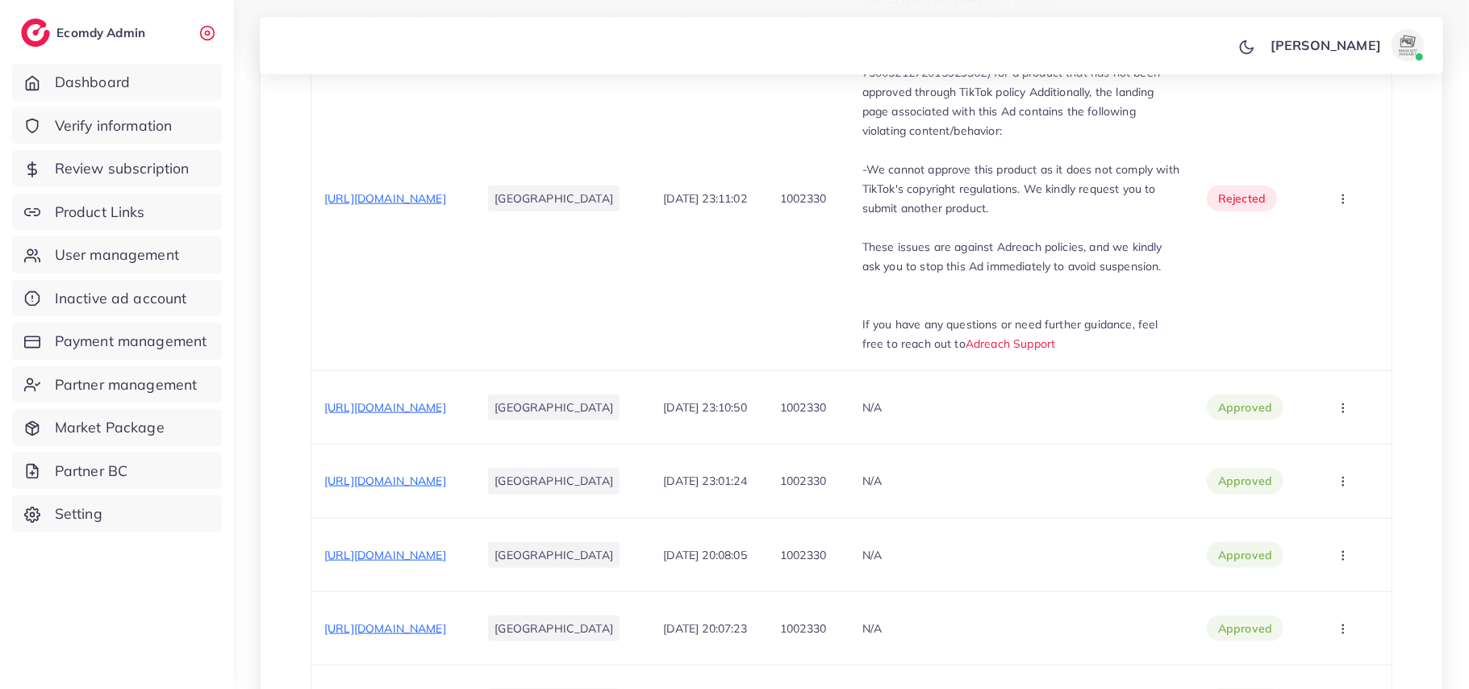
scroll to position [481, 0]
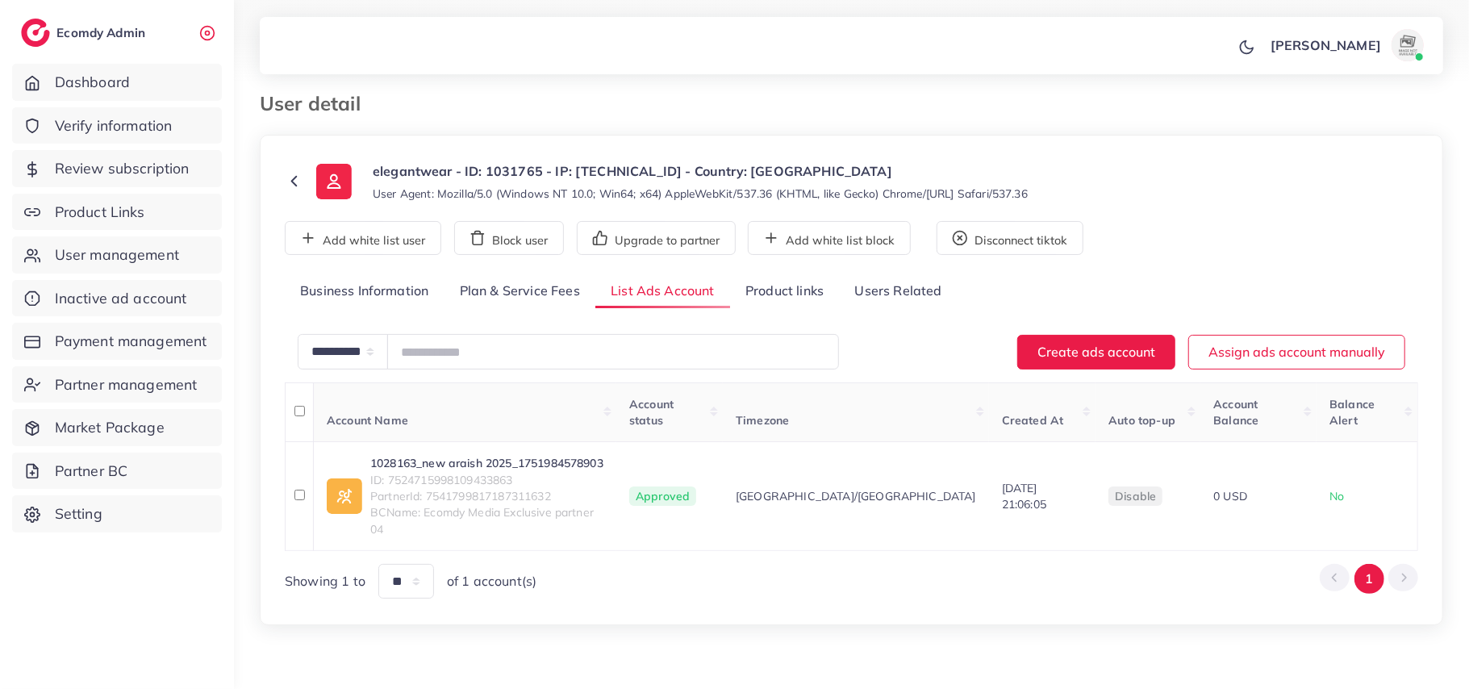
click at [783, 281] on link "Product links" at bounding box center [784, 291] width 109 height 35
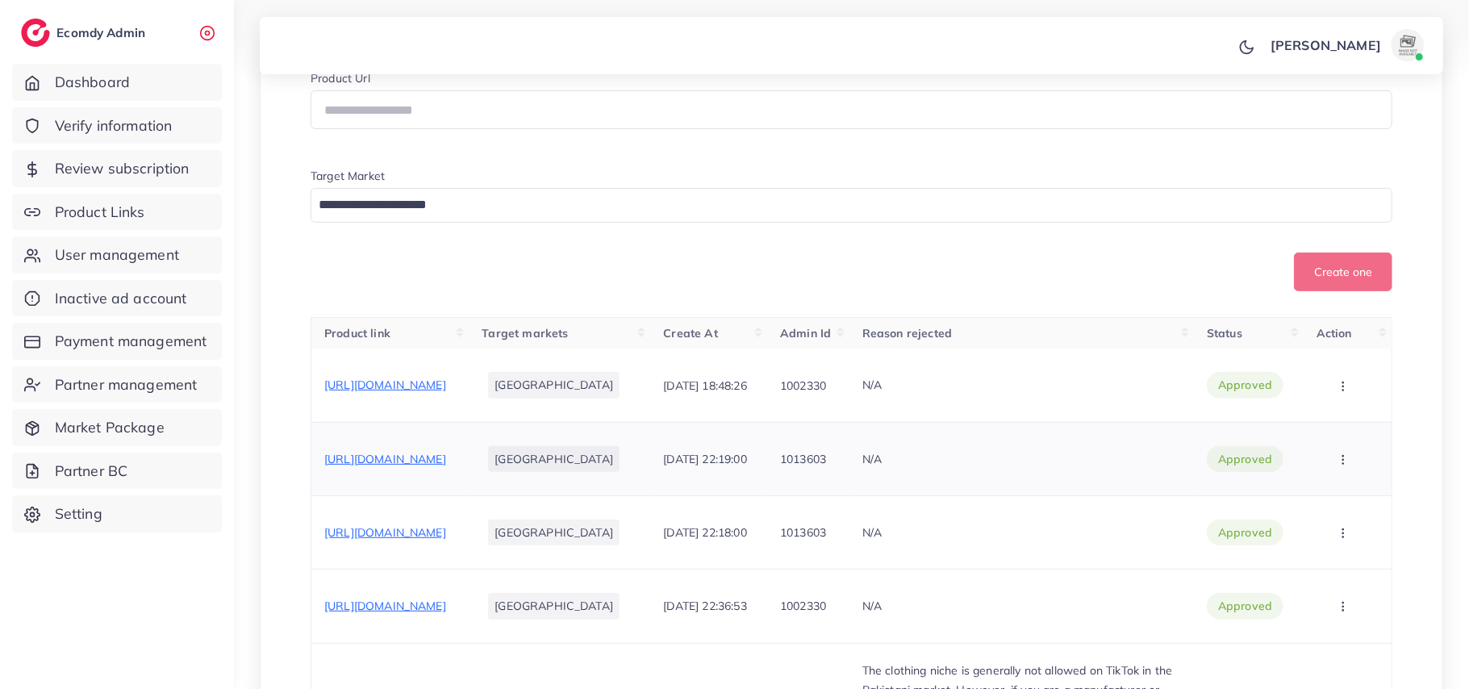
scroll to position [331, 0]
click at [444, 379] on span "[URL][DOMAIN_NAME]" at bounding box center [385, 384] width 122 height 15
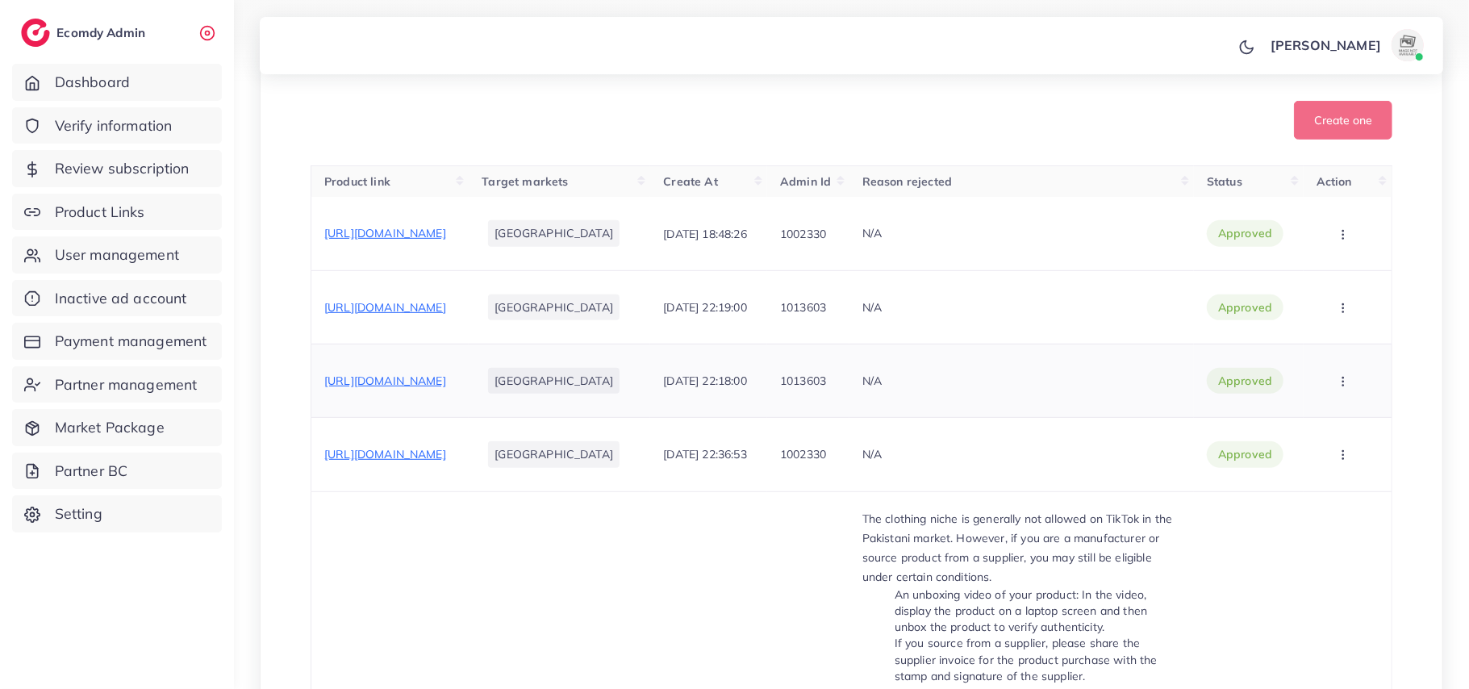
scroll to position [546, 0]
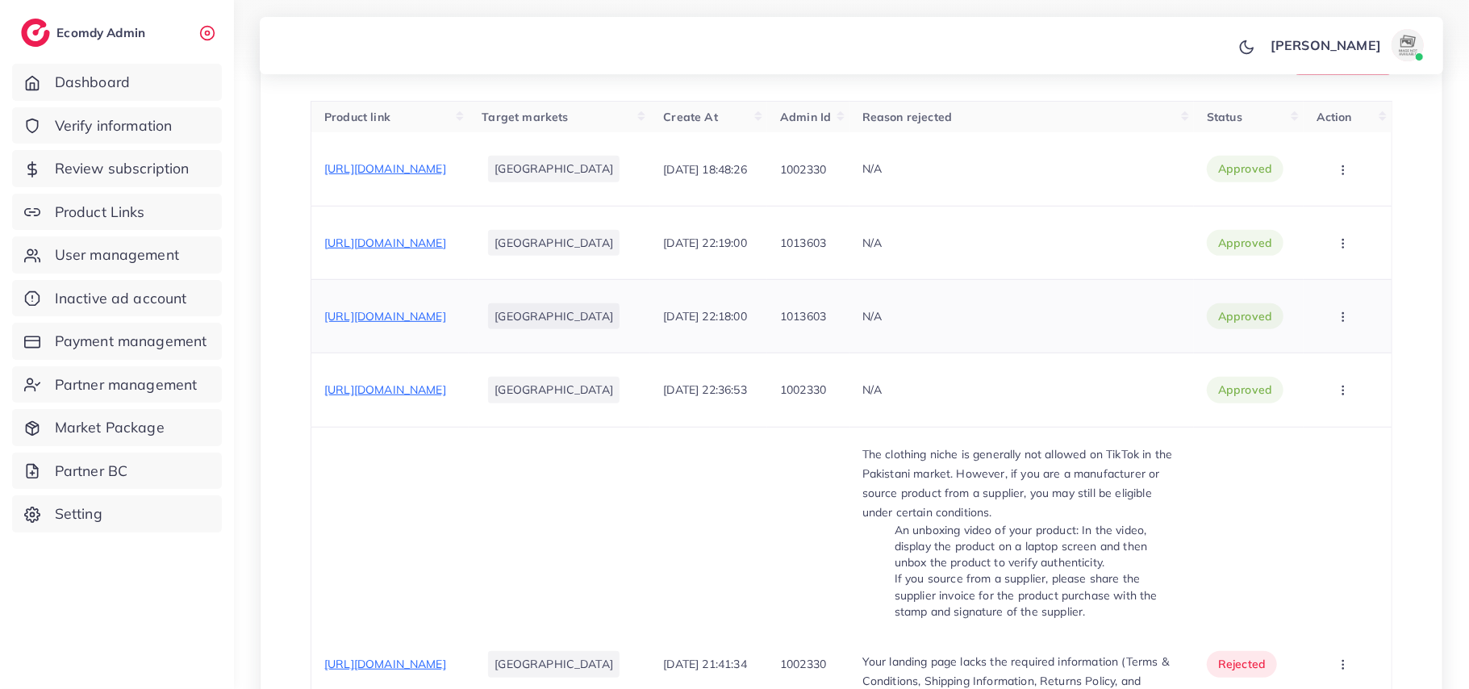
click at [408, 310] on span "[URL][DOMAIN_NAME]" at bounding box center [385, 316] width 122 height 15
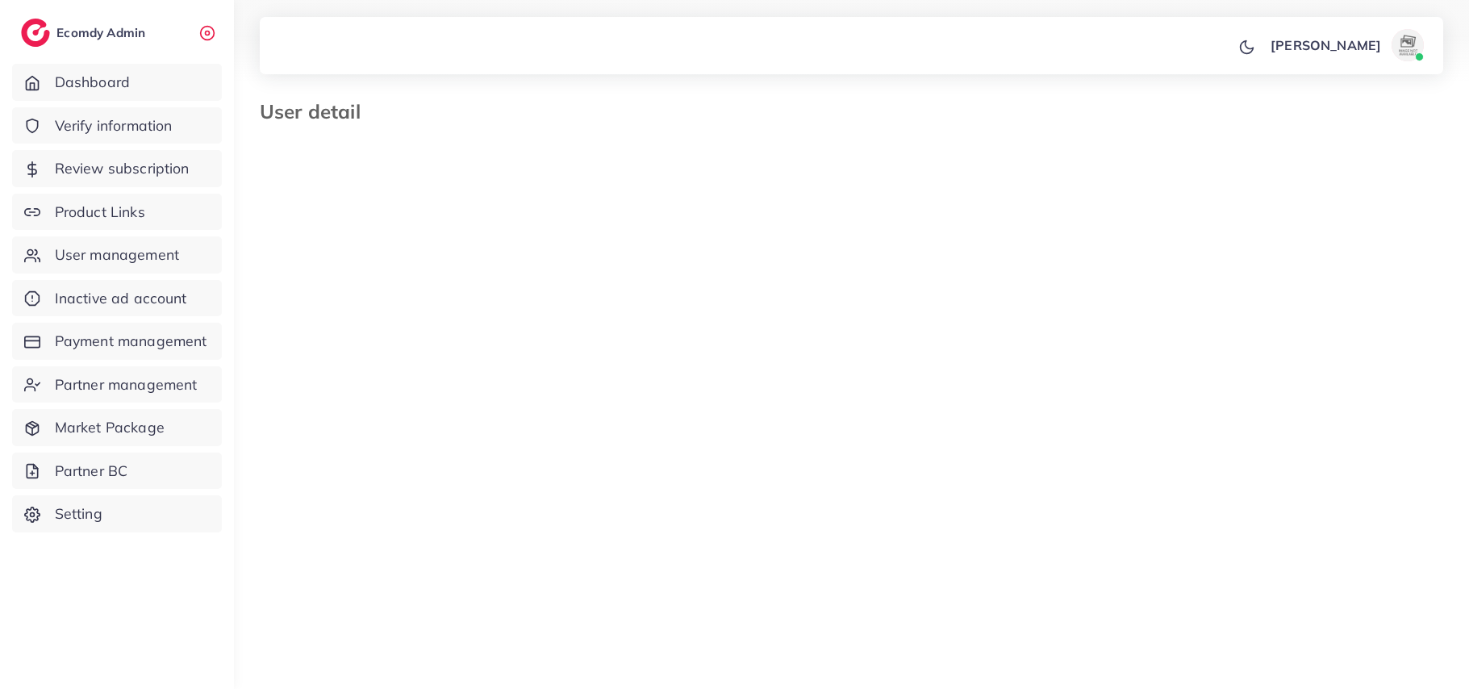
select select "********"
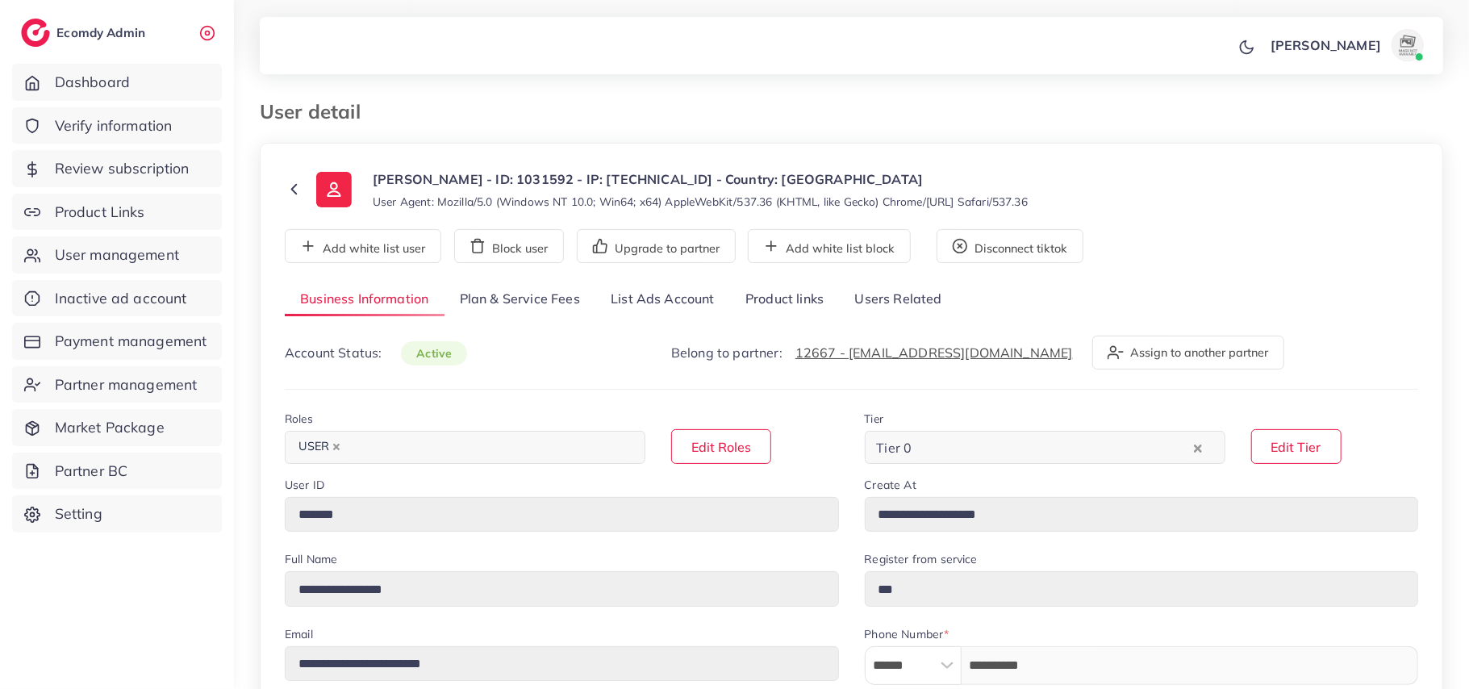
click at [765, 298] on link "Product links" at bounding box center [784, 299] width 109 height 35
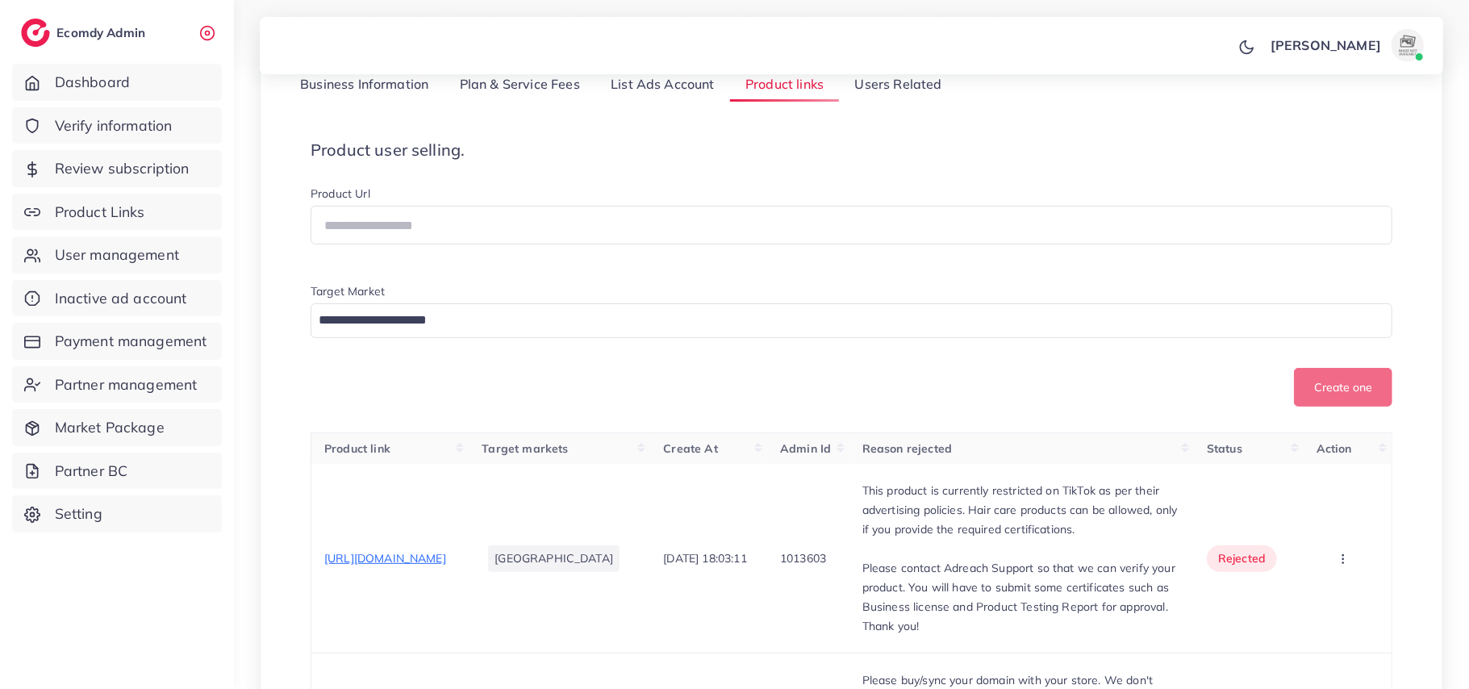
scroll to position [323, 0]
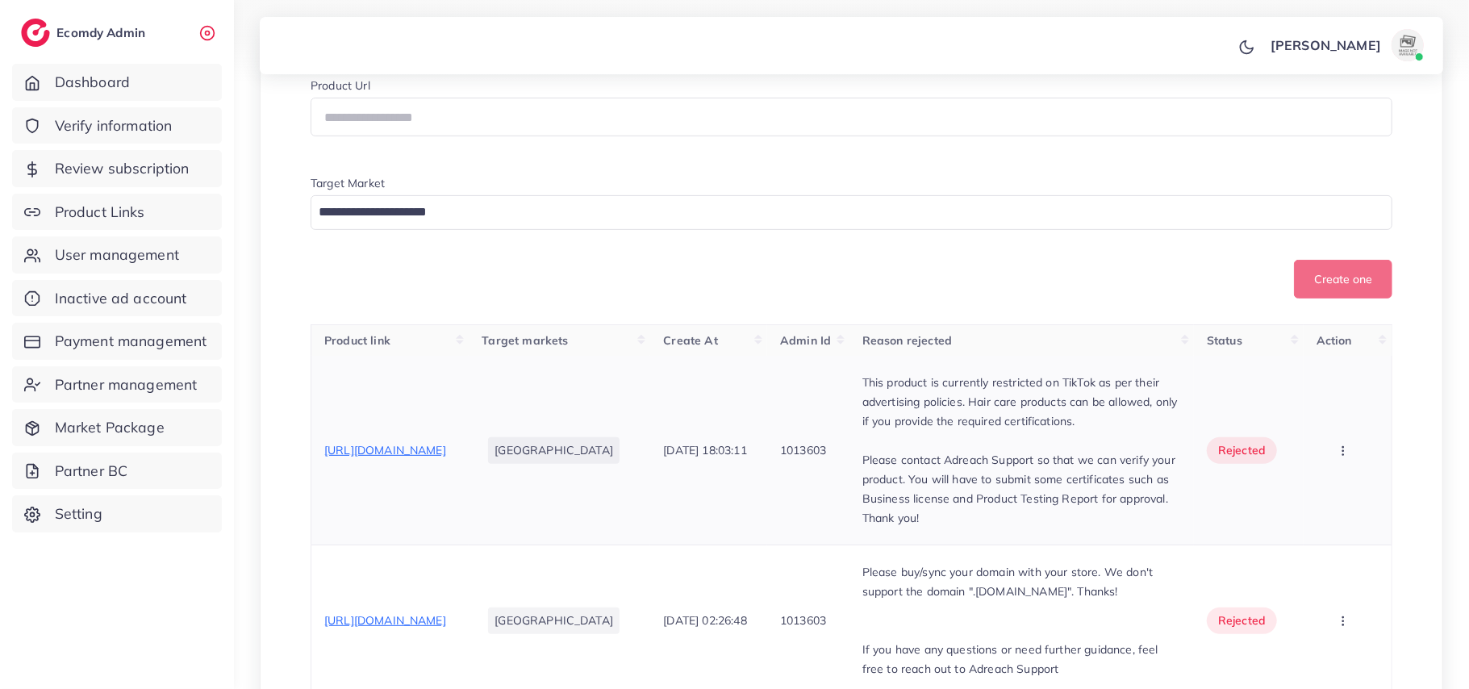
click at [445, 458] on span "[URL][DOMAIN_NAME]" at bounding box center [385, 450] width 122 height 15
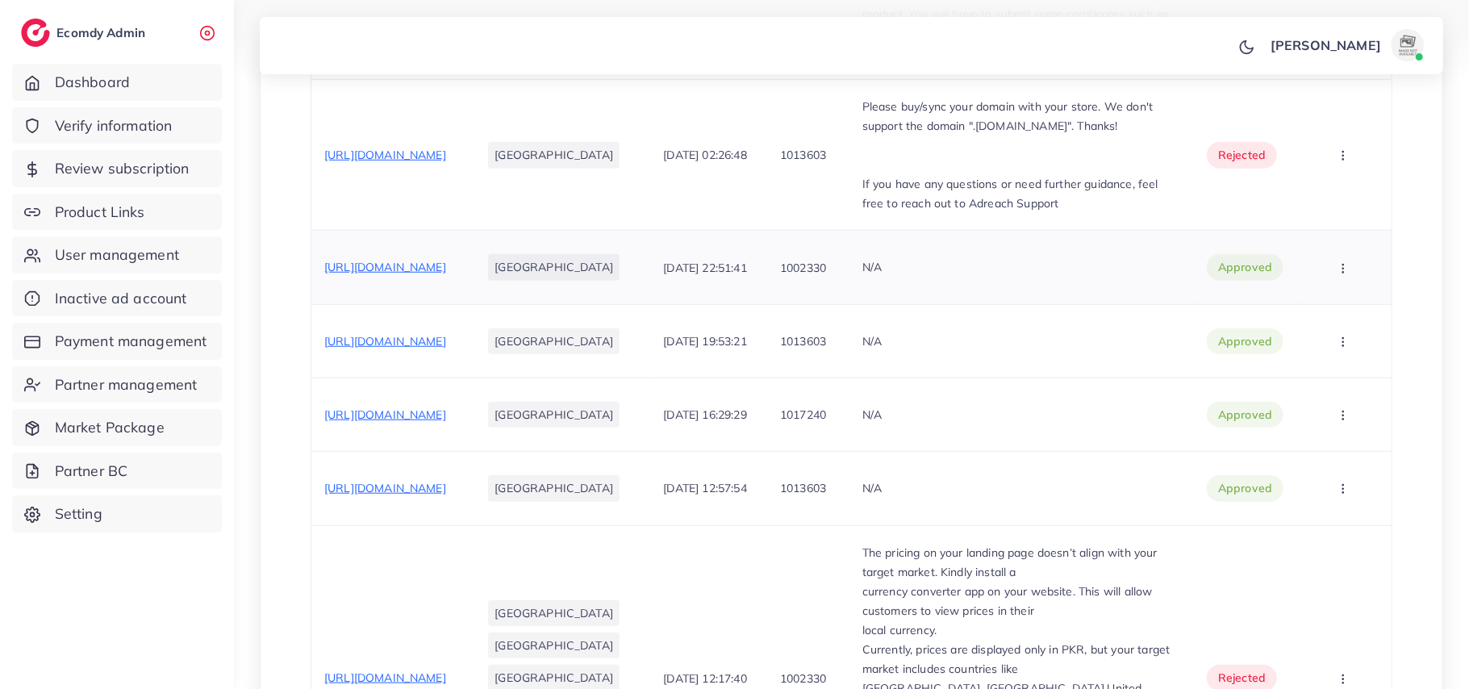
scroll to position [753, 0]
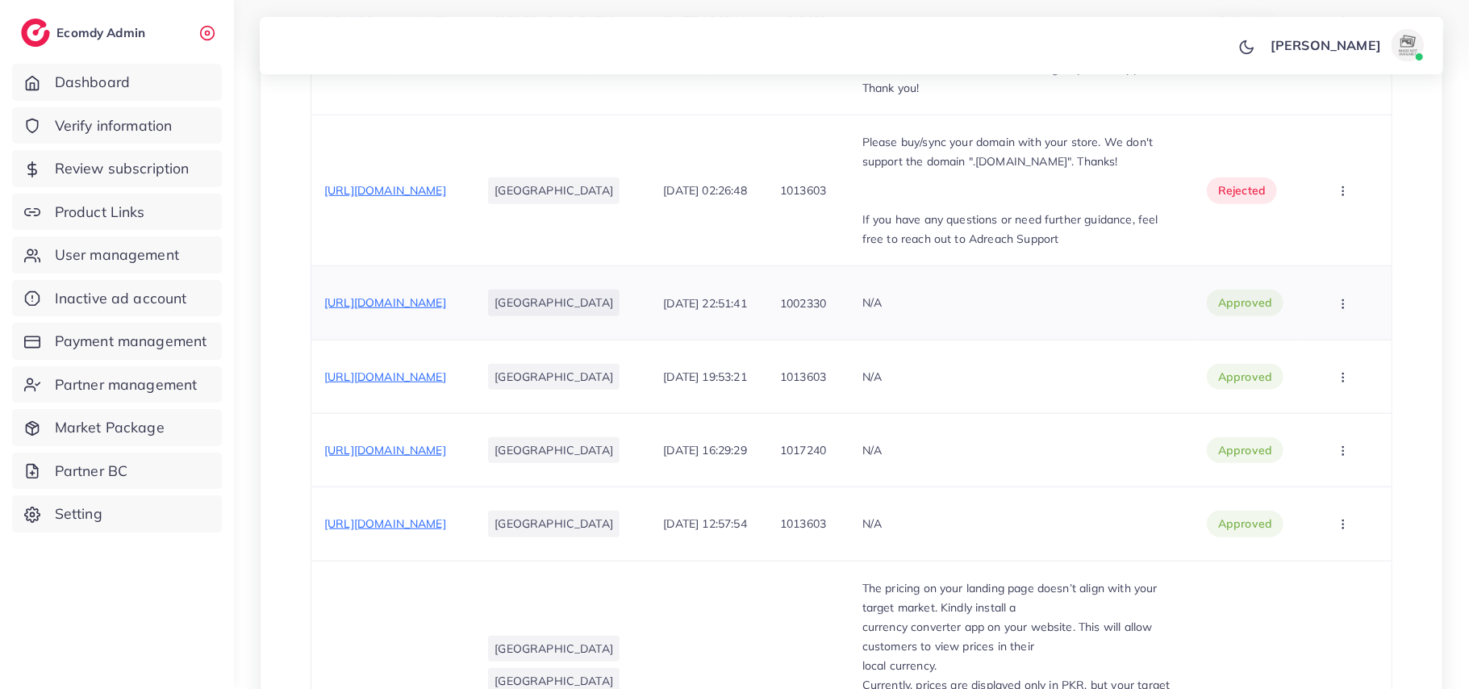
click at [445, 310] on span "https://royalbloom.store/products/%F0%9D%97%95%F0%9D%97%AE%F0%9D%97%AF%F0%9D%98…" at bounding box center [385, 302] width 122 height 15
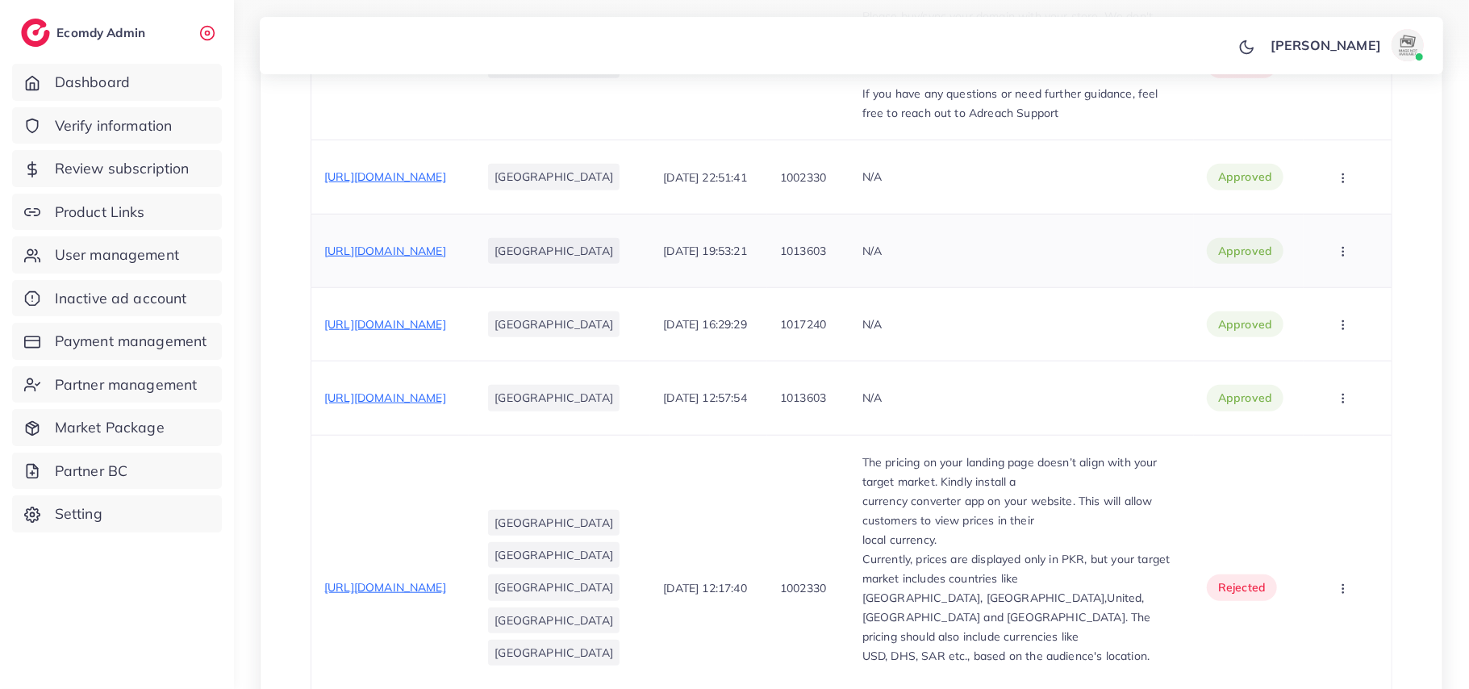
scroll to position [968, 0]
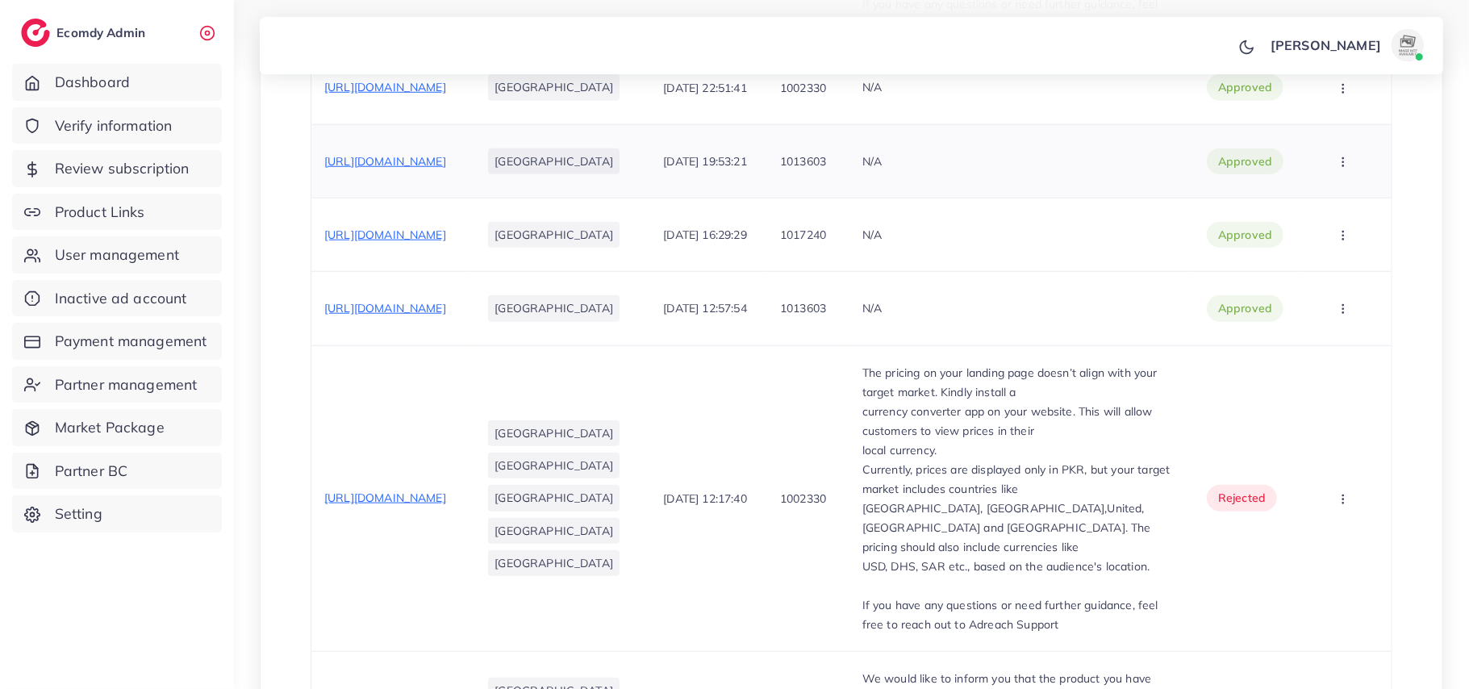
click at [426, 169] on span "https://royalbloom.store/products/%F0%9D%97%A8%F0%9D%97%A6%F0%9D%97%95-%F0%9D%9…" at bounding box center [385, 161] width 122 height 15
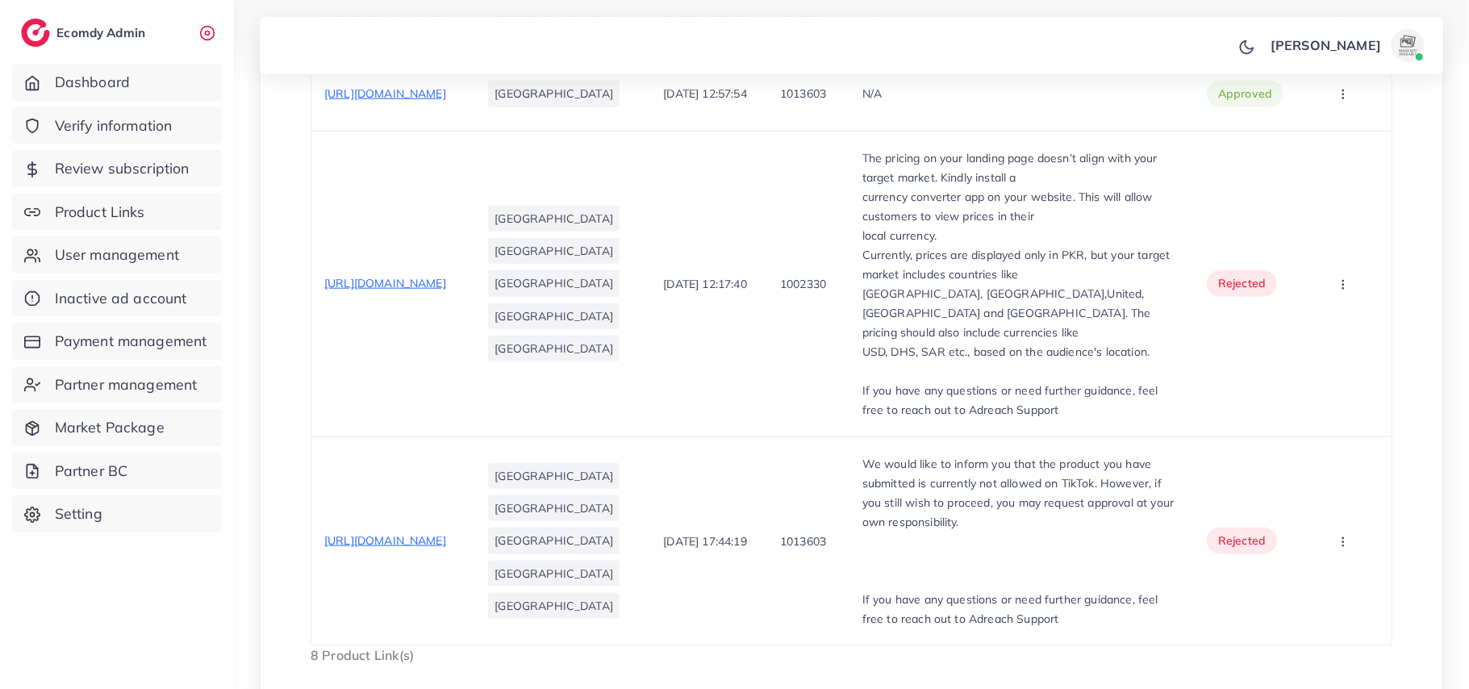
scroll to position [1398, 0]
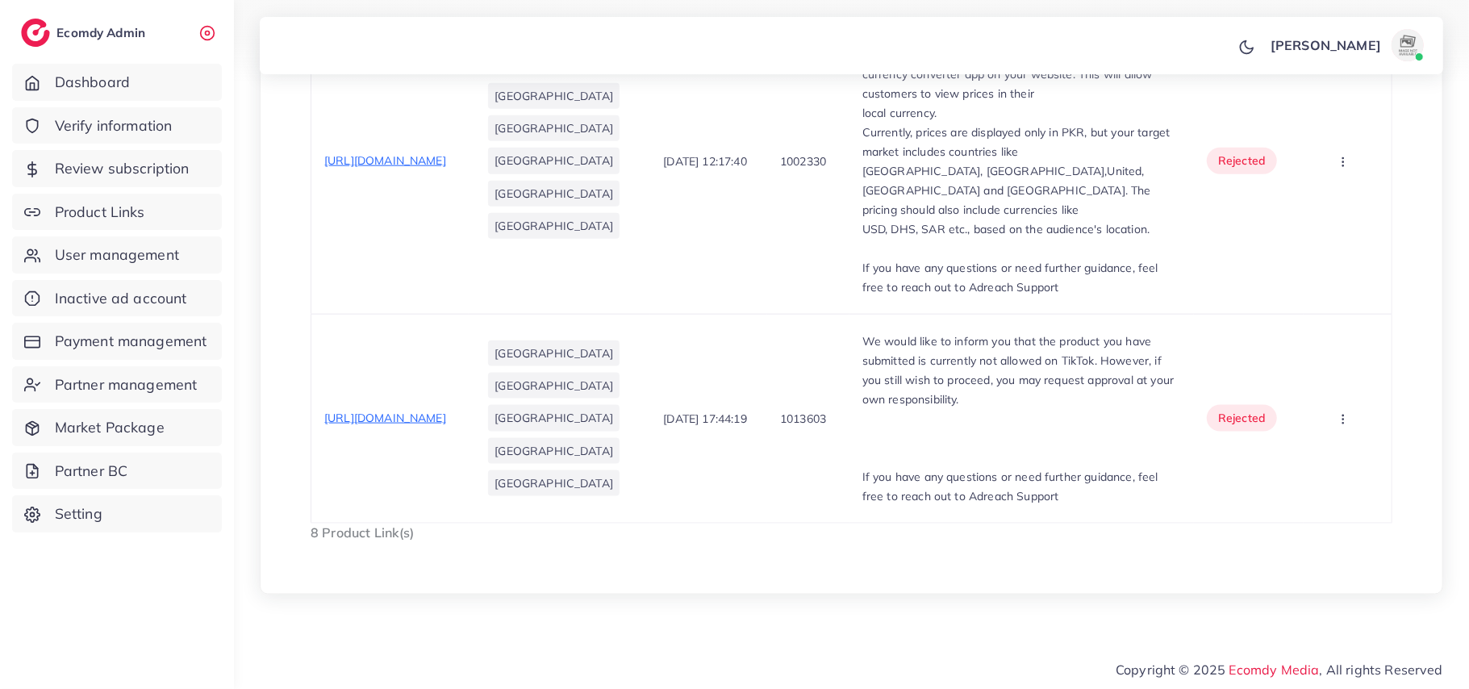
click at [408, 168] on span "https://royalbloom.store/products/magnetic-stick-building-blocks" at bounding box center [385, 160] width 122 height 15
click at [389, 411] on span "https://royalbloom.store/products/%F0%9D%90%8C%F0%9D%90%A2%F0%9D%90%A7%F0%9D%90…" at bounding box center [385, 418] width 122 height 15
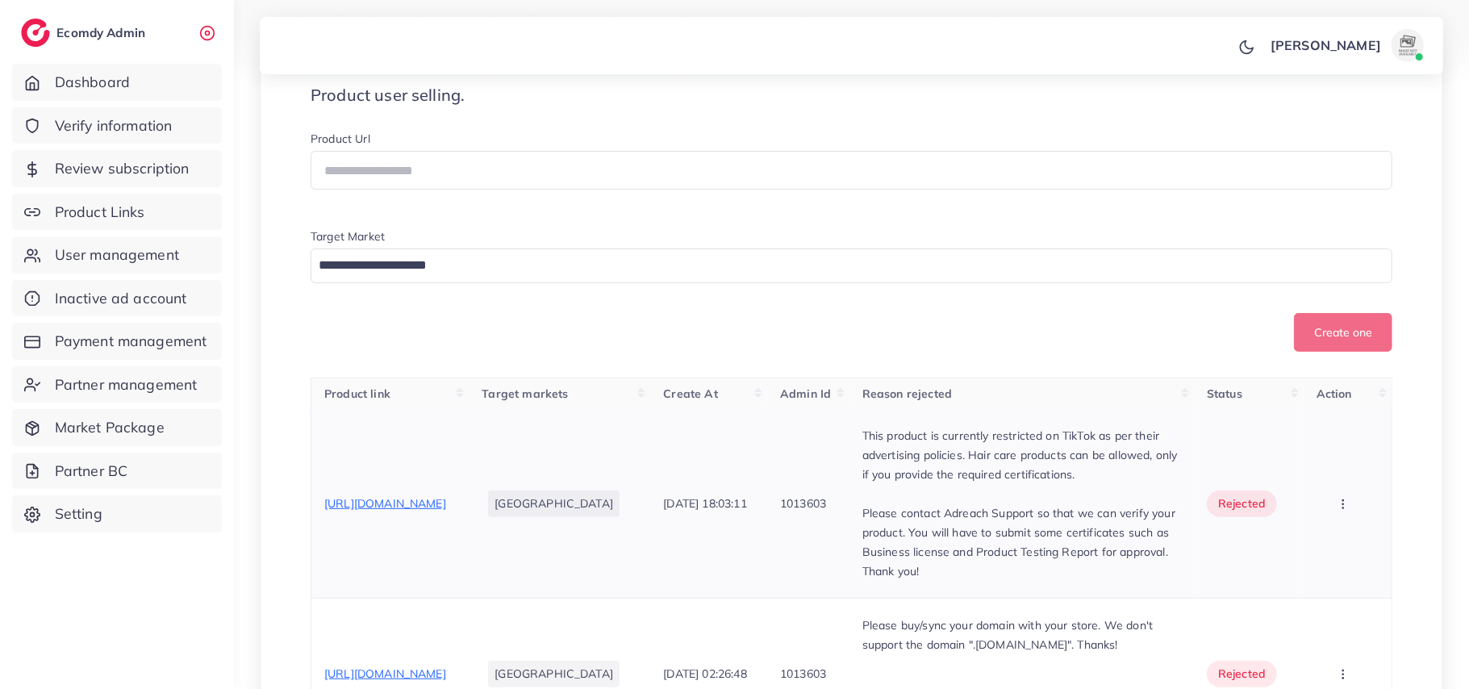
scroll to position [323, 0]
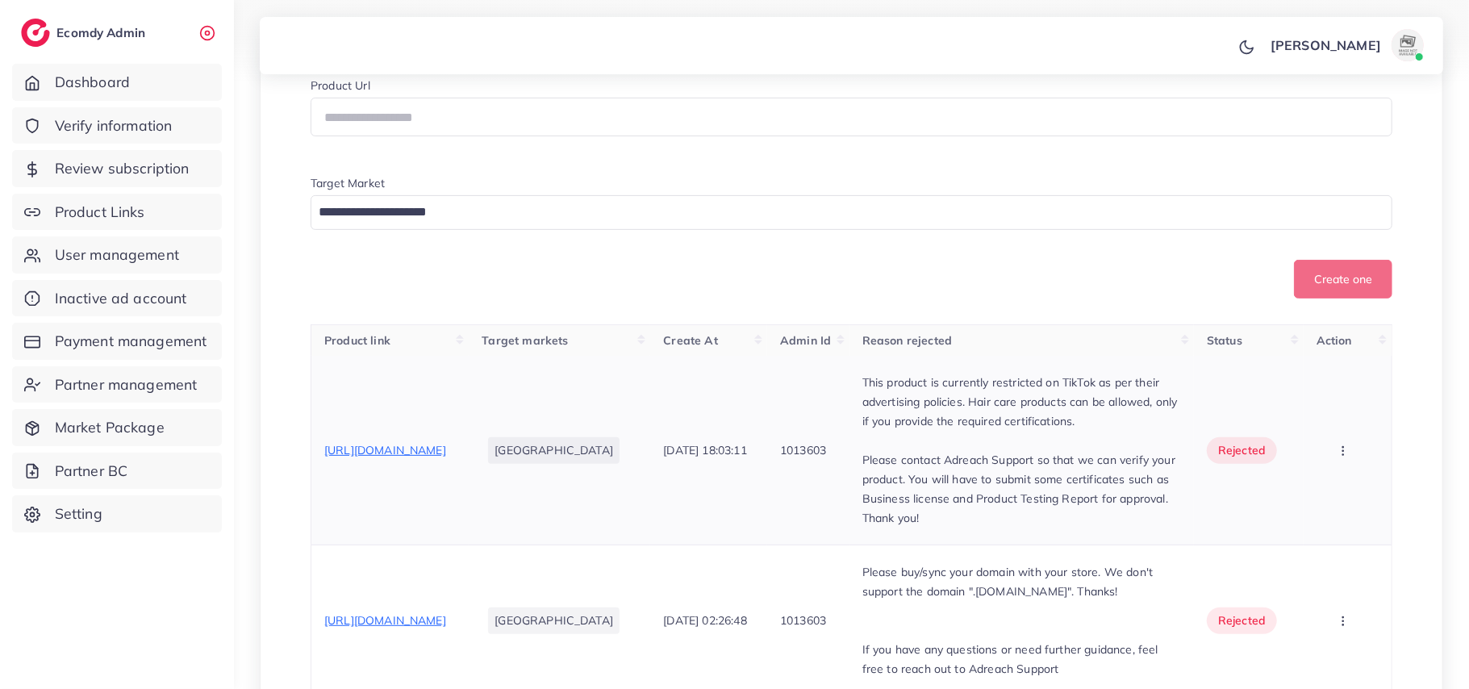
click at [446, 458] on span "https://nkherbal.store/collections/all" at bounding box center [385, 450] width 122 height 15
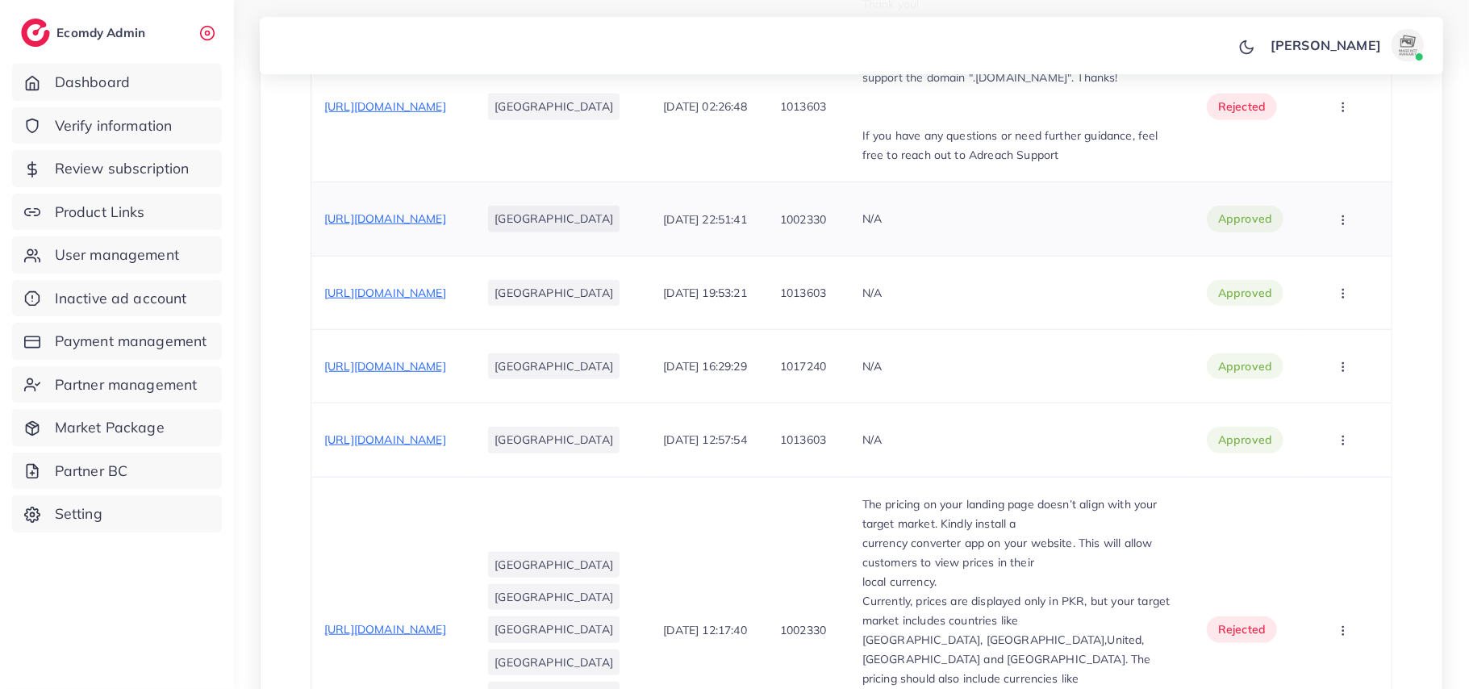
scroll to position [860, 0]
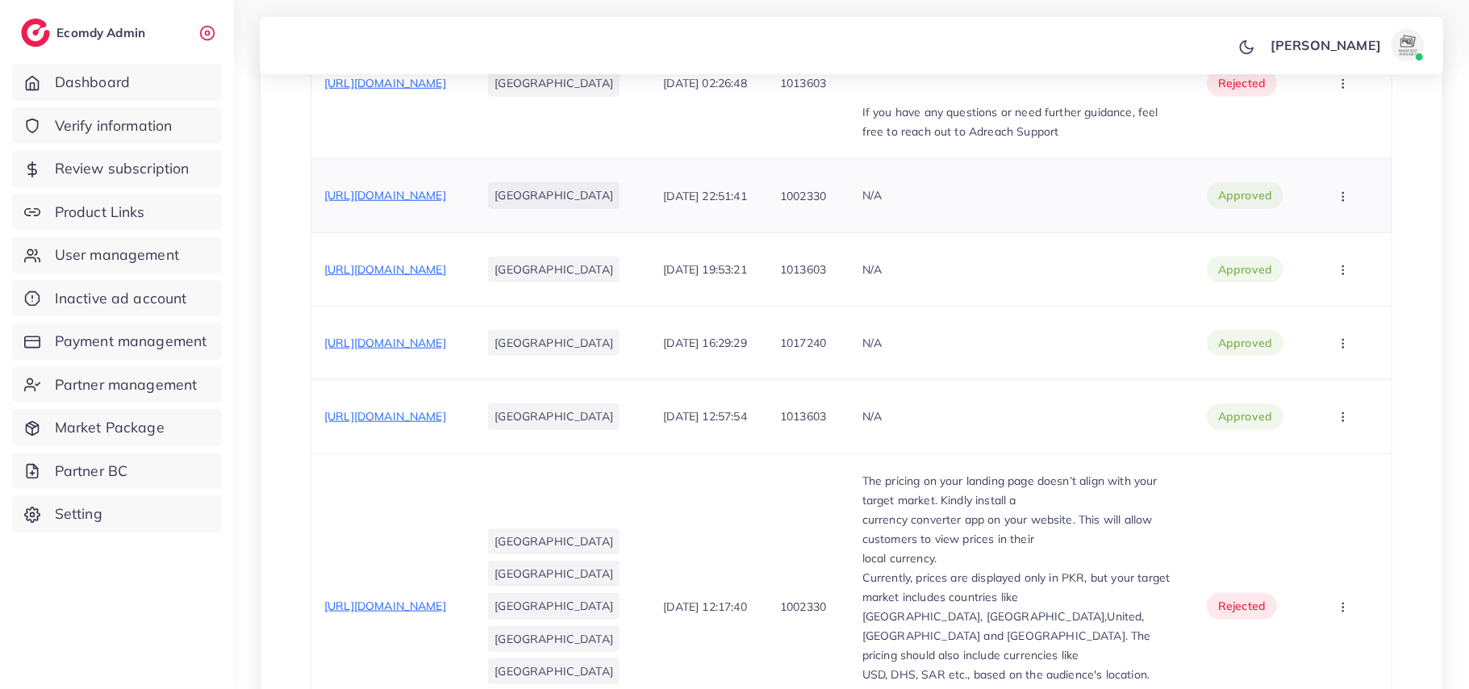
click at [437, 203] on span "https://royalbloom.store/products/%F0%9D%97%95%F0%9D%97%AE%F0%9D%97%AF%F0%9D%98…" at bounding box center [385, 195] width 122 height 15
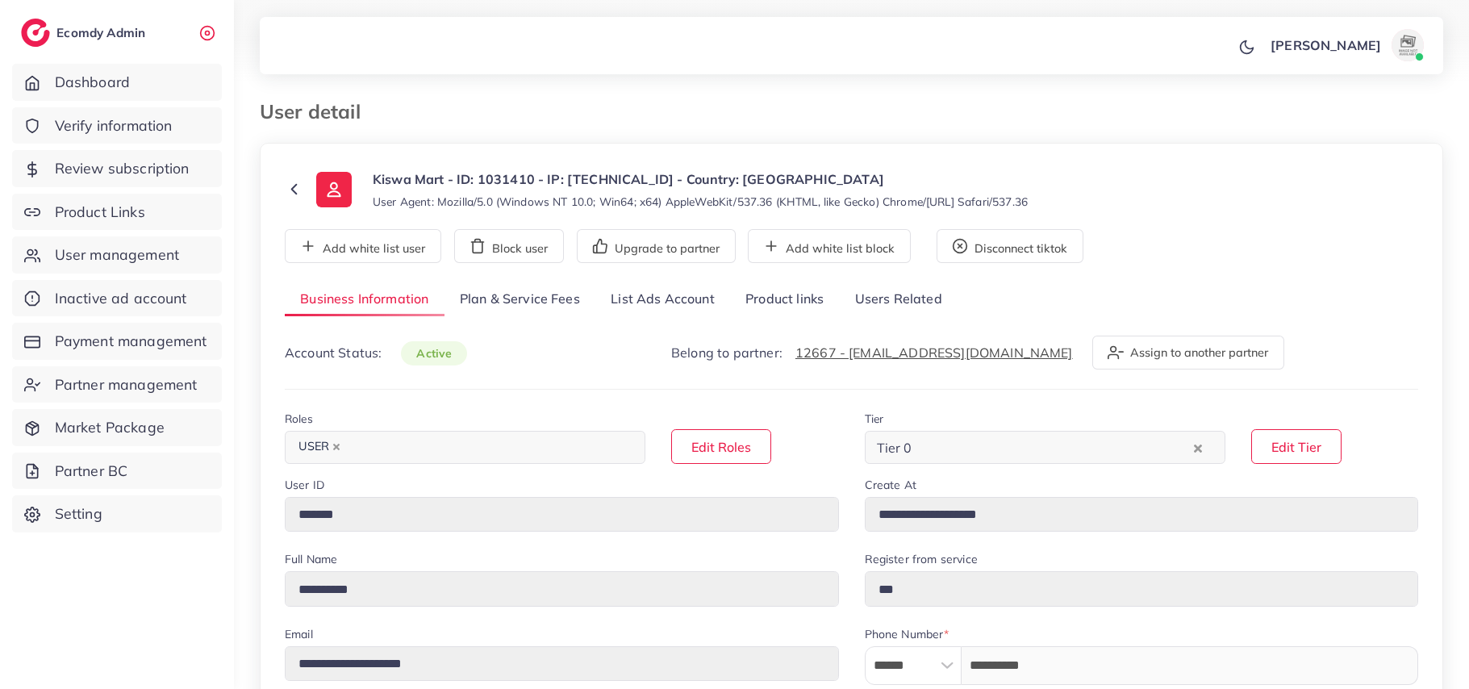
select select "********"
click at [771, 292] on link "Product links" at bounding box center [784, 299] width 109 height 35
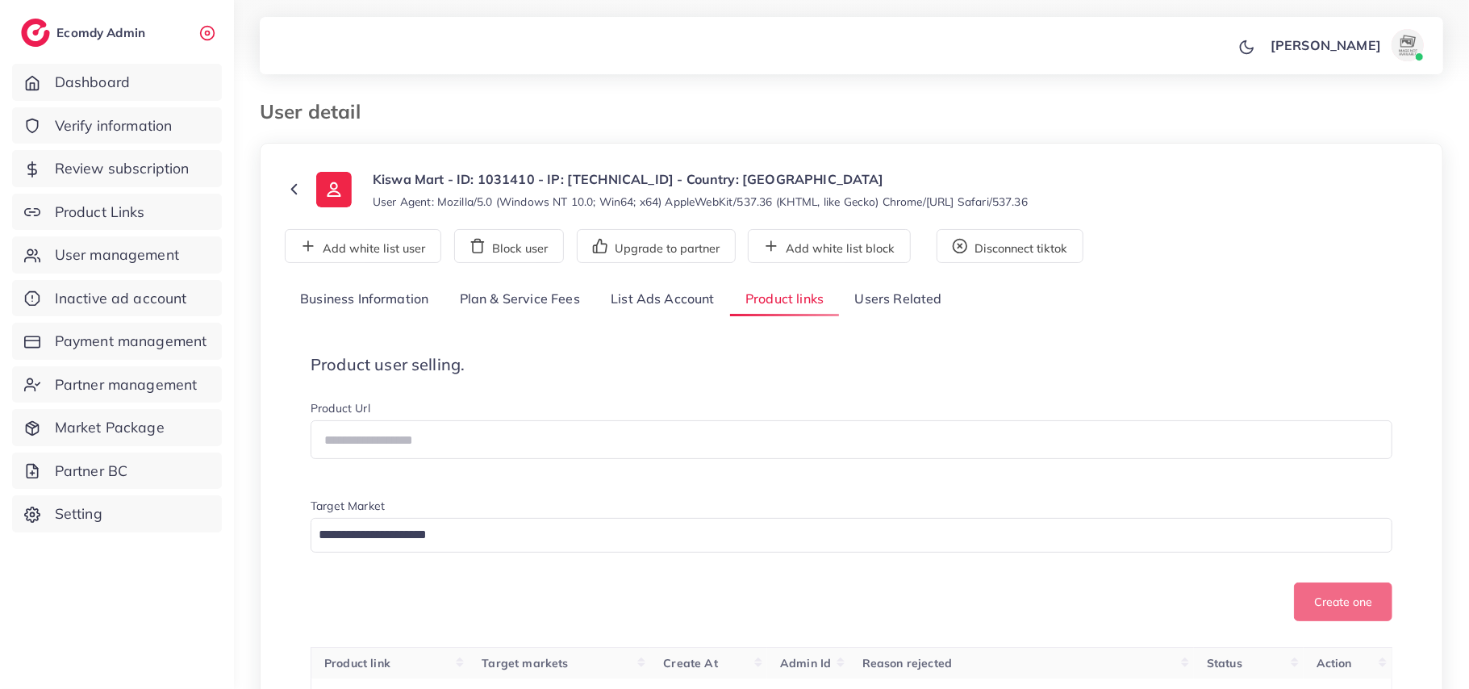
scroll to position [215, 0]
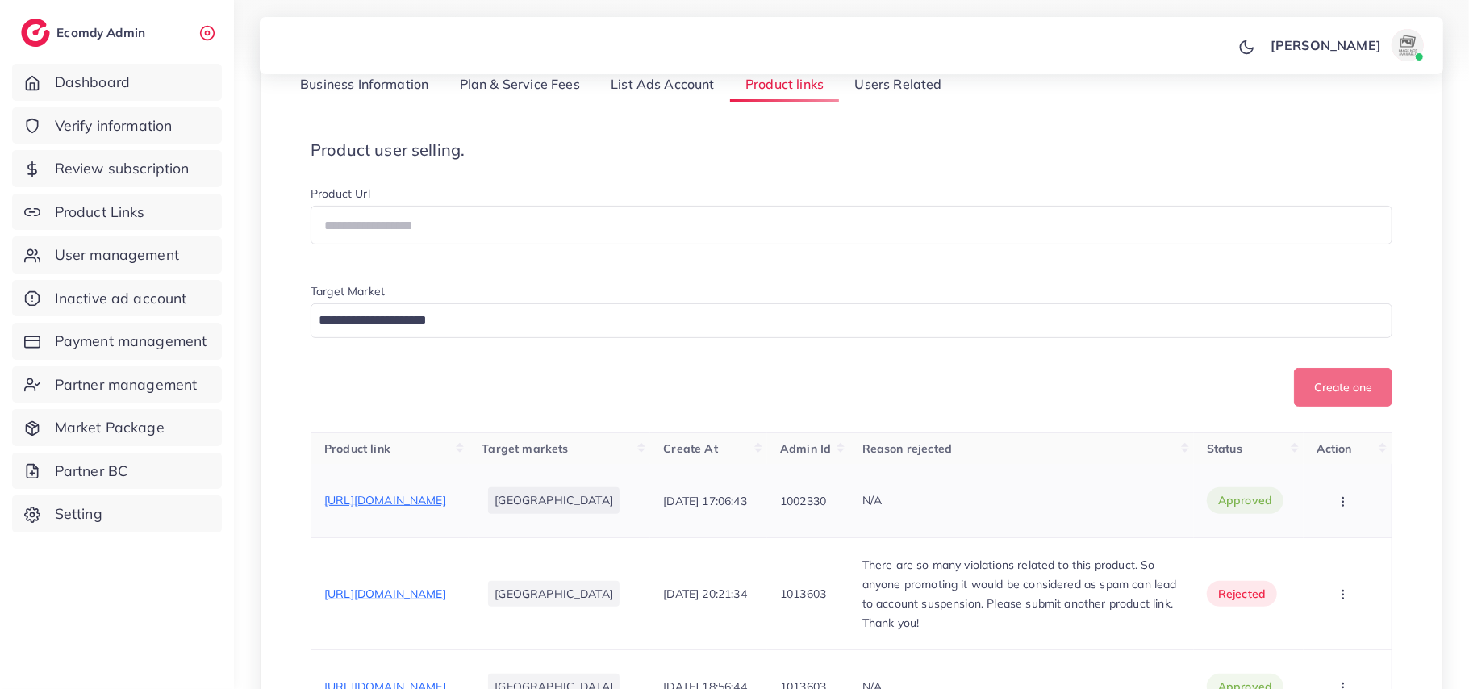
click at [446, 493] on span "https://kiswamart.com/products/s30-buds" at bounding box center [385, 500] width 122 height 15
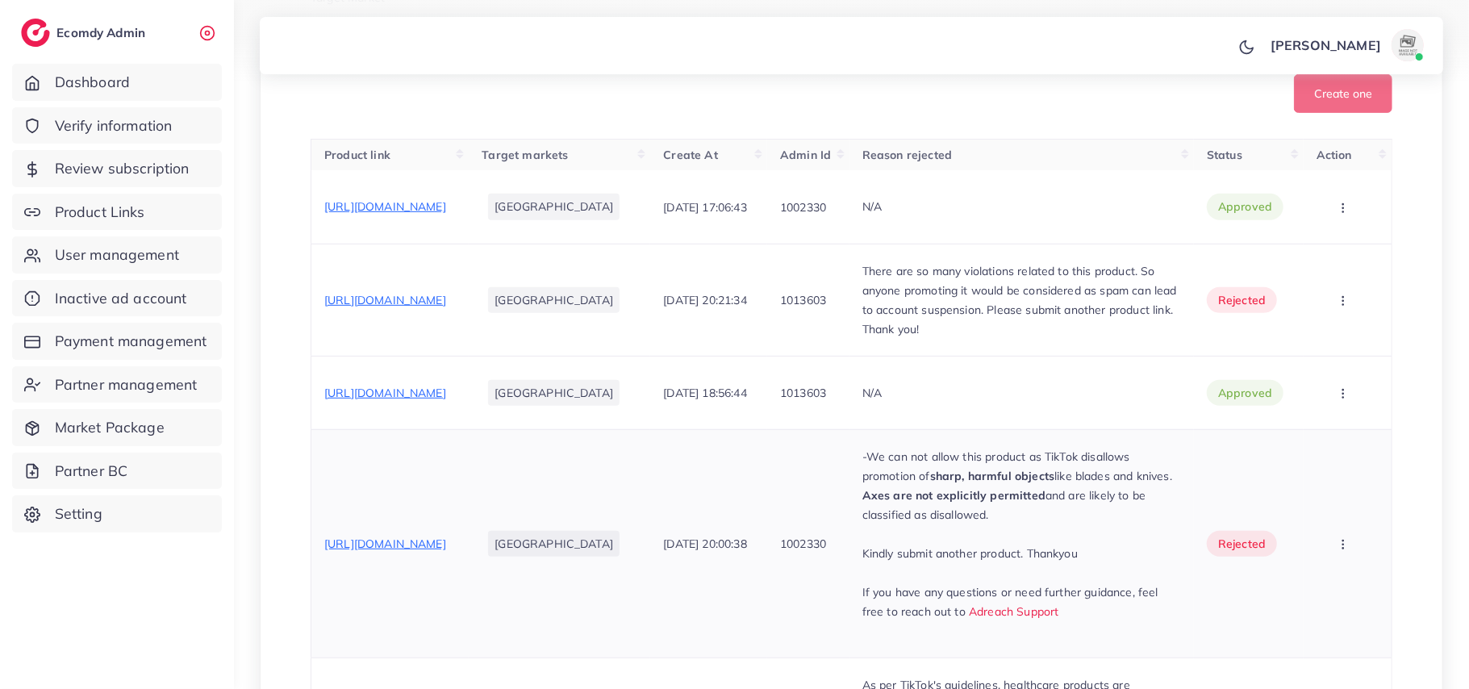
scroll to position [537, 0]
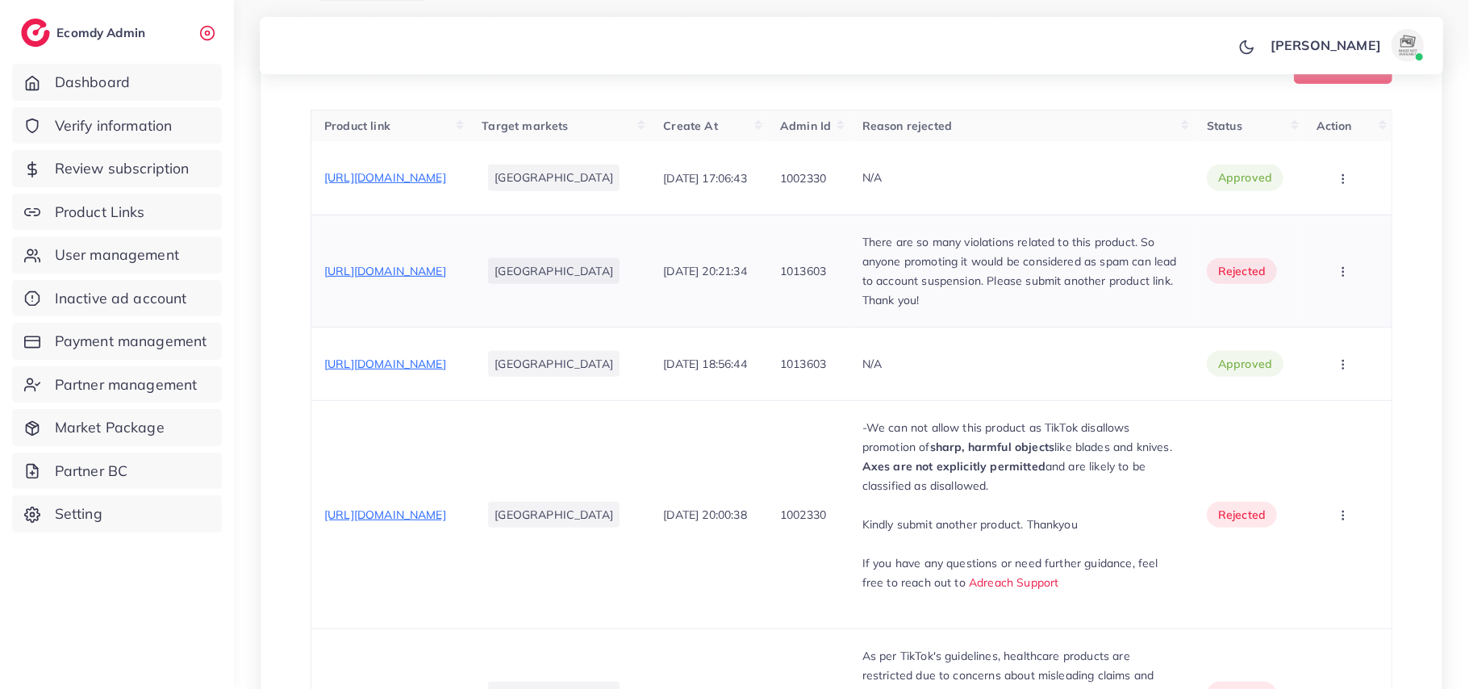
click at [446, 264] on span "https://kiswamart.com/products/galaxy-s30-buds" at bounding box center [385, 271] width 122 height 15
click at [446, 366] on span "https://kiswamart.com/products/obsidian-black-suction-cup-magnetic-support-mult…" at bounding box center [385, 364] width 122 height 15
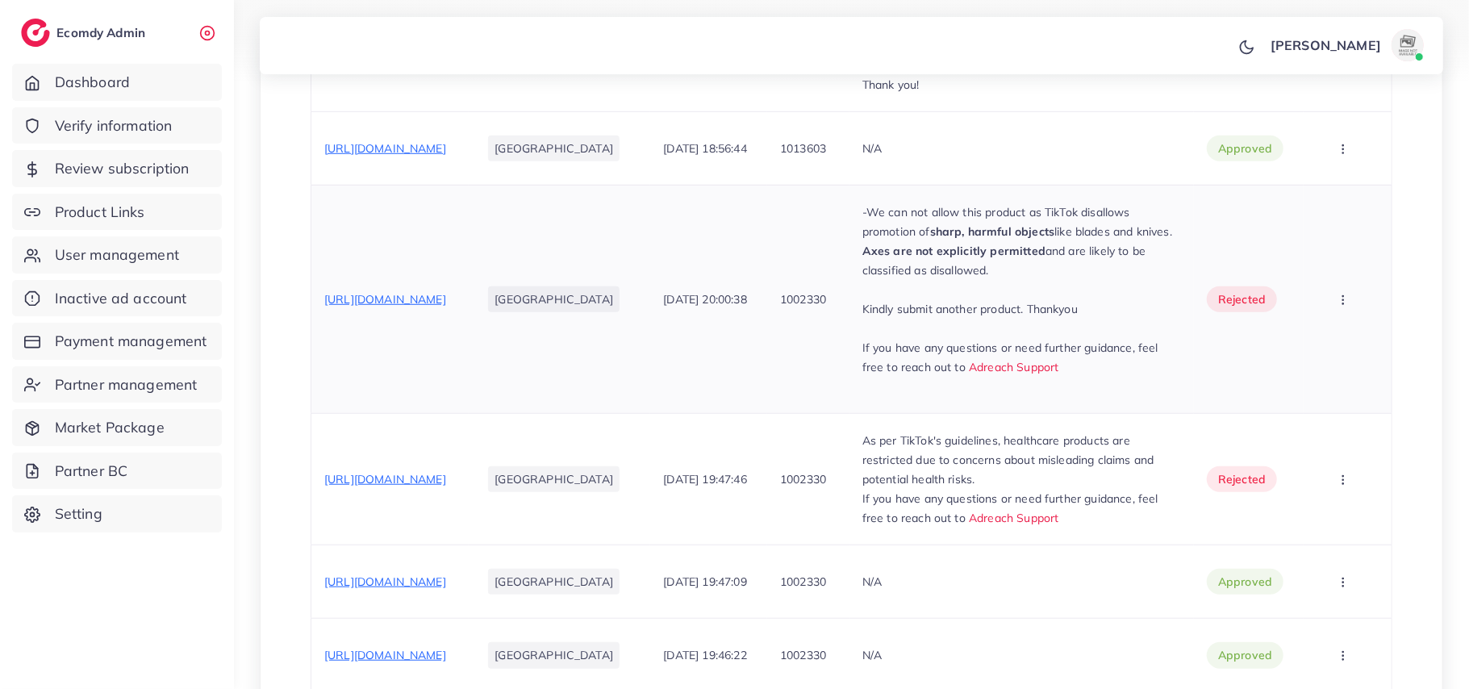
scroll to position [860, 0]
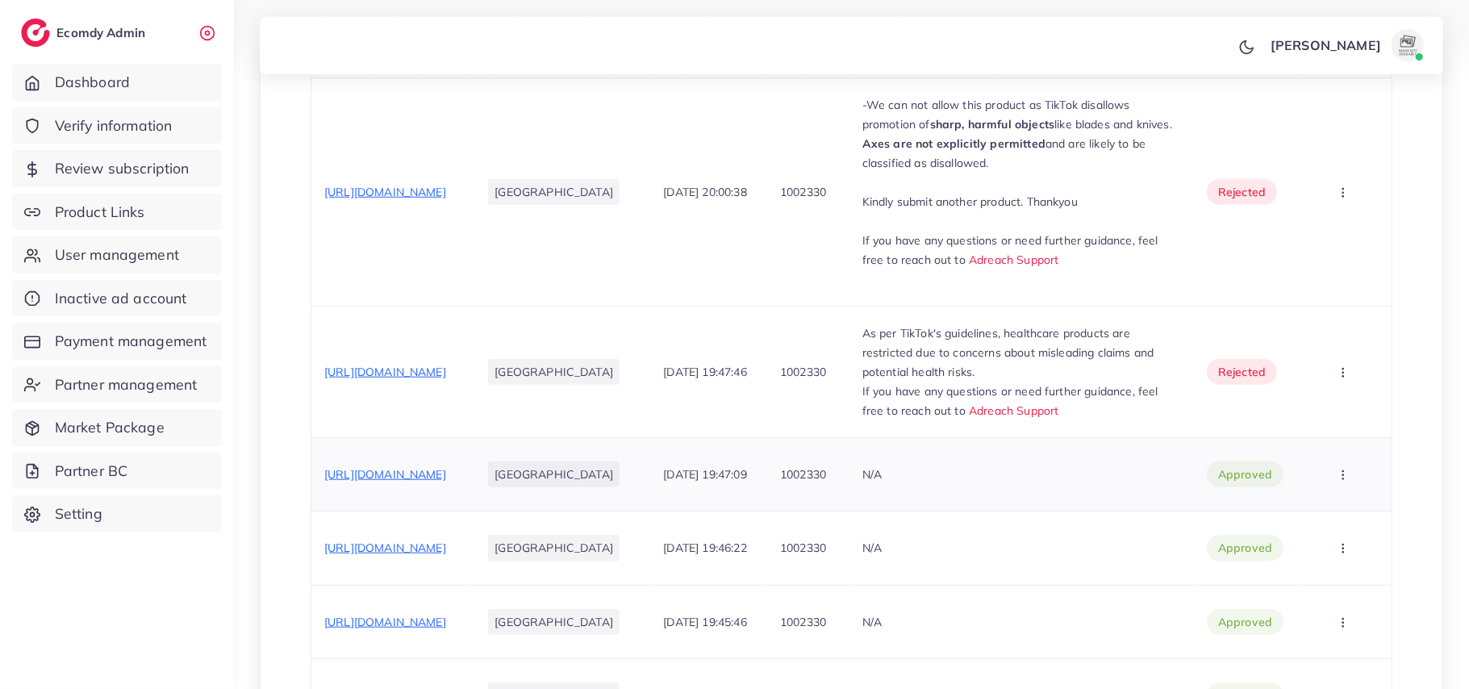
click at [446, 482] on span "https://kiswamart.com/products/modern-led-table-lamp-rechargeable-touch-control…" at bounding box center [385, 474] width 122 height 15
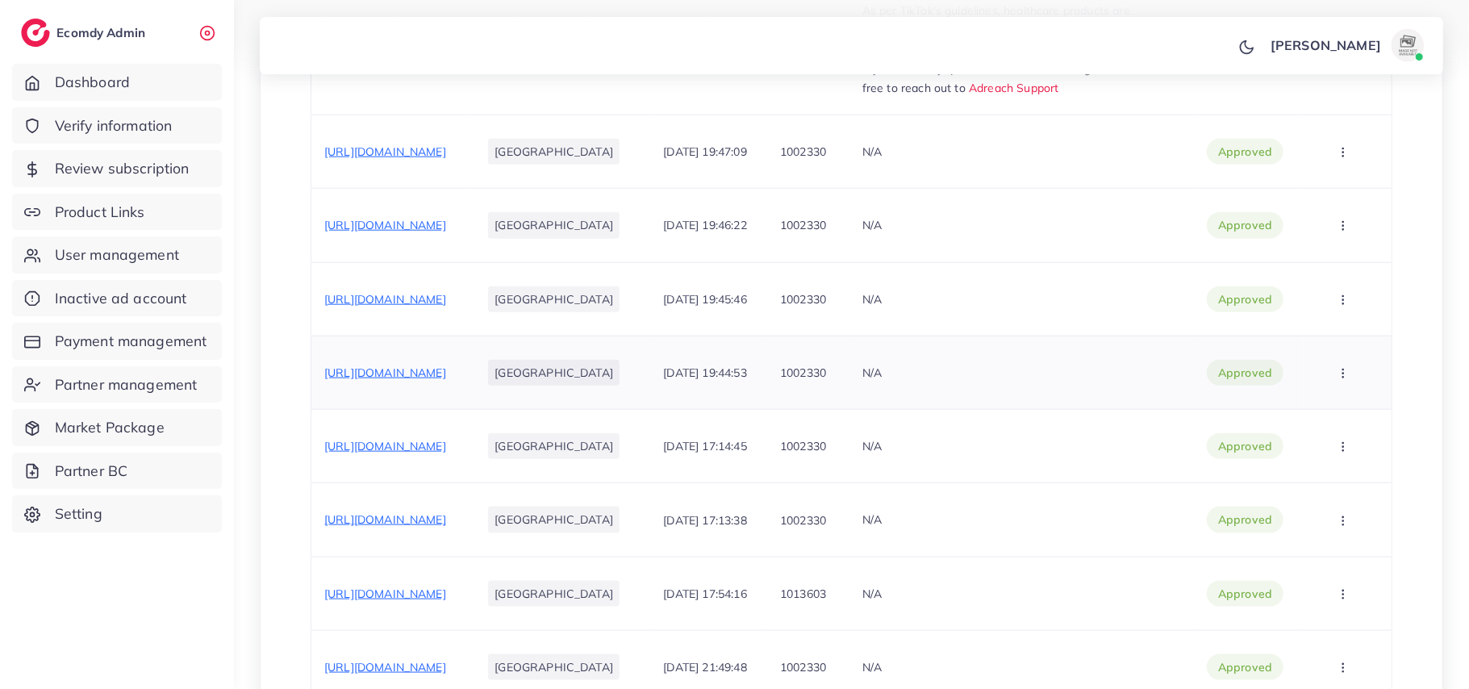
scroll to position [1291, 0]
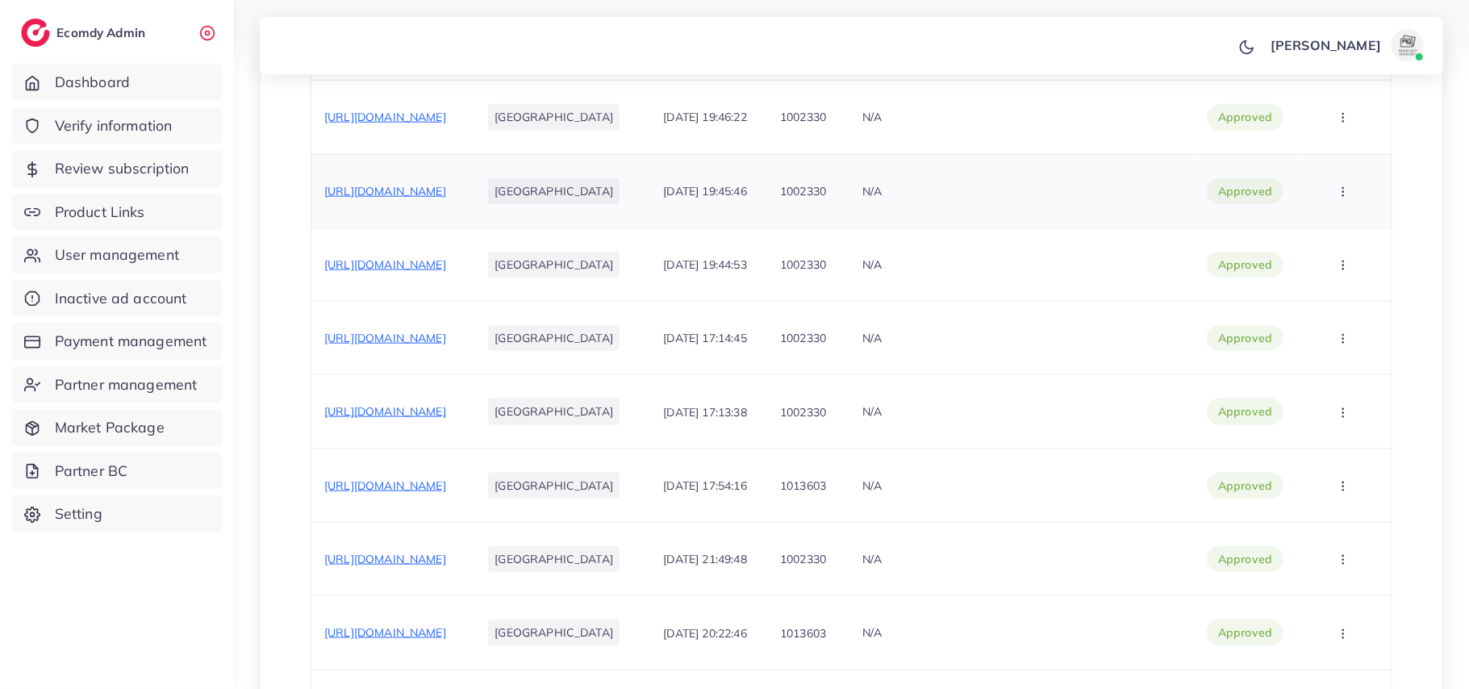
click at [444, 198] on span "https://kiswamart.com/products/modern-3d-led-wall-clock-digital-large-display-s…" at bounding box center [385, 191] width 122 height 15
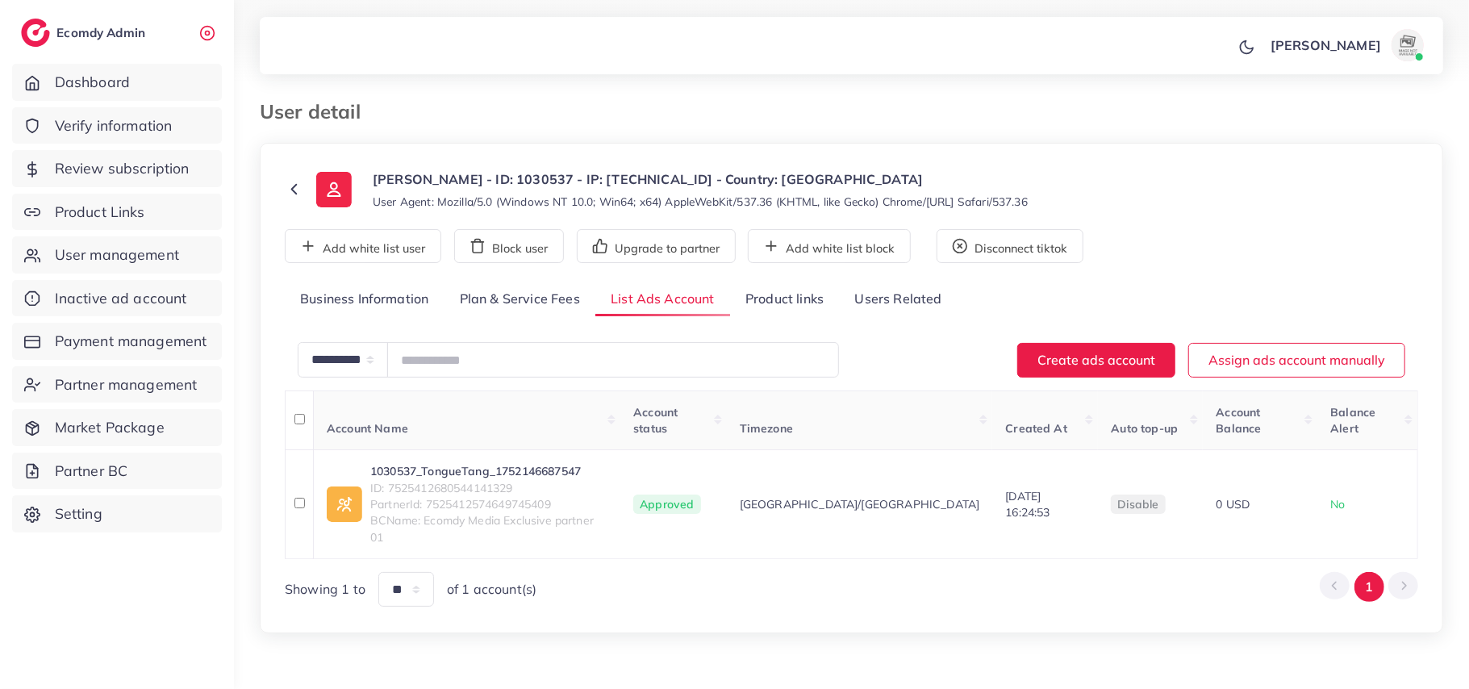
click at [799, 298] on link "Product links" at bounding box center [784, 299] width 109 height 35
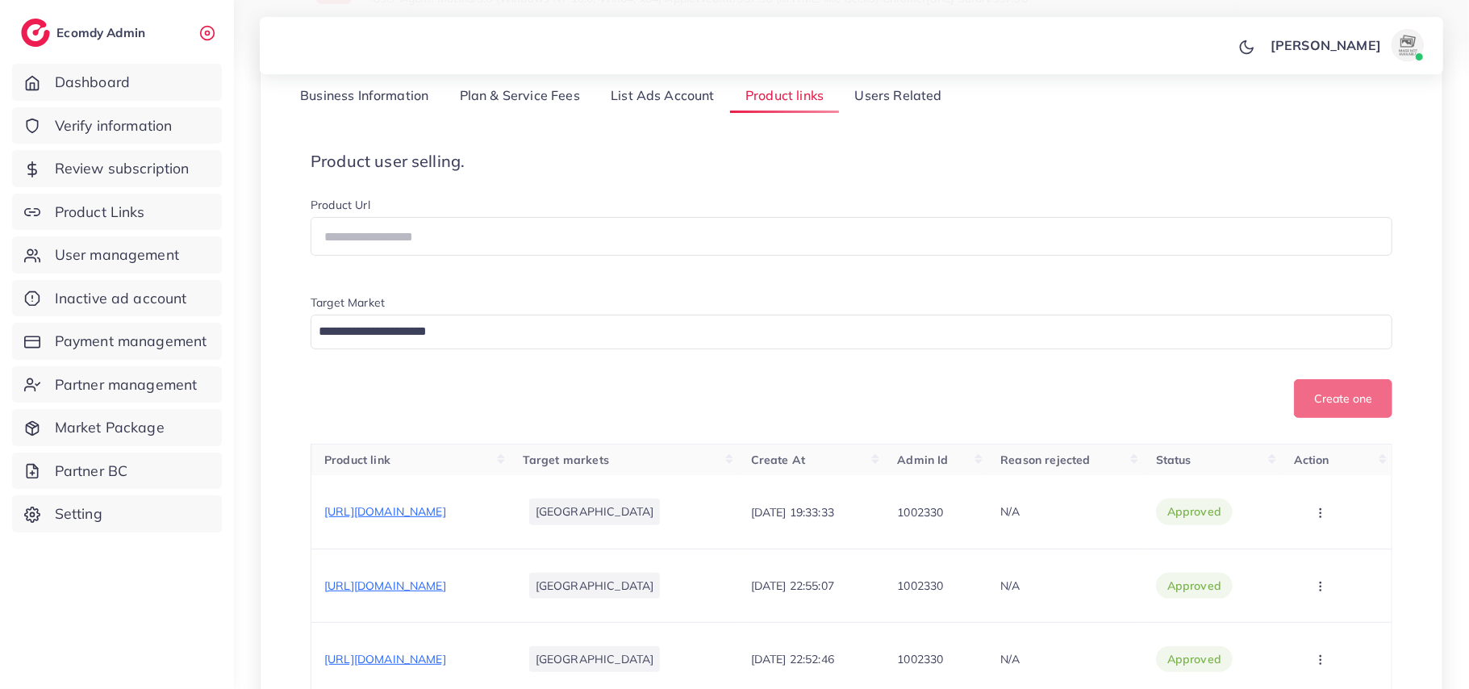
scroll to position [215, 0]
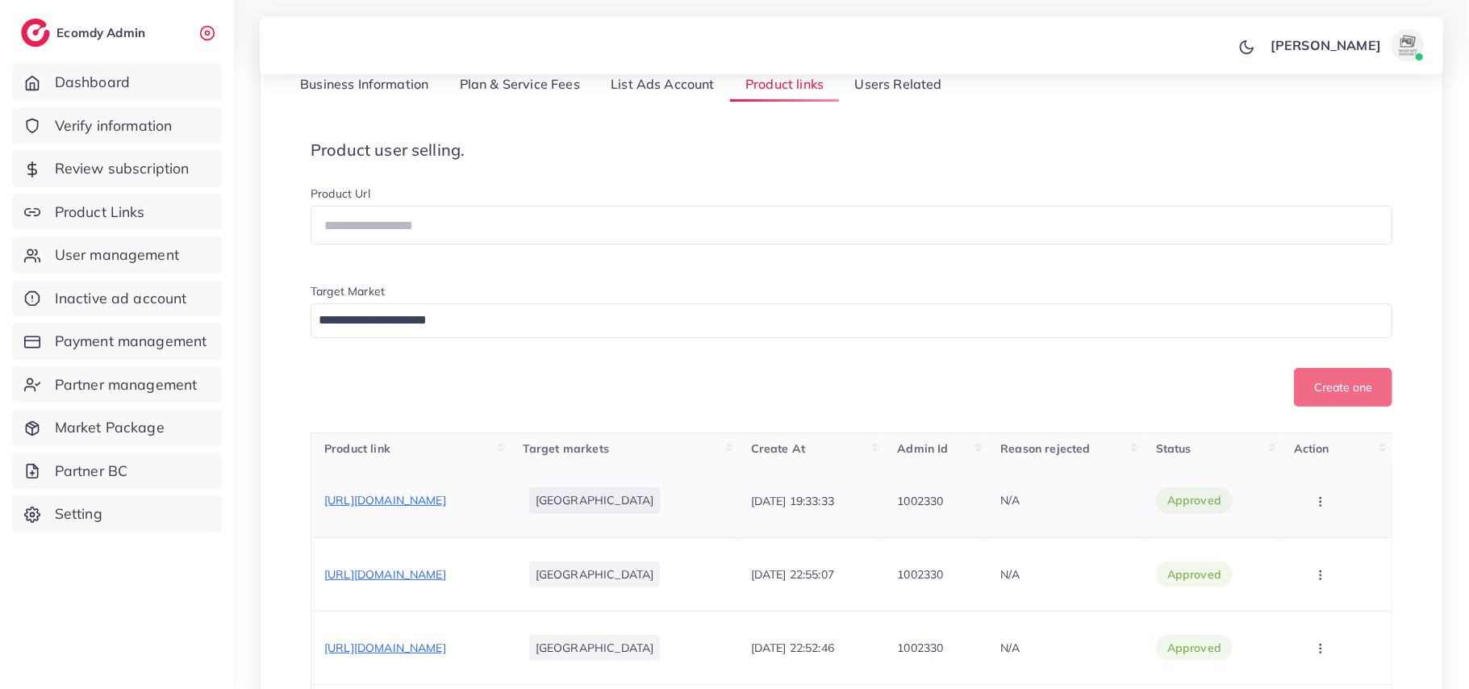
click at [446, 500] on div "https://tonguetang.store/products/all-flavors-15-lollies" at bounding box center [385, 500] width 122 height 16
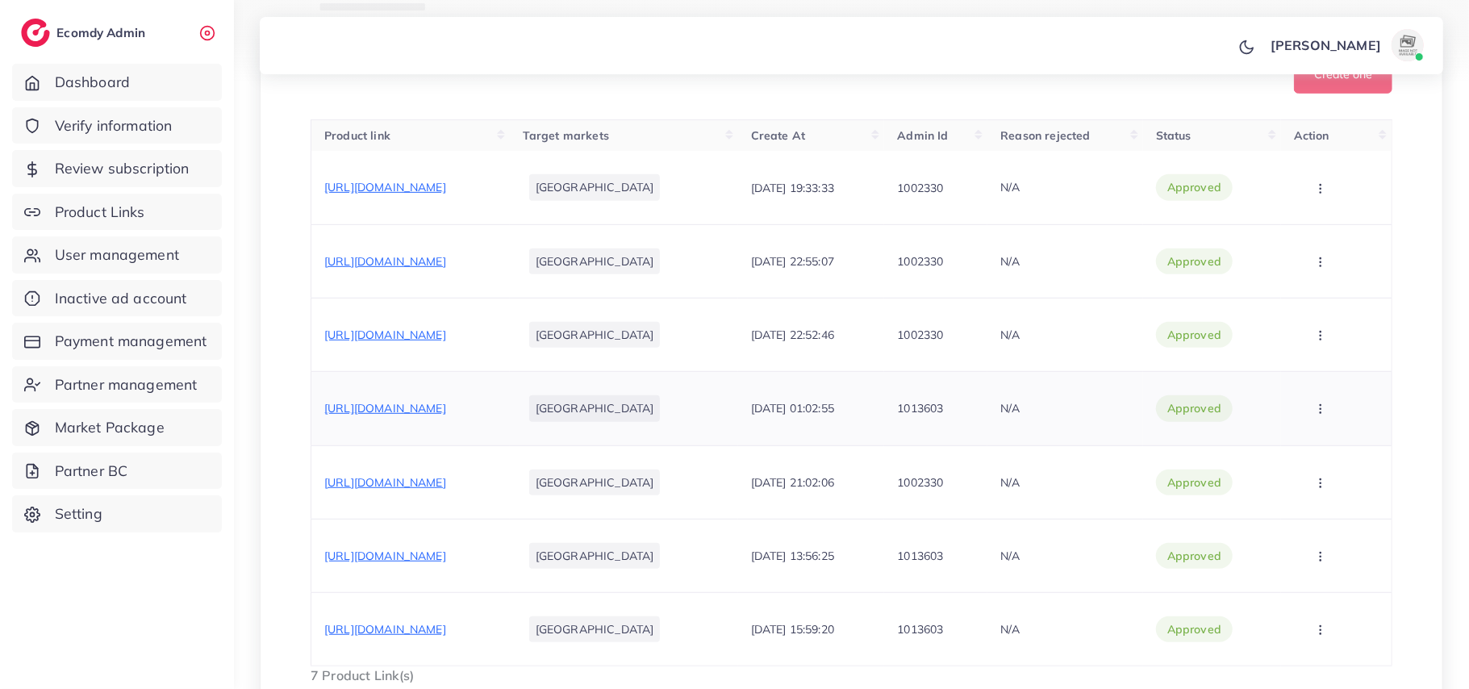
scroll to position [537, 0]
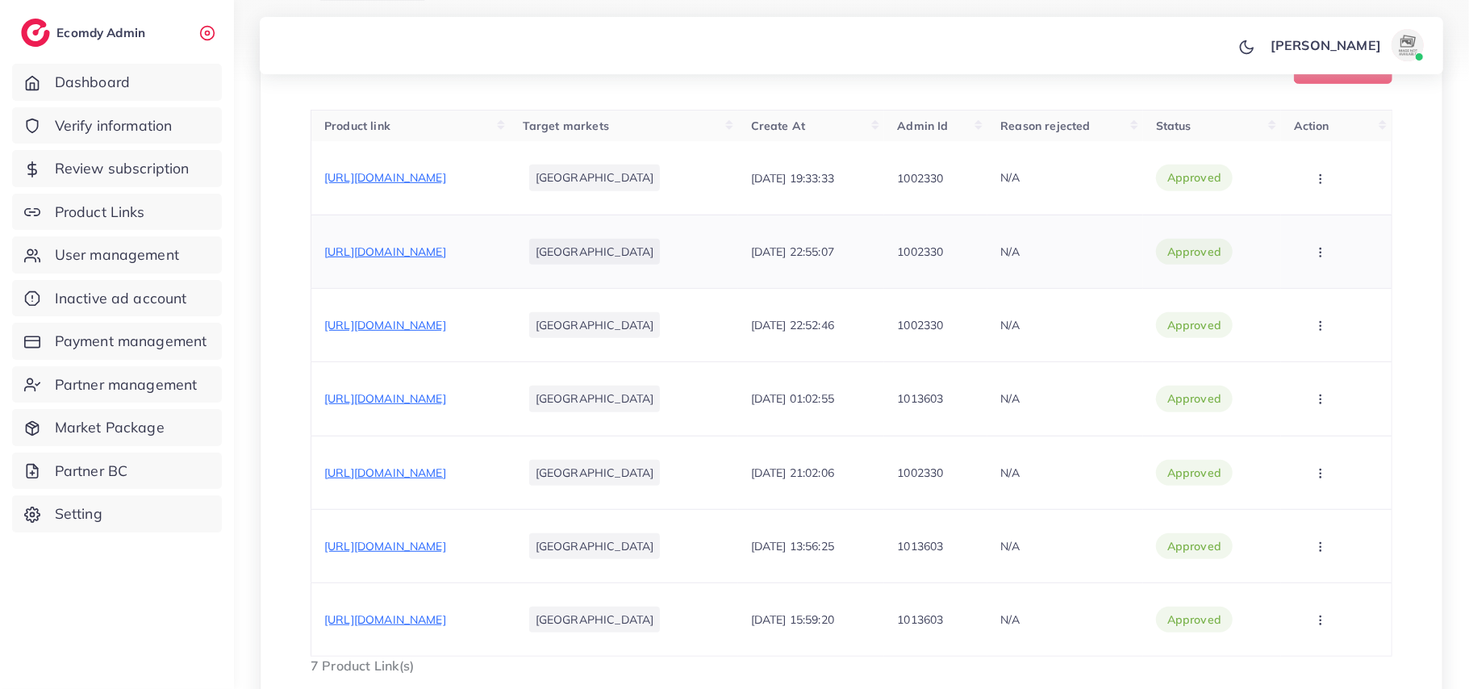
click at [410, 244] on span "https://tonguetang.com/collections/all-products?utm_source=tiktok&utm_medium=pa…" at bounding box center [385, 251] width 122 height 15
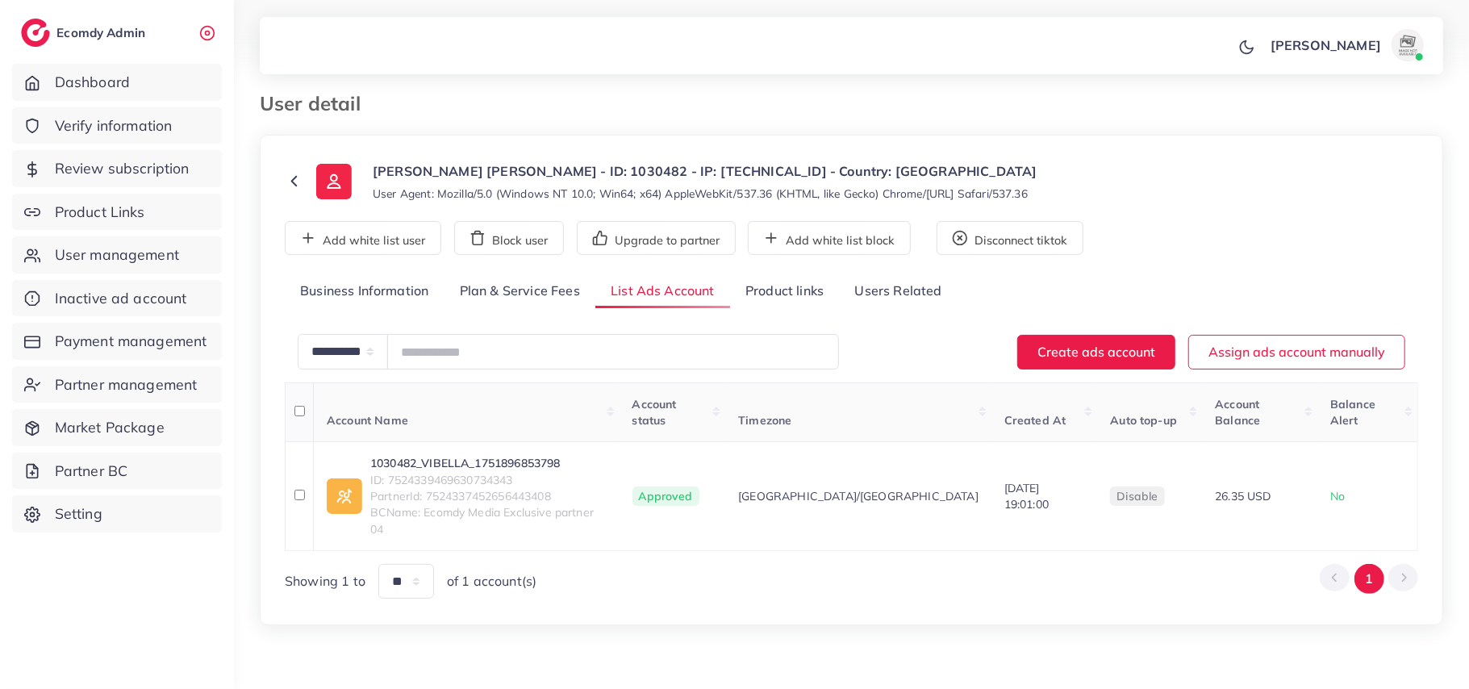
scroll to position [8, 0]
click at [775, 287] on link "Product links" at bounding box center [784, 291] width 109 height 35
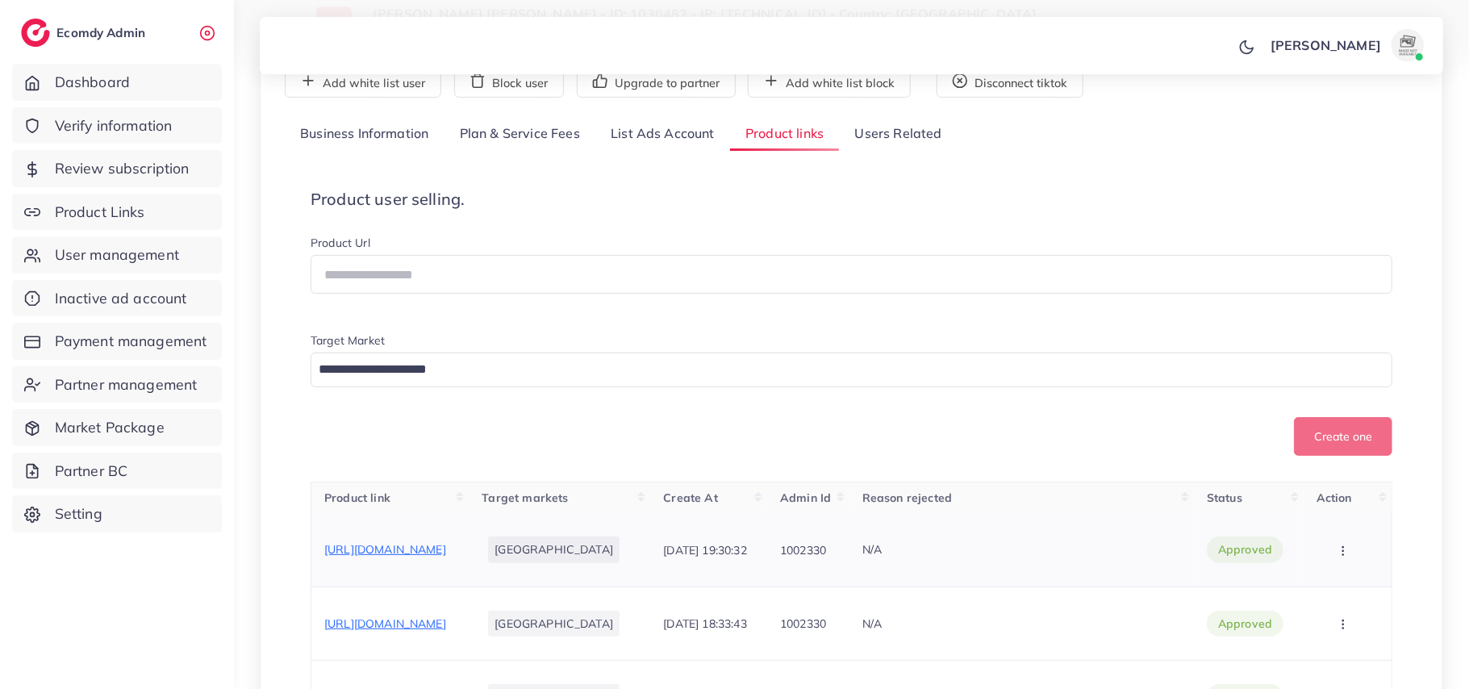
scroll to position [331, 0]
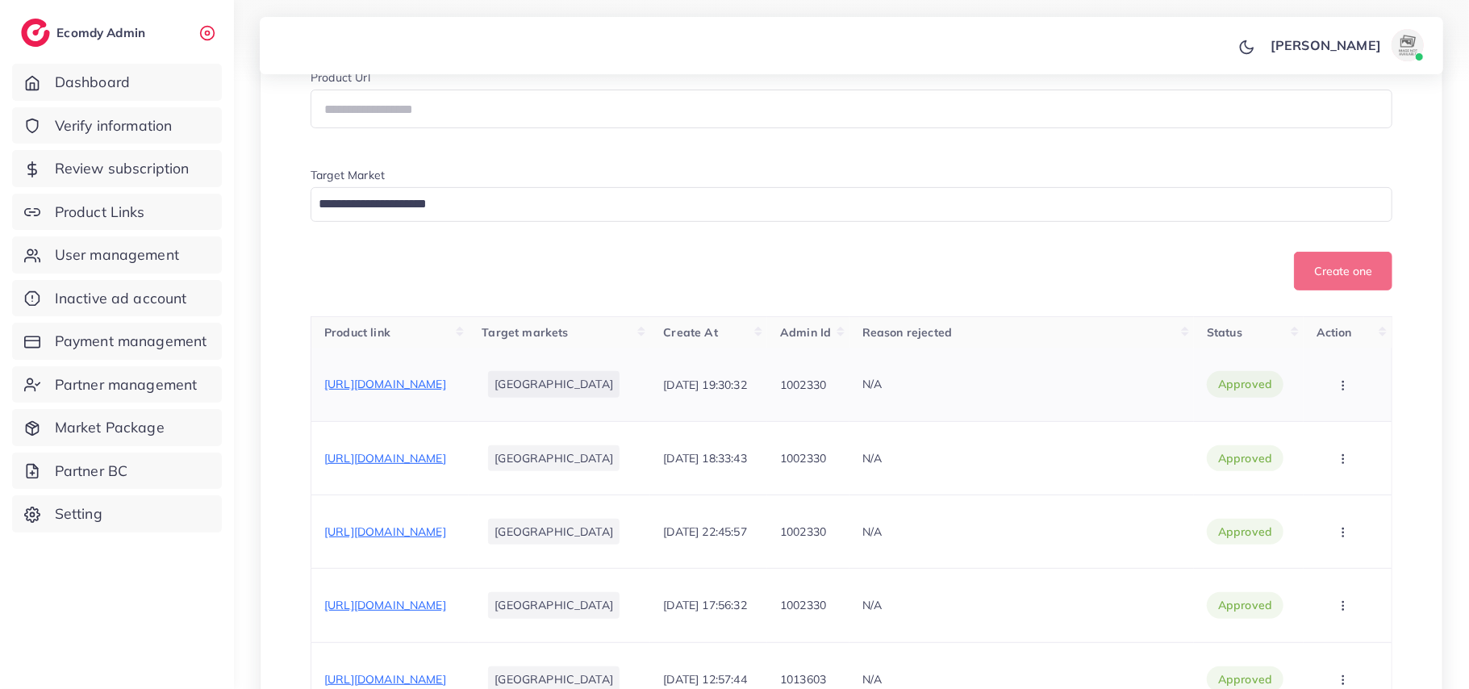
click at [429, 391] on span "https://www.vibella.pk/products/square-cuban-titanium-steel-men-bracelet?_pos=4…" at bounding box center [385, 384] width 122 height 15
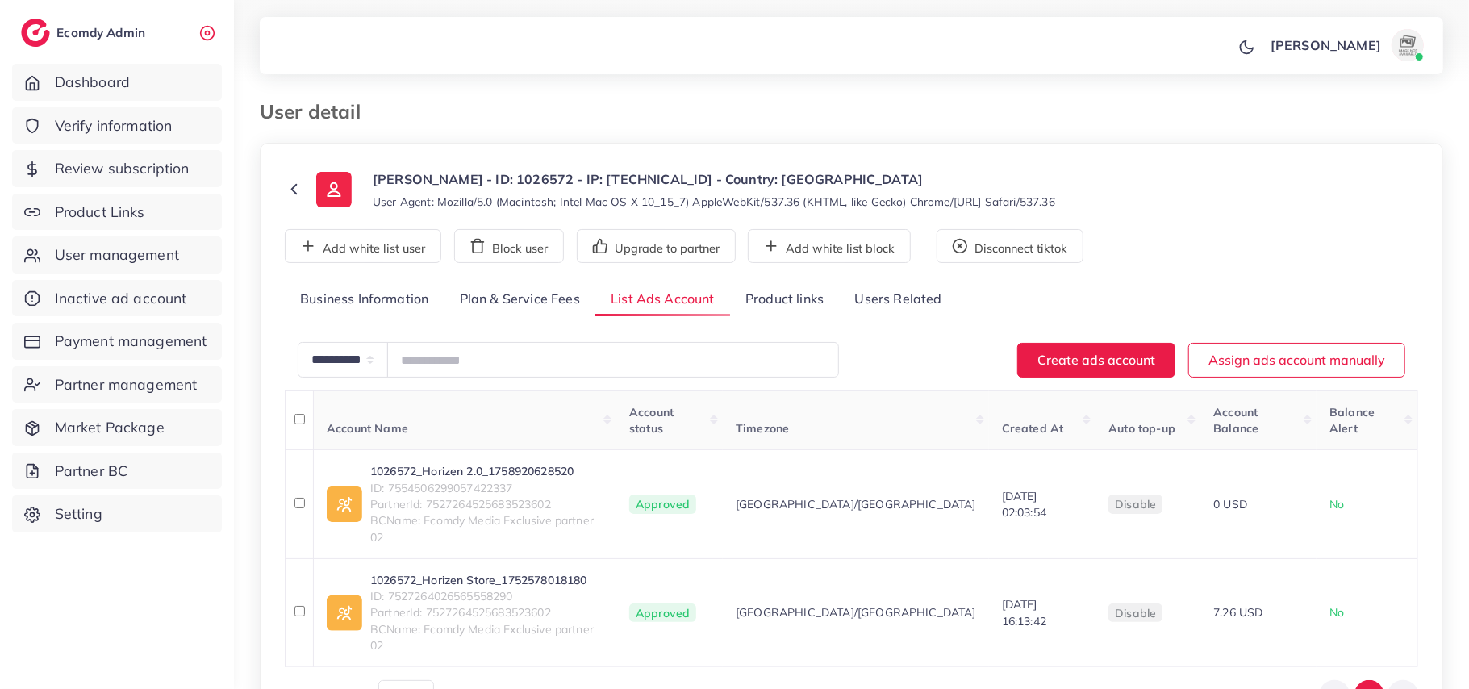
click at [772, 282] on link "Product links" at bounding box center [784, 299] width 109 height 35
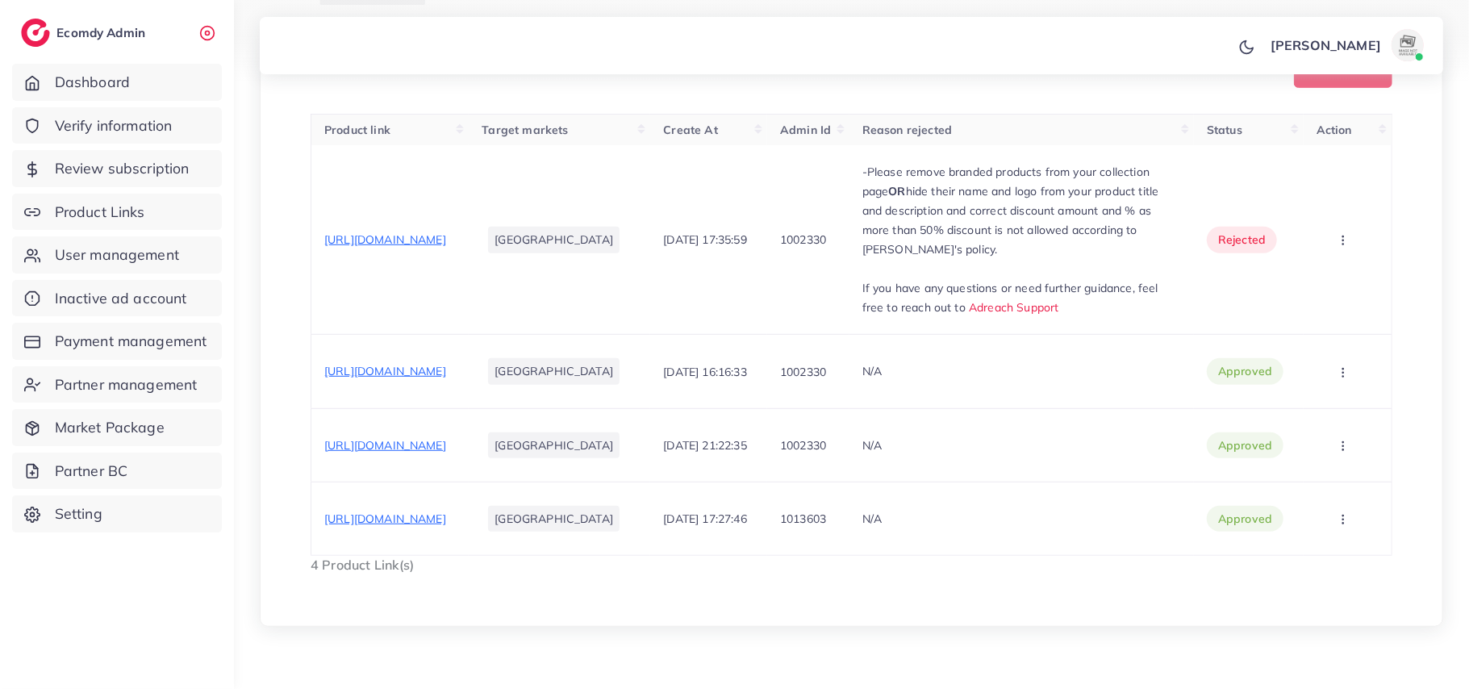
scroll to position [537, 0]
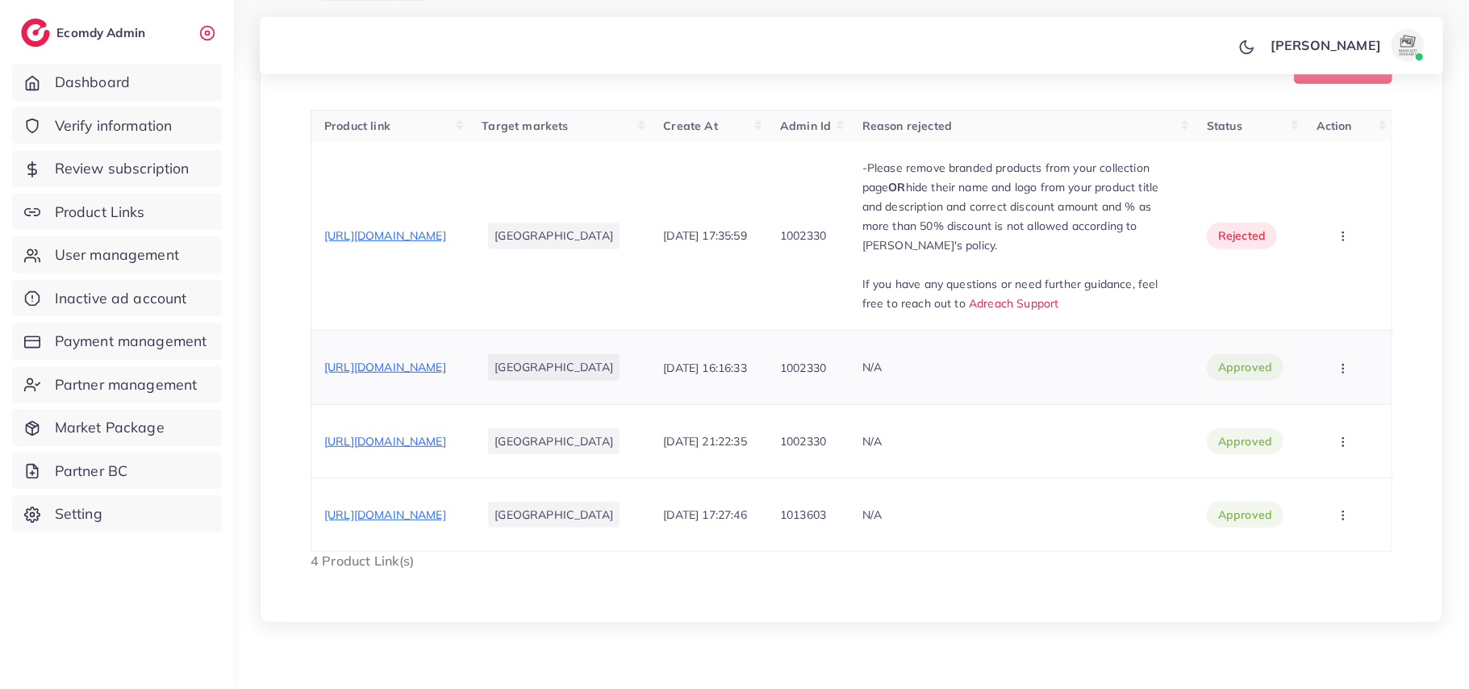
click at [446, 363] on span "[URL][DOMAIN_NAME]" at bounding box center [385, 367] width 122 height 15
click at [446, 434] on span "[URL][DOMAIN_NAME]" at bounding box center [385, 441] width 122 height 15
click at [446, 370] on span "https://www.horizen.pk/collections/tees" at bounding box center [385, 367] width 122 height 15
drag, startPoint x: 321, startPoint y: 365, endPoint x: 545, endPoint y: 378, distance: 224.7
click at [470, 378] on td "https://www.horizen.pk/collections/tees" at bounding box center [390, 367] width 158 height 73
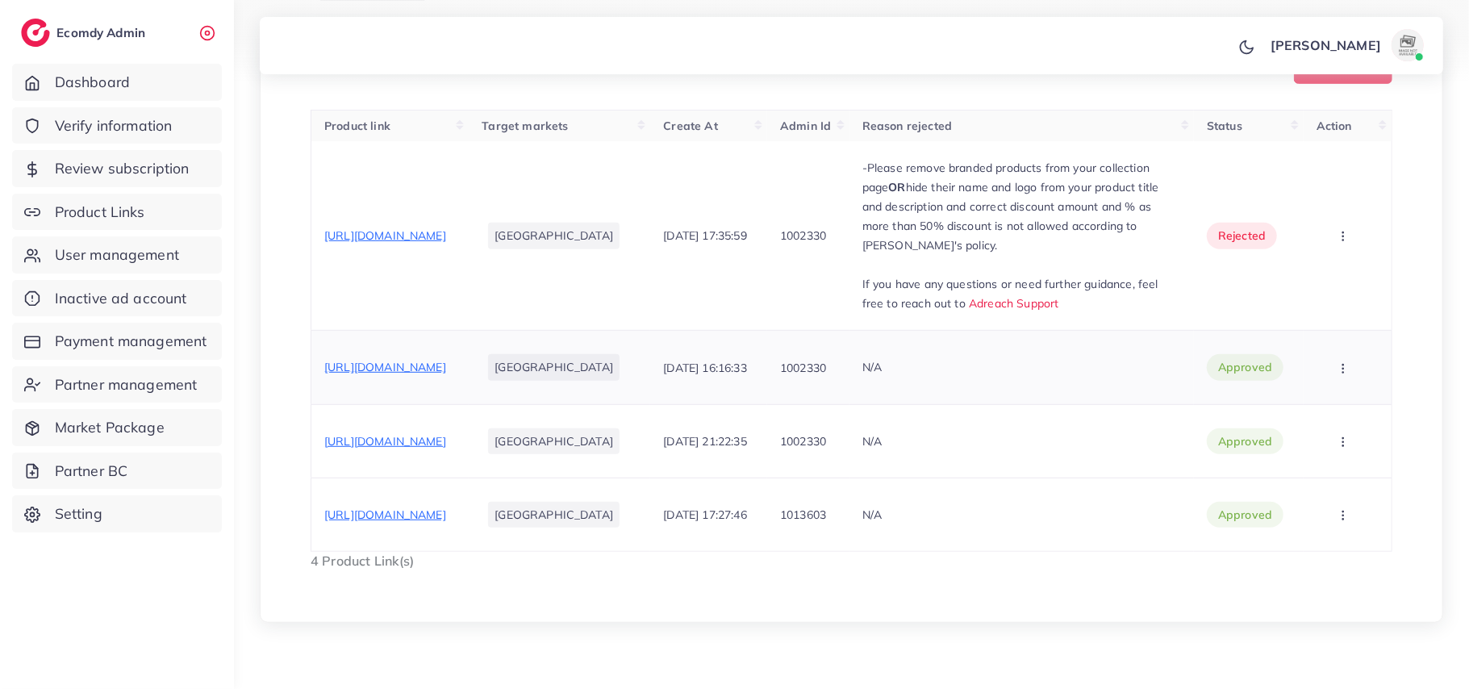
copy span "https://www.horizen.pk/collections/tees"
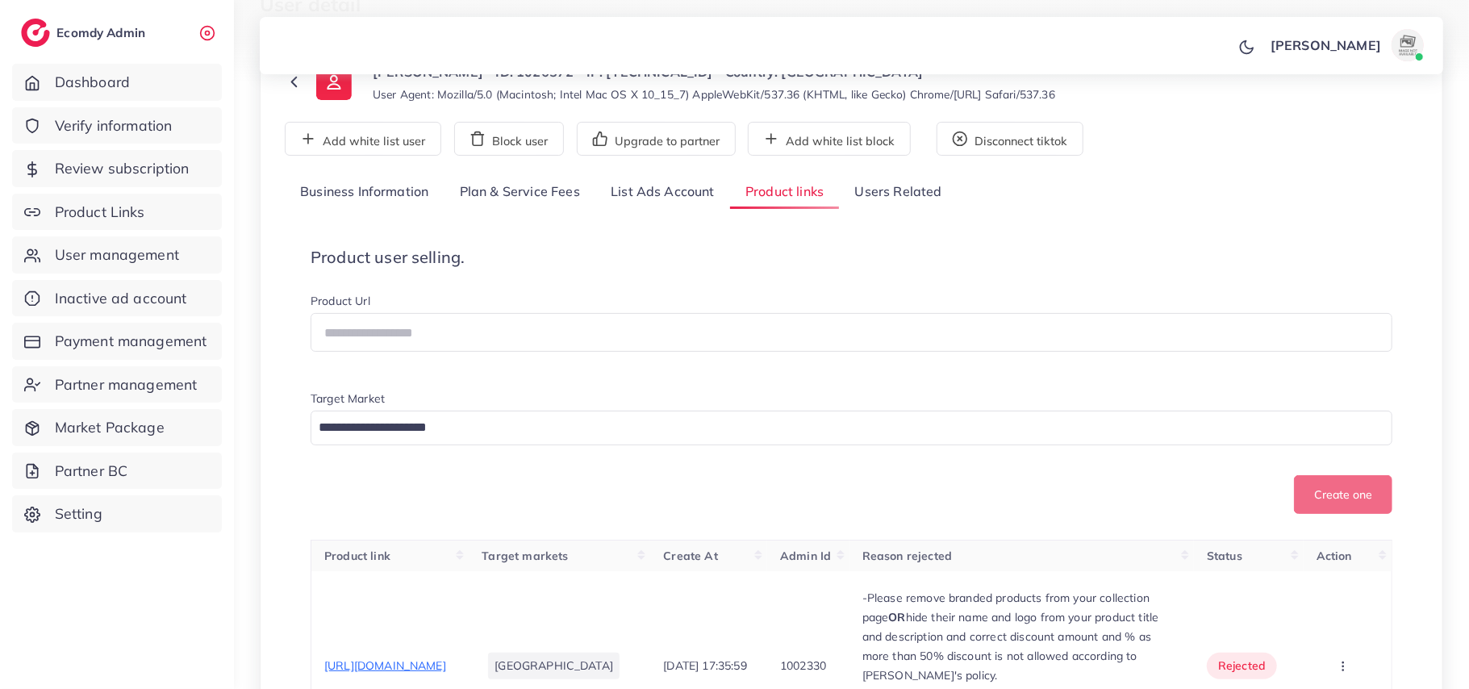
scroll to position [0, 0]
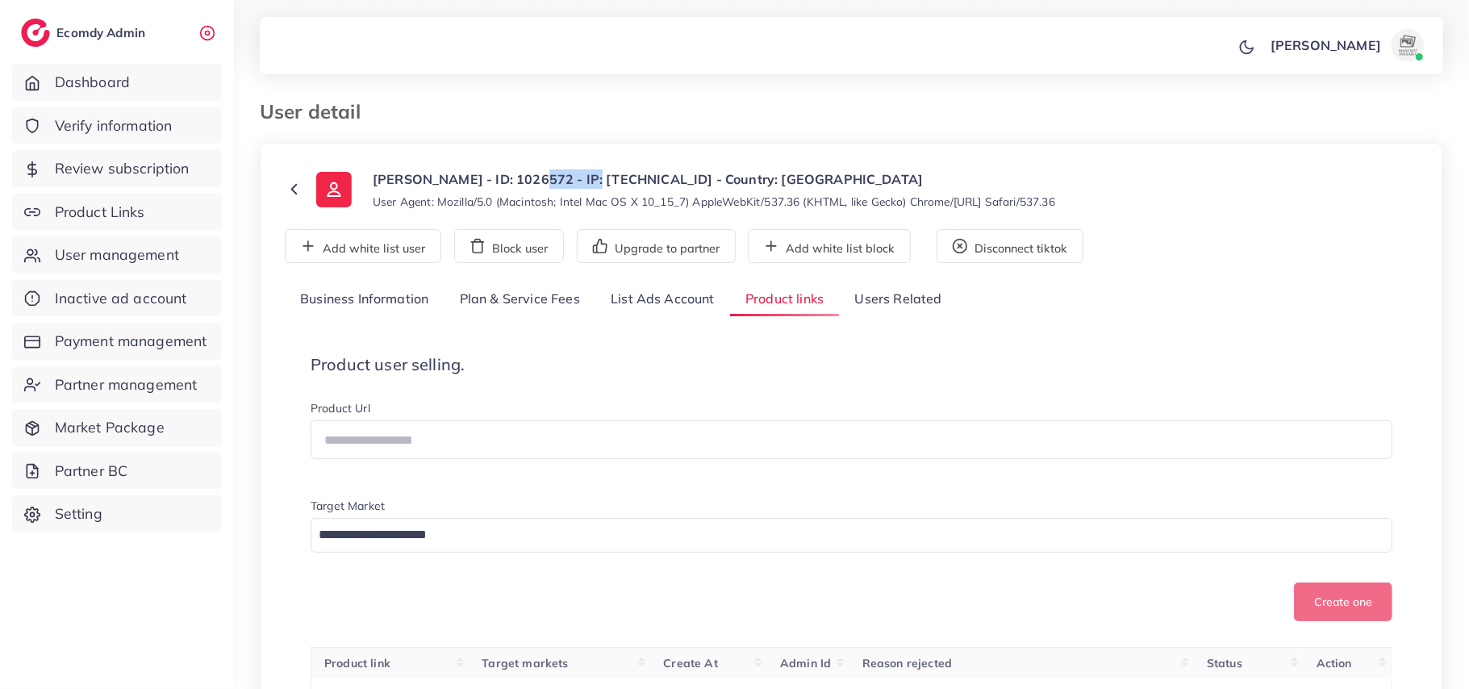
drag, startPoint x: 562, startPoint y: 178, endPoint x: 625, endPoint y: 174, distance: 62.3
click at [625, 174] on p "MUHAMMAD ABDULLAH - ID: 1026572 - IP: 2407:d000:405:cc9:45c0:b8c2:a040:22a5 - C…" at bounding box center [714, 178] width 683 height 19
copy p "1026572"
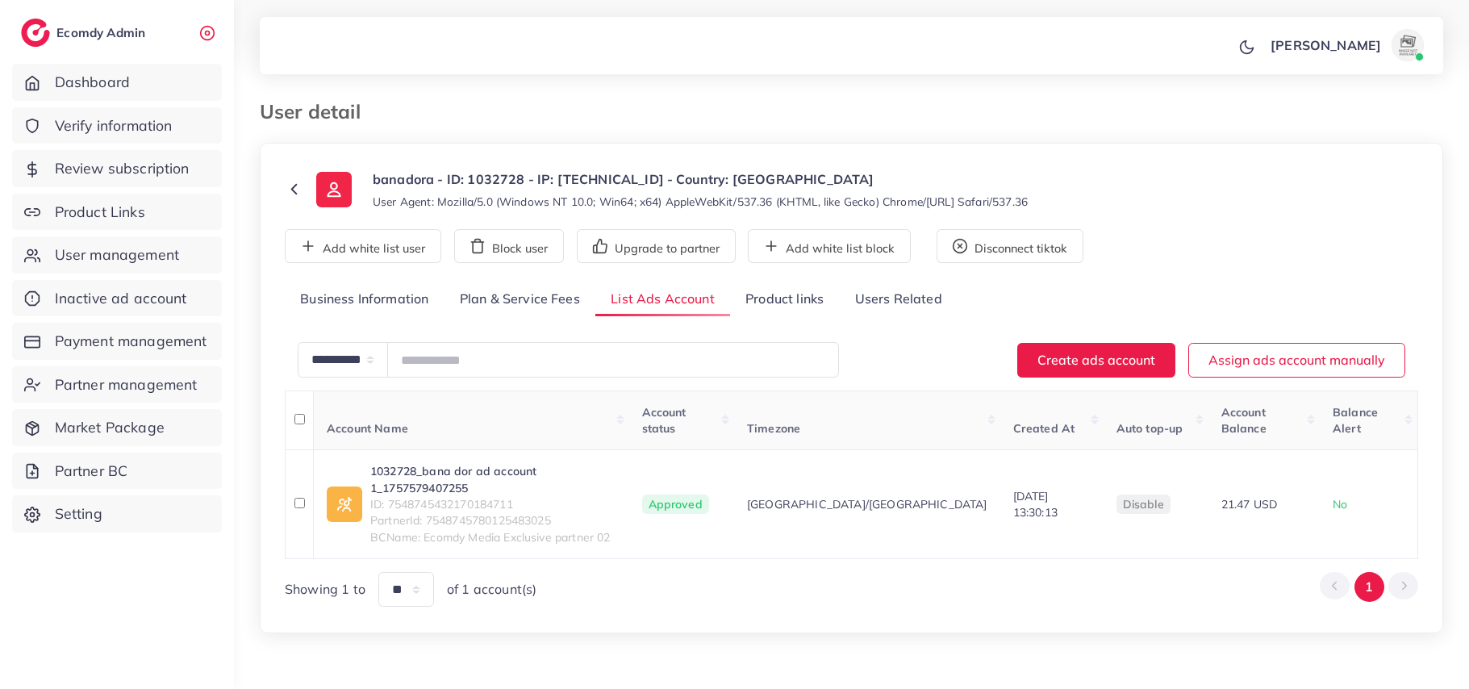
click at [812, 302] on link "Product links" at bounding box center [784, 299] width 109 height 35
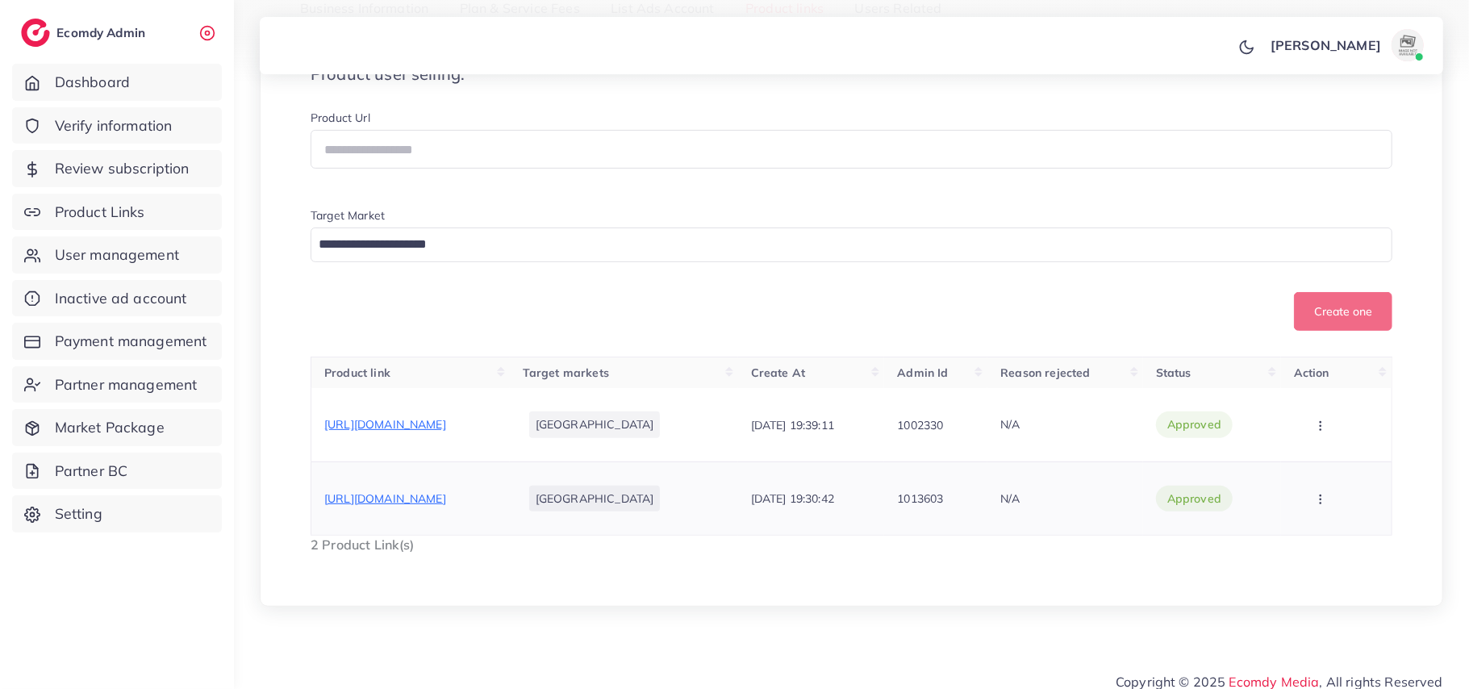
scroll to position [304, 0]
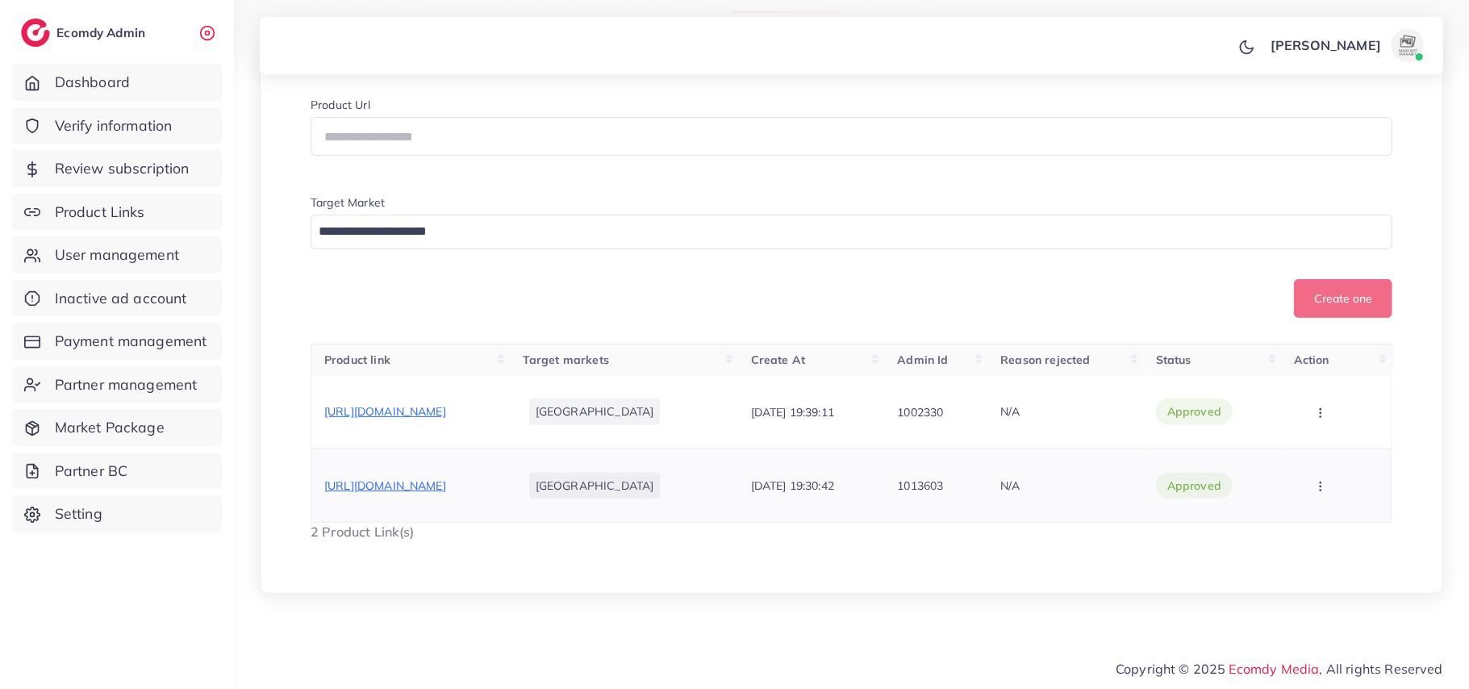
drag, startPoint x: 681, startPoint y: 491, endPoint x: 457, endPoint y: 491, distance: 224.3
click at [446, 491] on span "[URL][DOMAIN_NAME]" at bounding box center [385, 485] width 122 height 15
click at [446, 412] on span "[URL][DOMAIN_NAME]" at bounding box center [385, 411] width 122 height 15
drag, startPoint x: 575, startPoint y: 405, endPoint x: 311, endPoint y: 397, distance: 264.0
click at [311, 397] on td "[URL][DOMAIN_NAME]" at bounding box center [410, 411] width 198 height 73
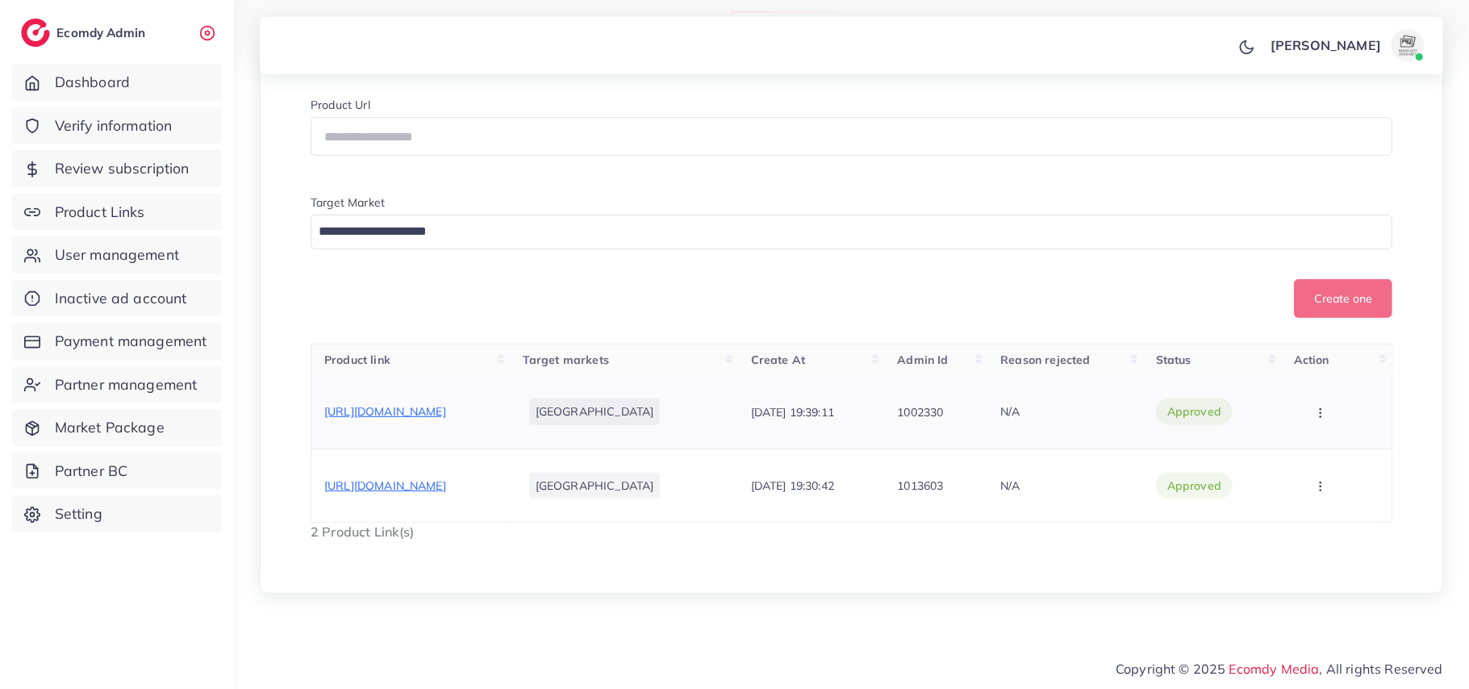
copy span "[URL][DOMAIN_NAME]"
